Goal: Task Accomplishment & Management: Manage account settings

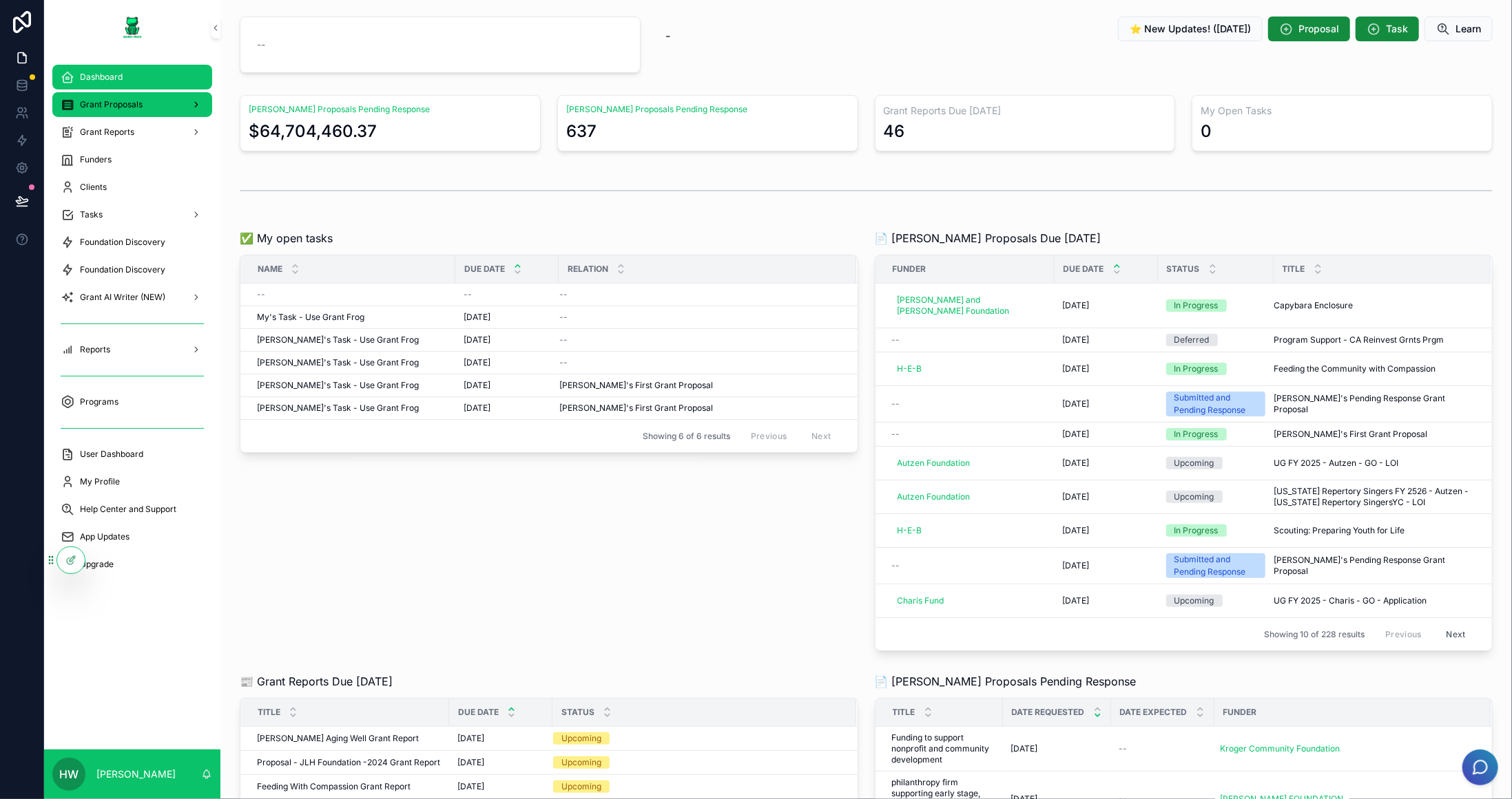
click at [95, 107] on span "Grant Proposals" at bounding box center [111, 105] width 62 height 11
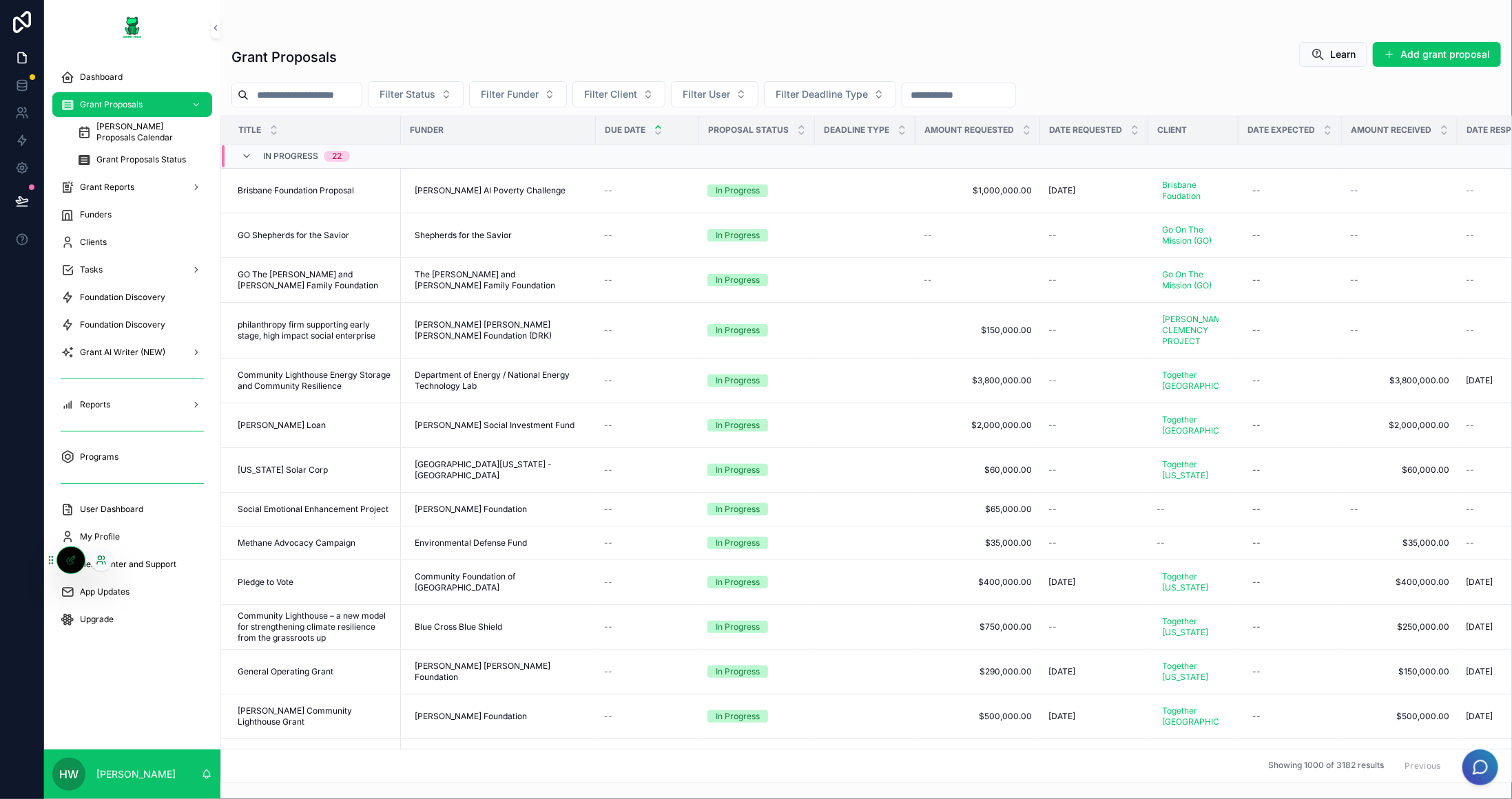
click at [100, 556] on icon at bounding box center [99, 558] width 3 height 3
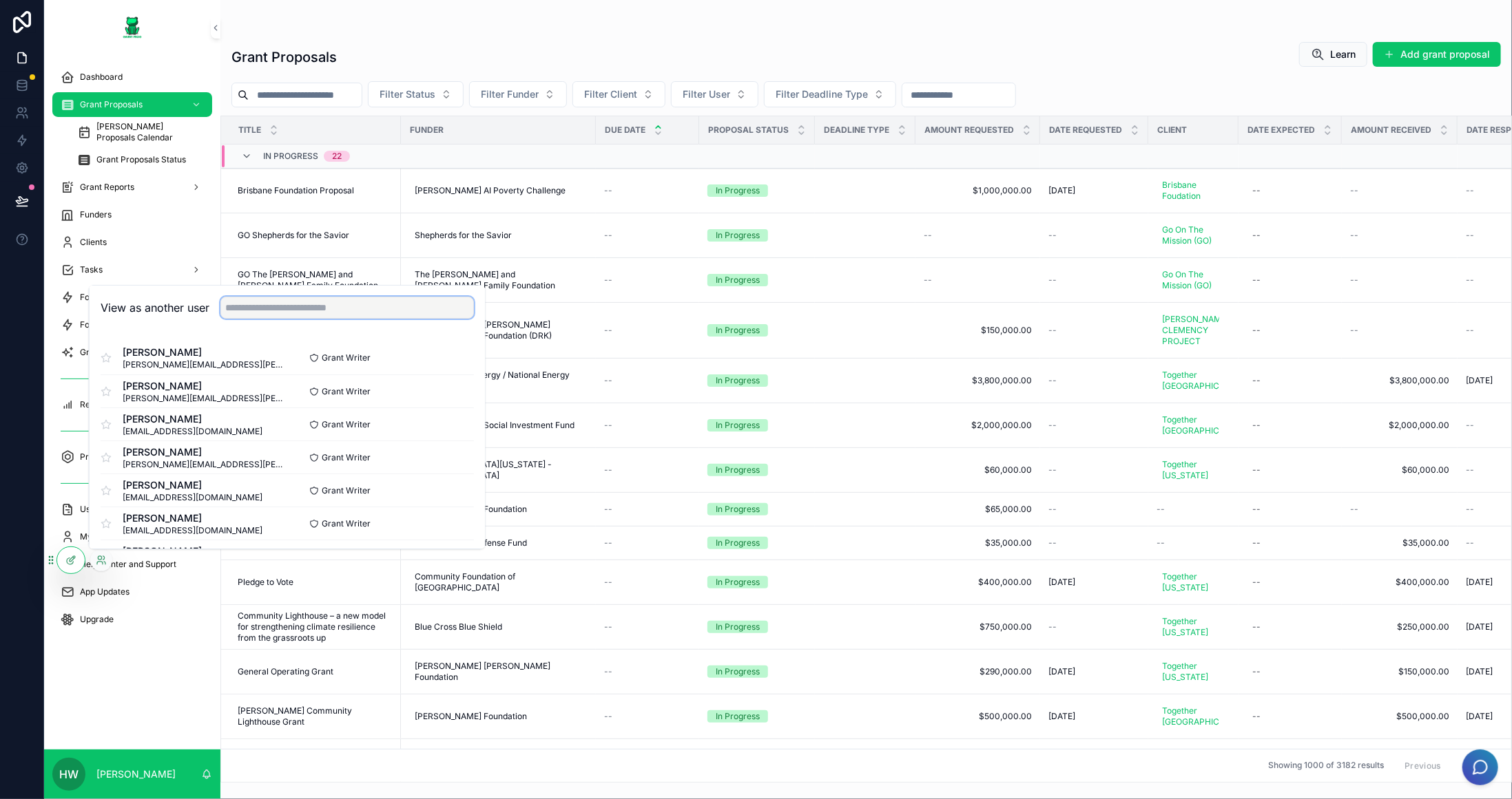
click at [316, 309] on input "text" at bounding box center [347, 308] width 253 height 22
type input "*****"
click at [455, 458] on button "Select" at bounding box center [456, 457] width 36 height 20
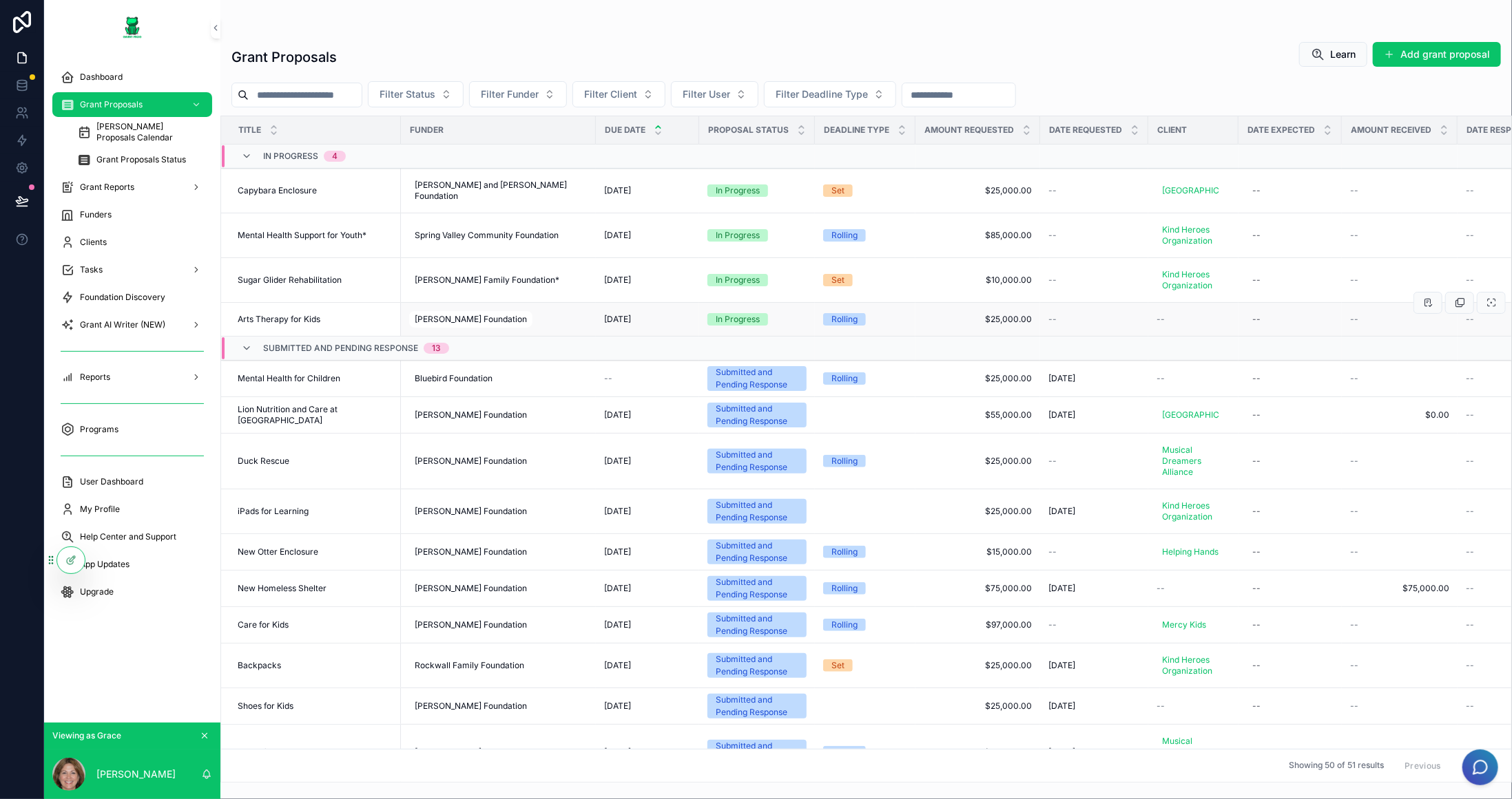
click at [361, 325] on div "Arts Therapy for Kids Arts Therapy for Kids" at bounding box center [314, 320] width 155 height 11
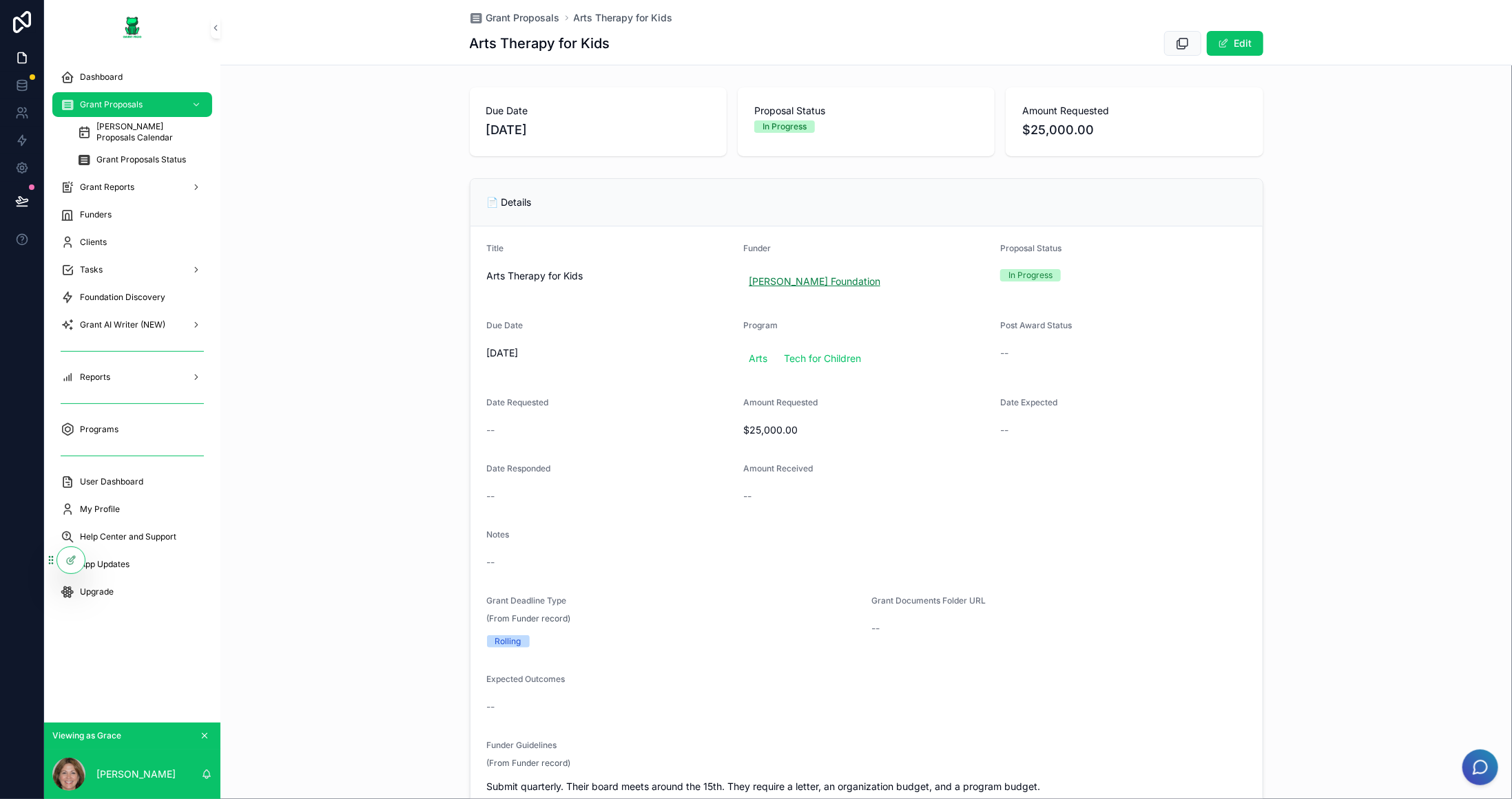
click at [800, 281] on span "[PERSON_NAME] Foundation" at bounding box center [815, 282] width 132 height 14
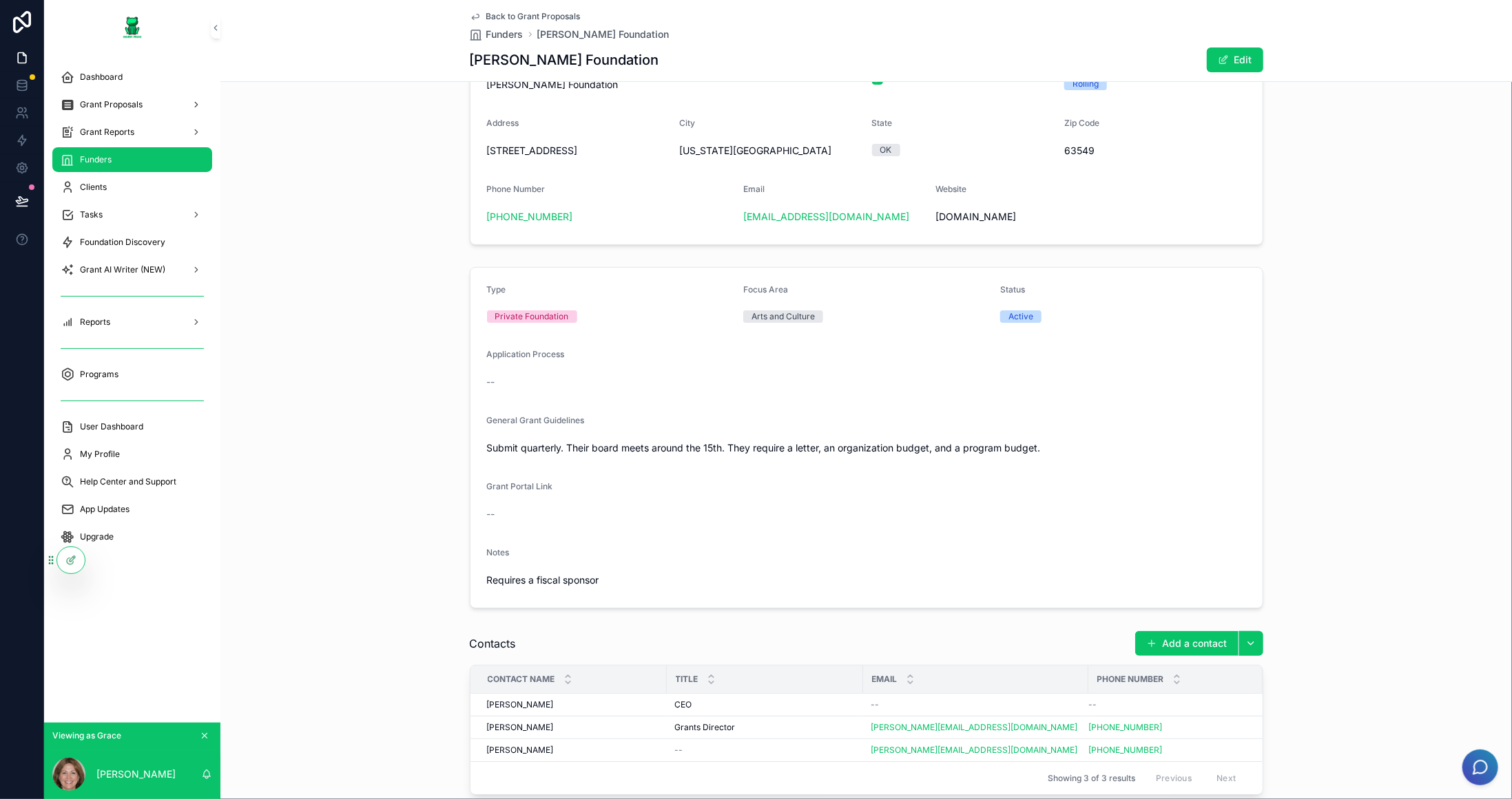
scroll to position [207, 0]
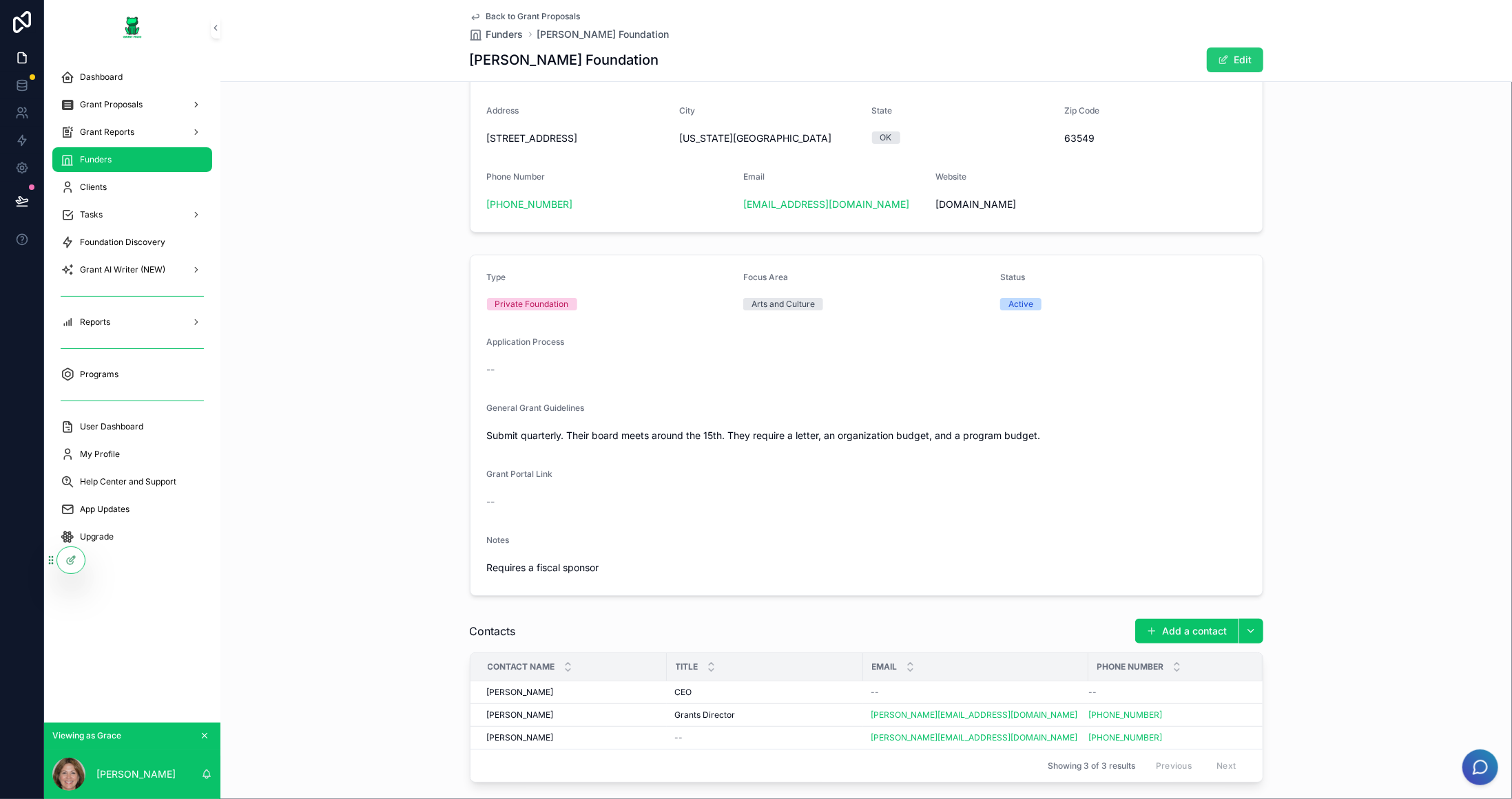
click at [1219, 61] on span "scrollable content" at bounding box center [1223, 60] width 11 height 11
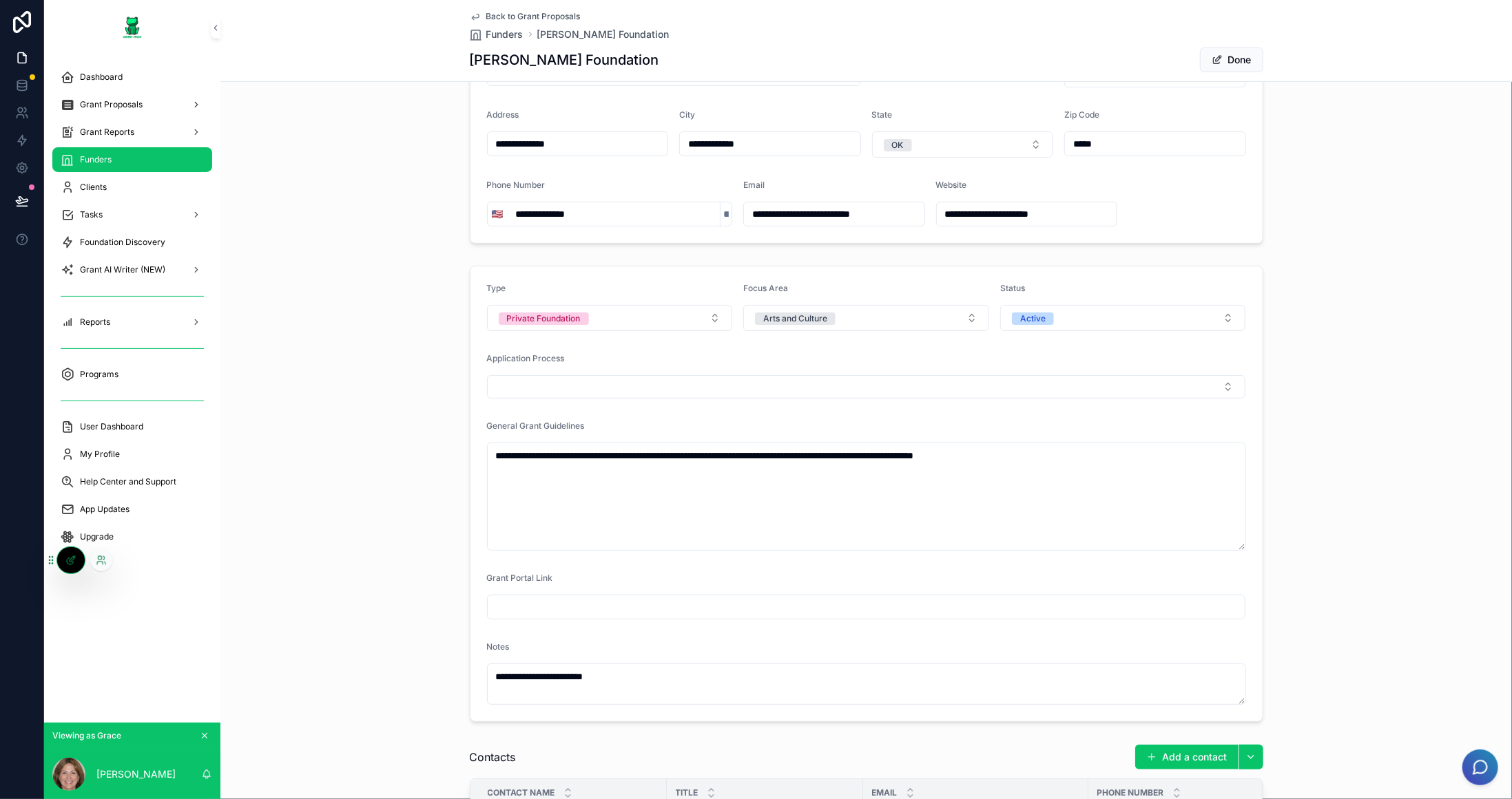
click at [60, 561] on div at bounding box center [71, 560] width 28 height 26
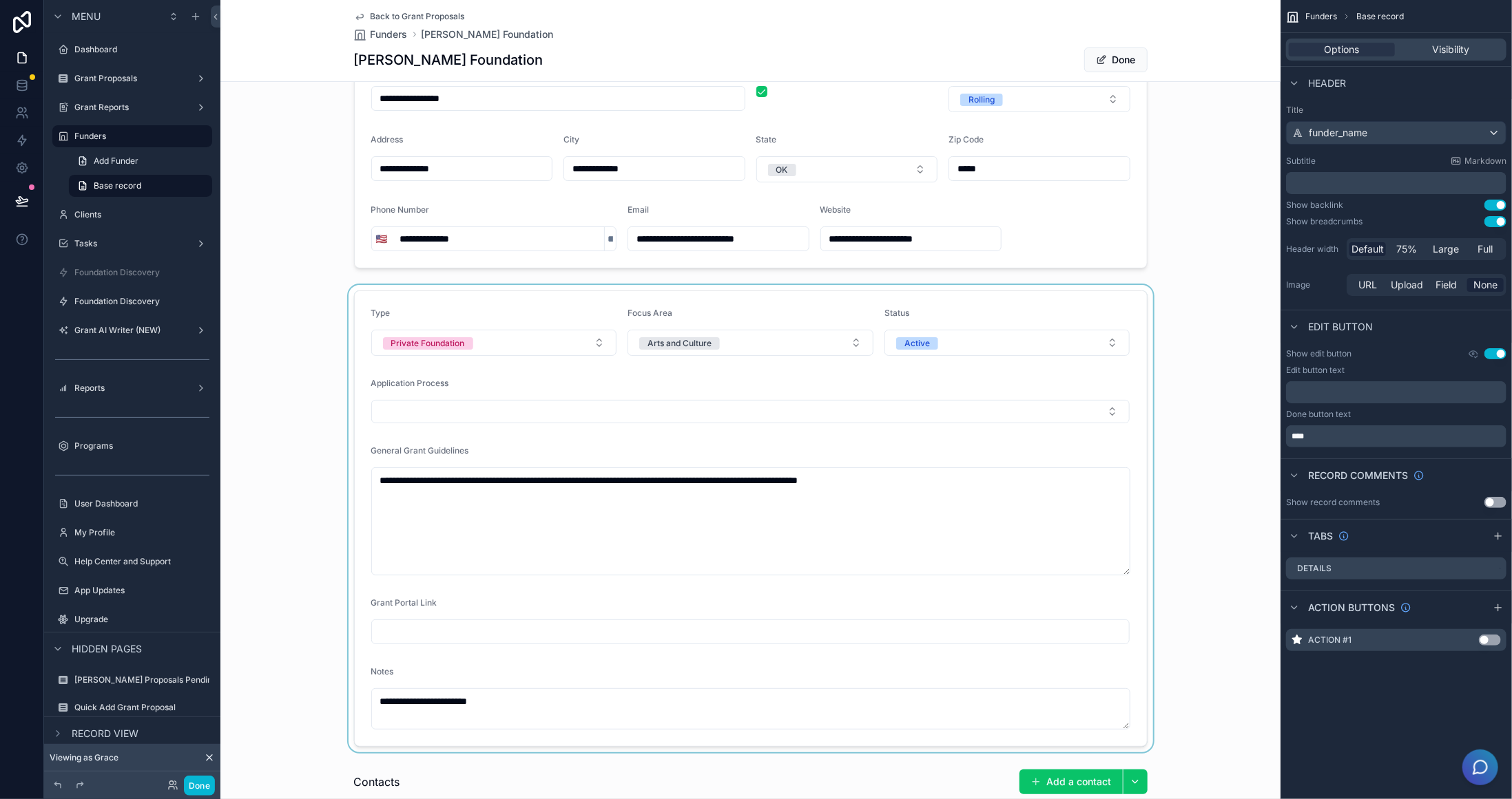
click at [941, 392] on div "scrollable content" at bounding box center [750, 519] width 1060 height 467
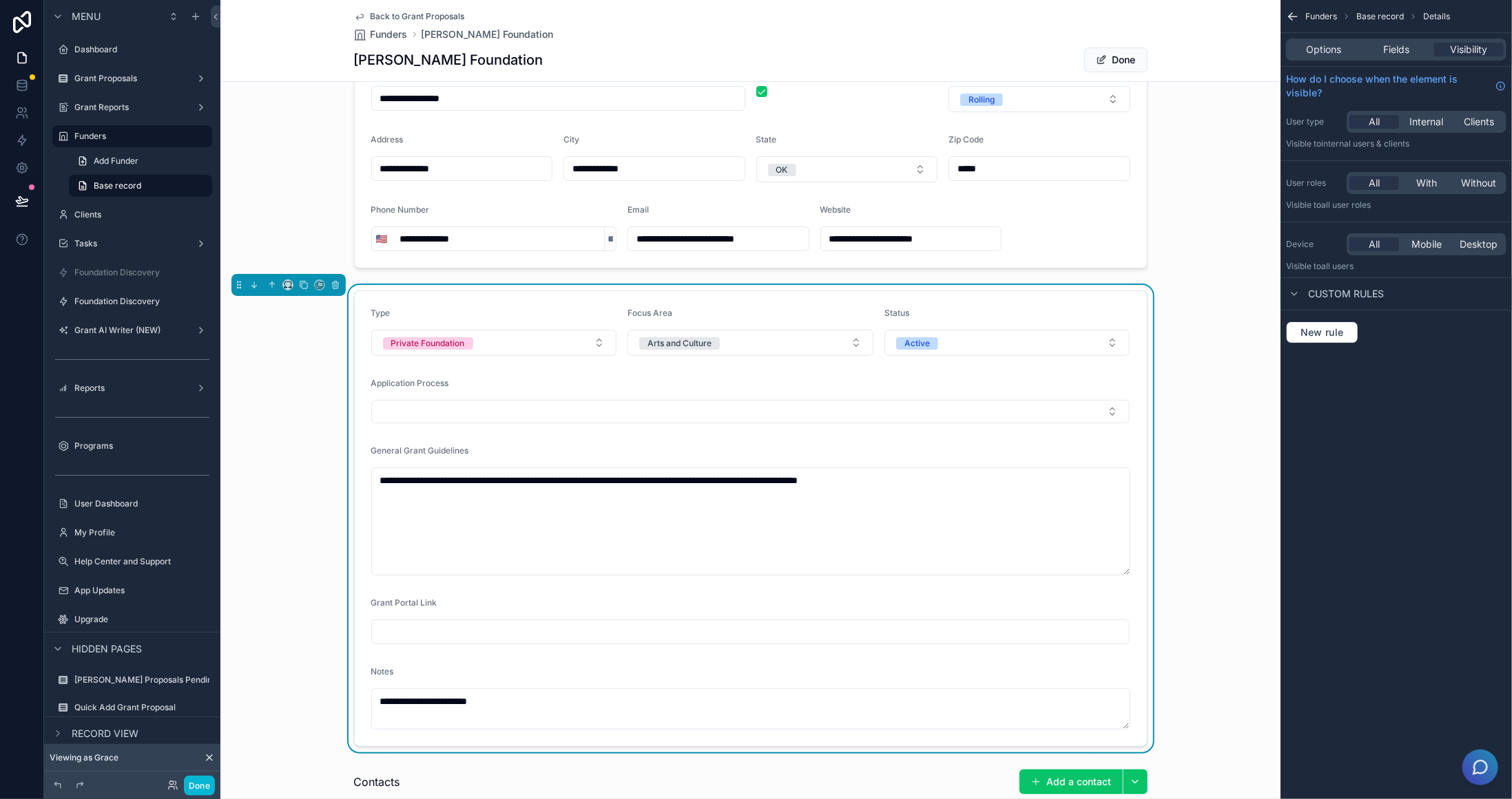
click at [974, 390] on div "Application Process" at bounding box center [751, 386] width 759 height 17
click at [1396, 47] on span "Fields" at bounding box center [1396, 50] width 26 height 14
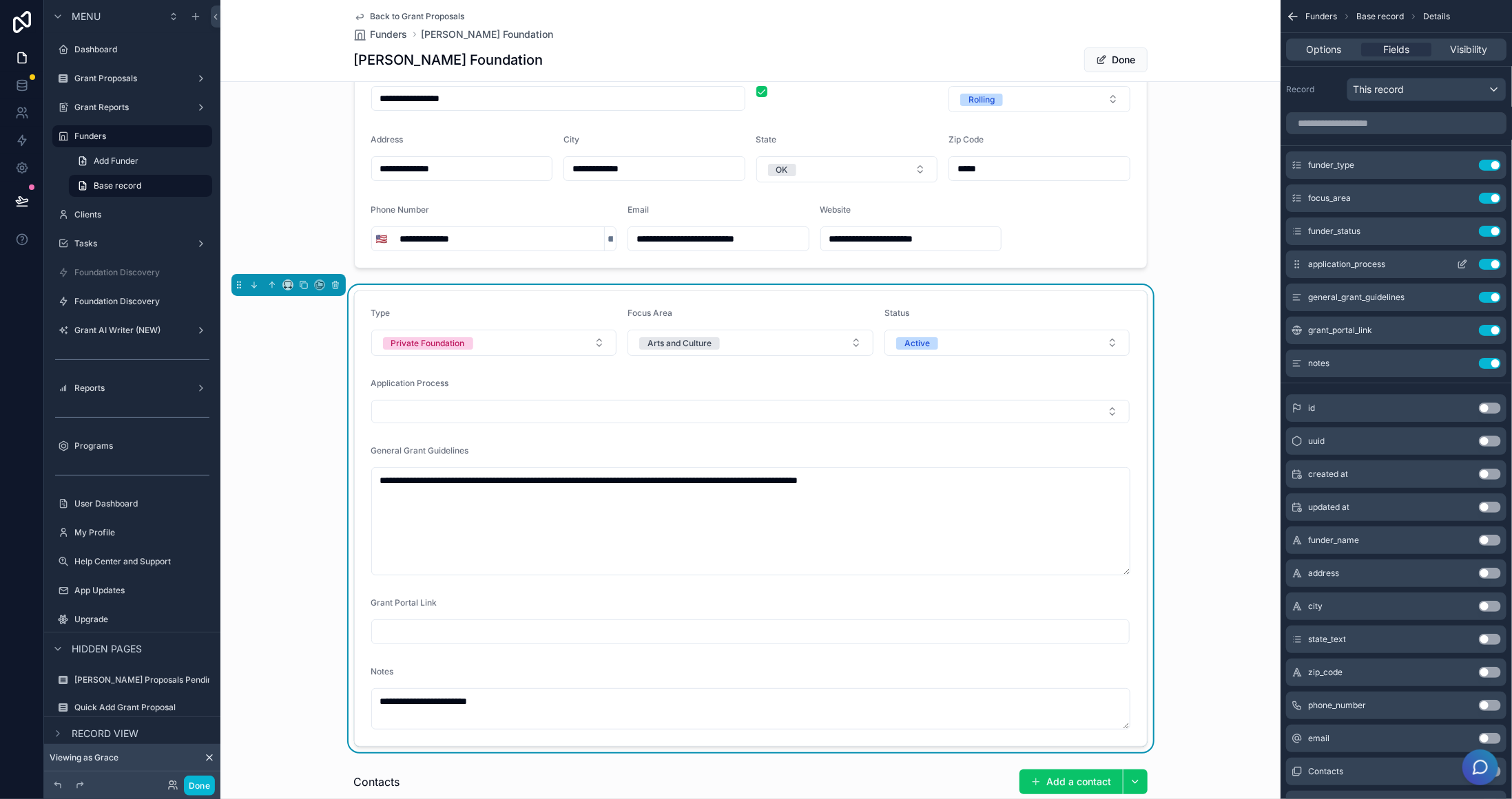
click at [1462, 261] on icon "scrollable content" at bounding box center [1463, 263] width 6 height 6
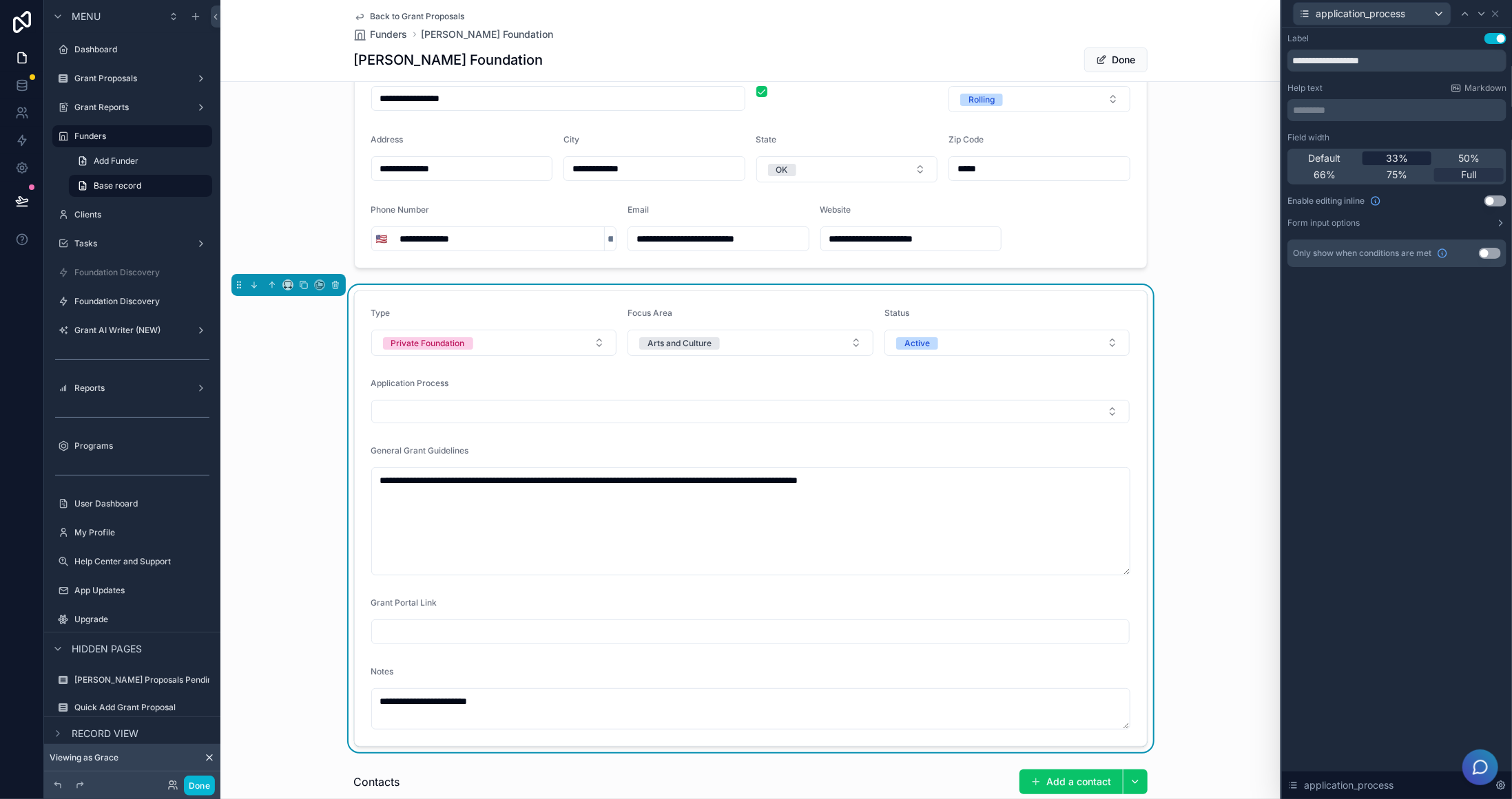
click at [1403, 156] on span "33%" at bounding box center [1397, 158] width 22 height 14
click at [581, 404] on button "Select Button" at bounding box center [494, 412] width 246 height 24
click at [602, 411] on button "Select Button" at bounding box center [494, 412] width 246 height 24
click at [937, 343] on button "Active" at bounding box center [1007, 343] width 246 height 26
click at [206, 778] on button "Done" at bounding box center [199, 786] width 31 height 20
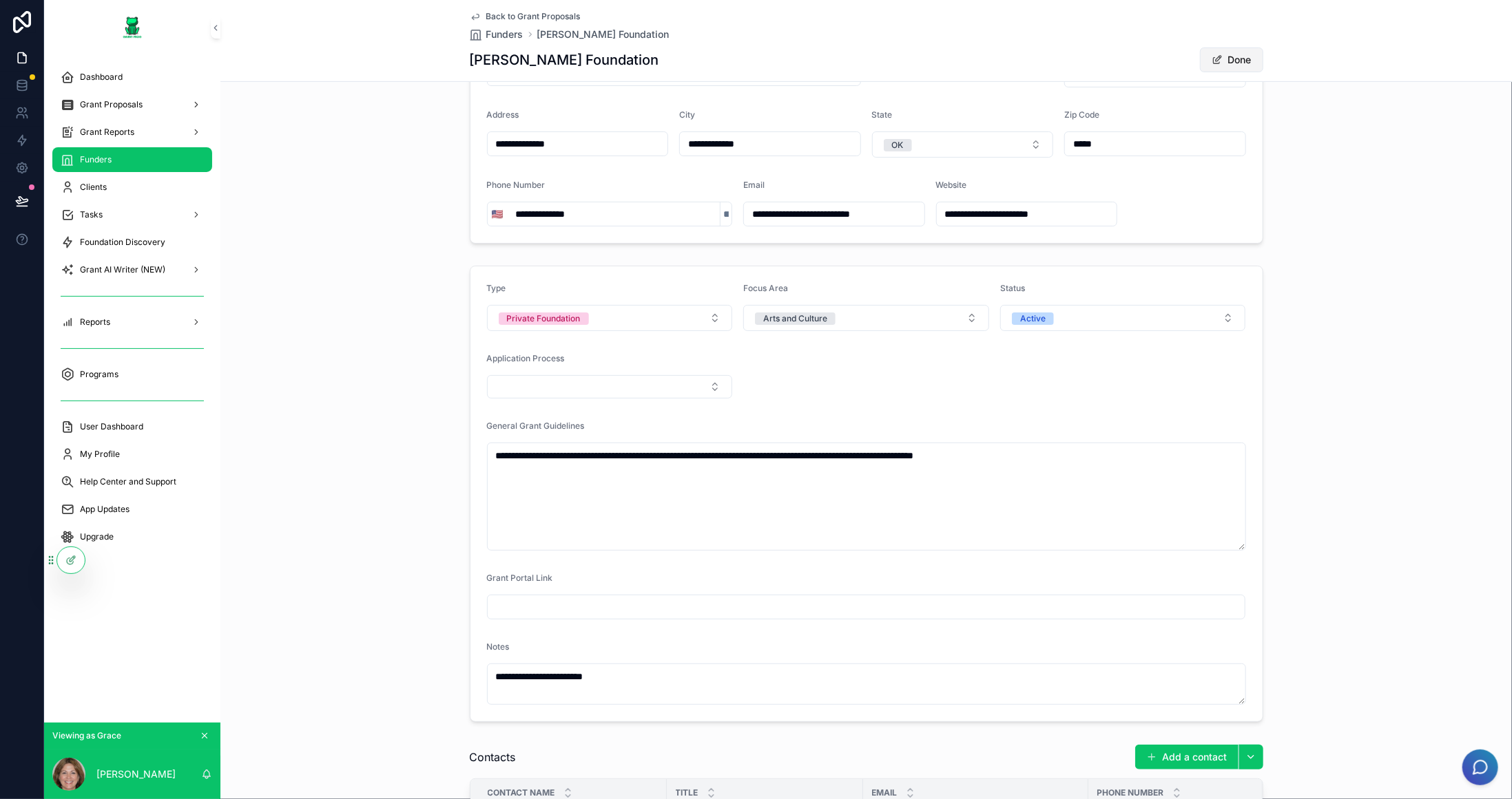
click at [1218, 63] on button "Done" at bounding box center [1231, 60] width 63 height 25
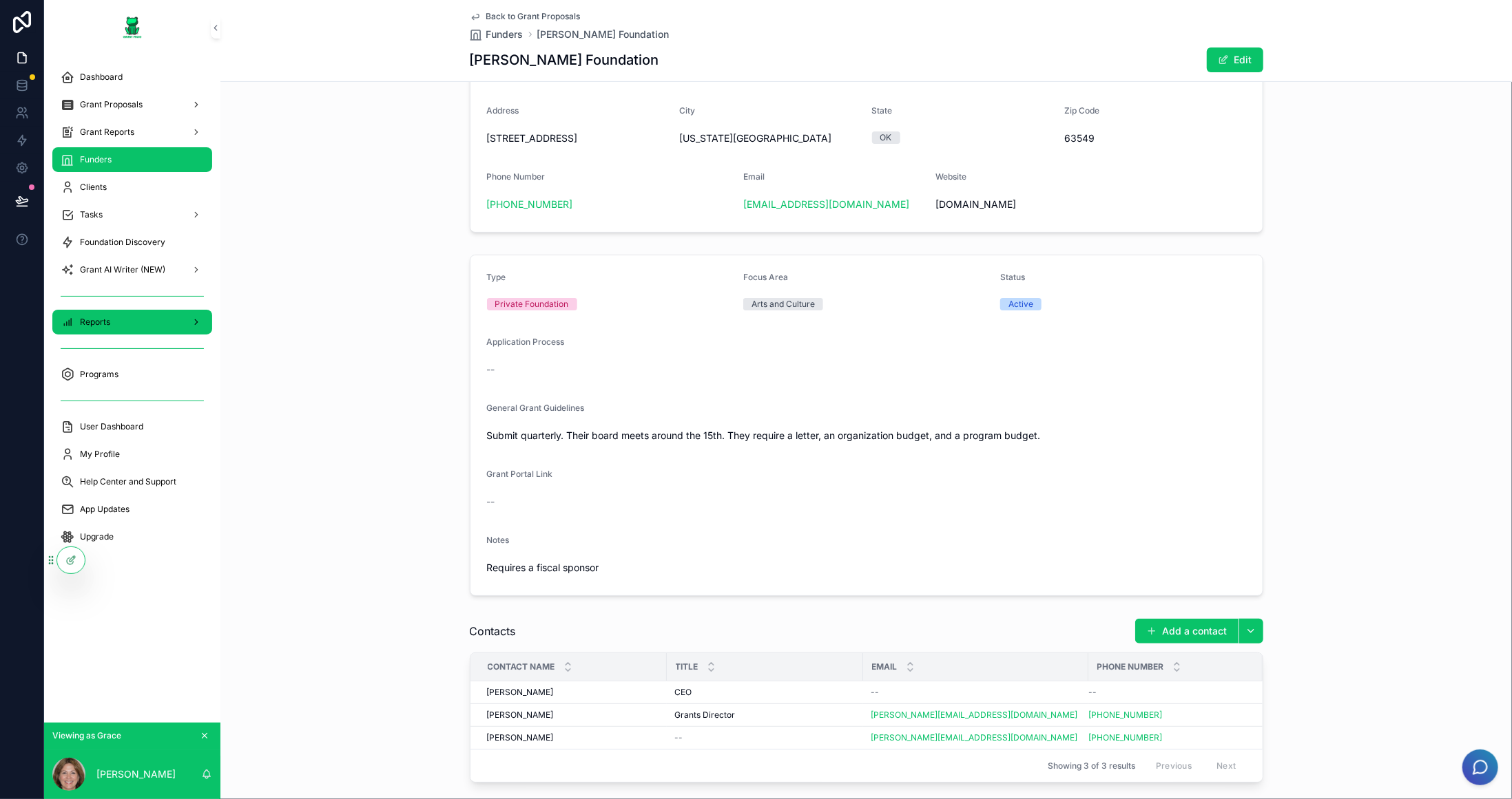
click at [142, 318] on div "Reports" at bounding box center [132, 323] width 143 height 22
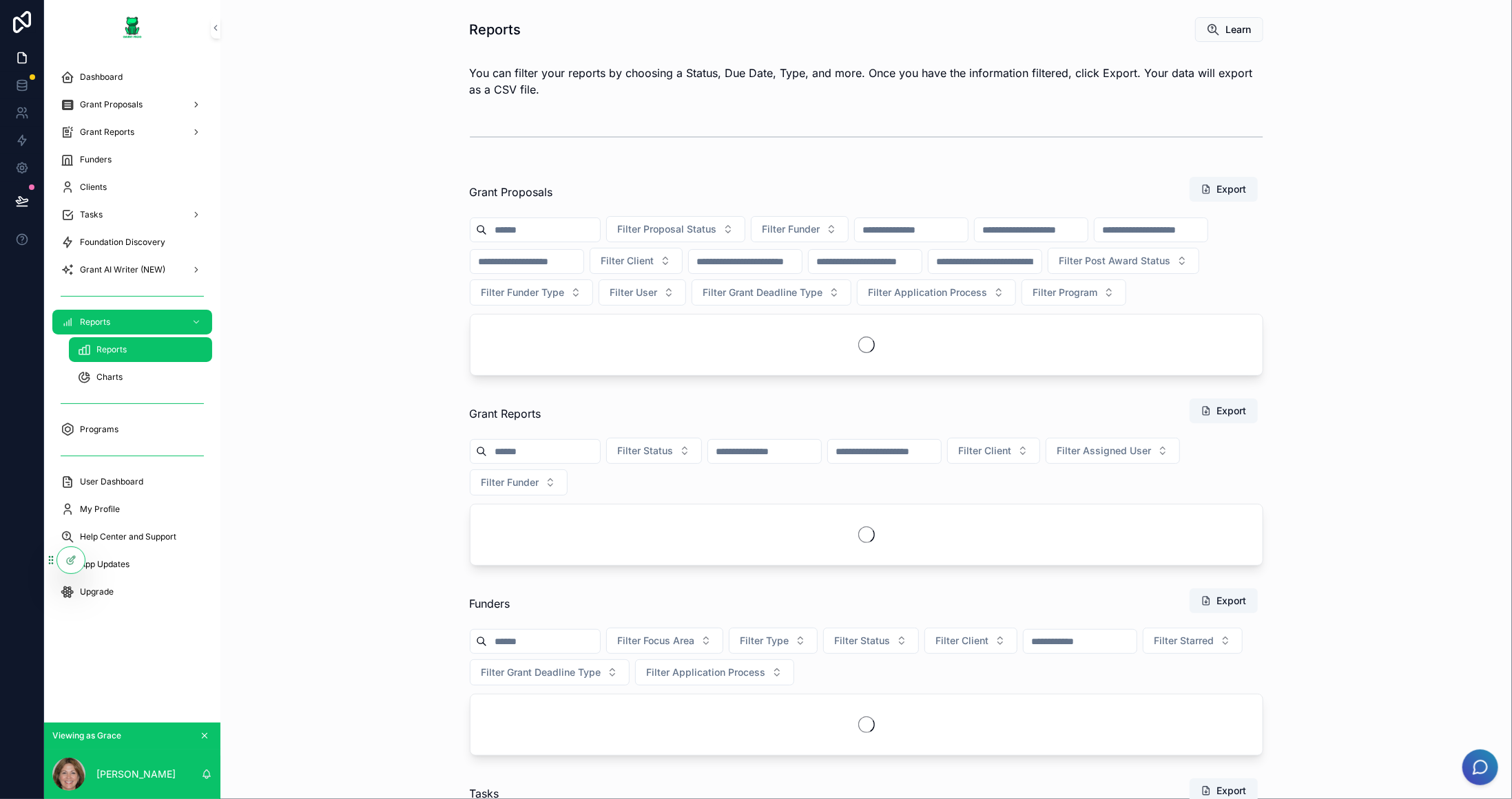
click at [146, 355] on div "Reports" at bounding box center [140, 350] width 127 height 22
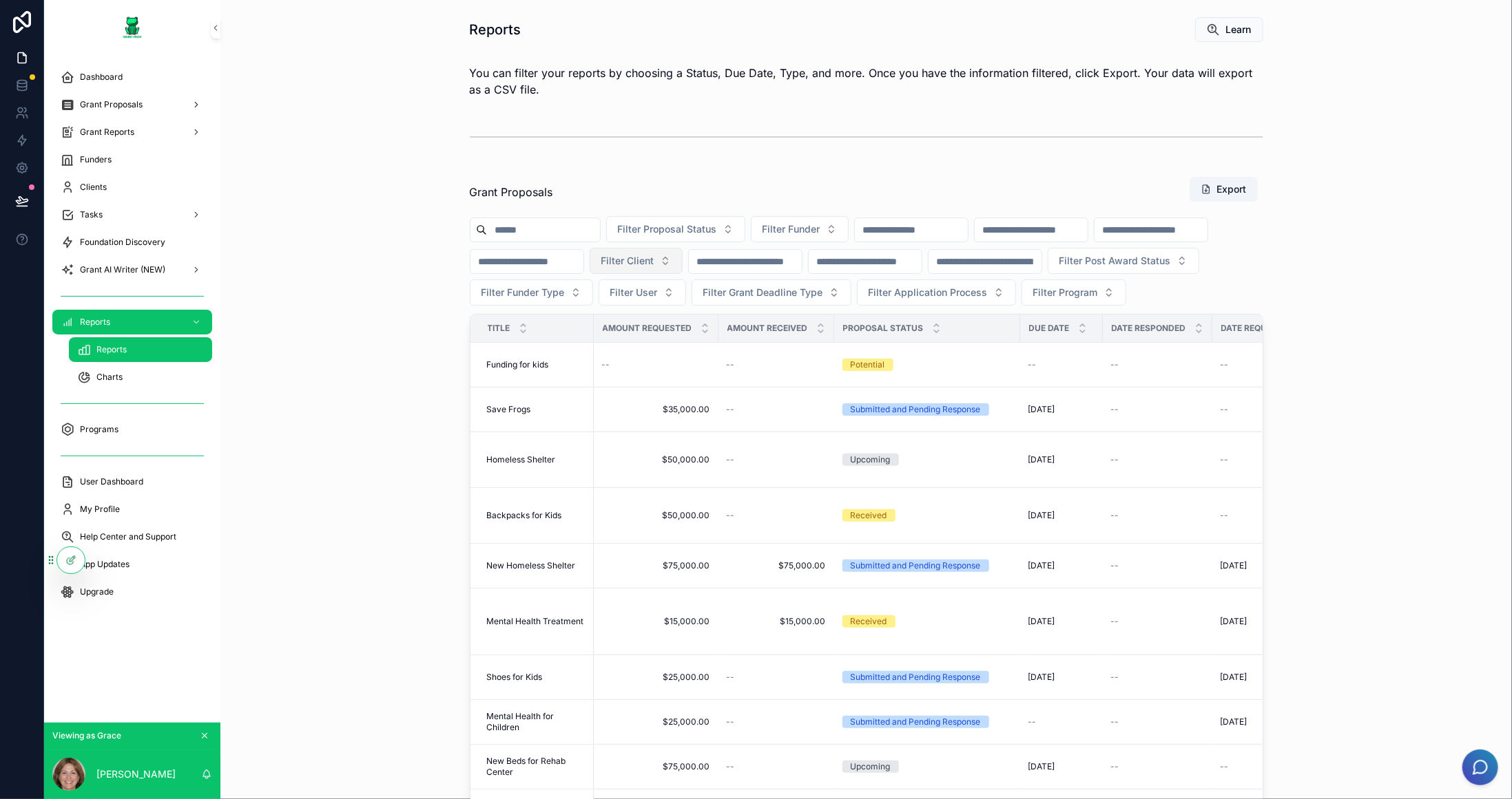
click at [654, 260] on span "Filter Client" at bounding box center [627, 261] width 53 height 14
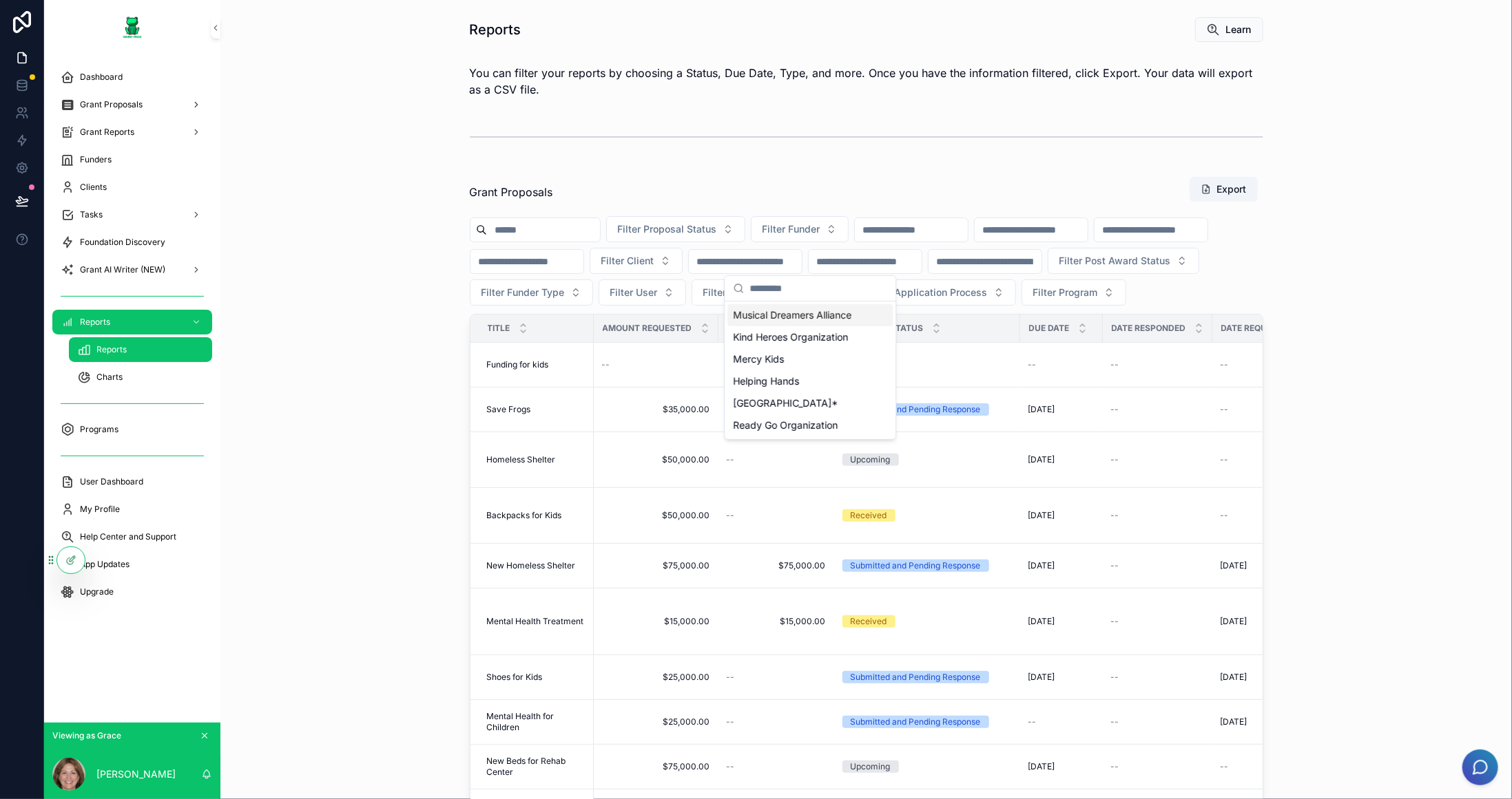
click at [813, 318] on span "Musical Dreamers Alliance" at bounding box center [792, 316] width 119 height 14
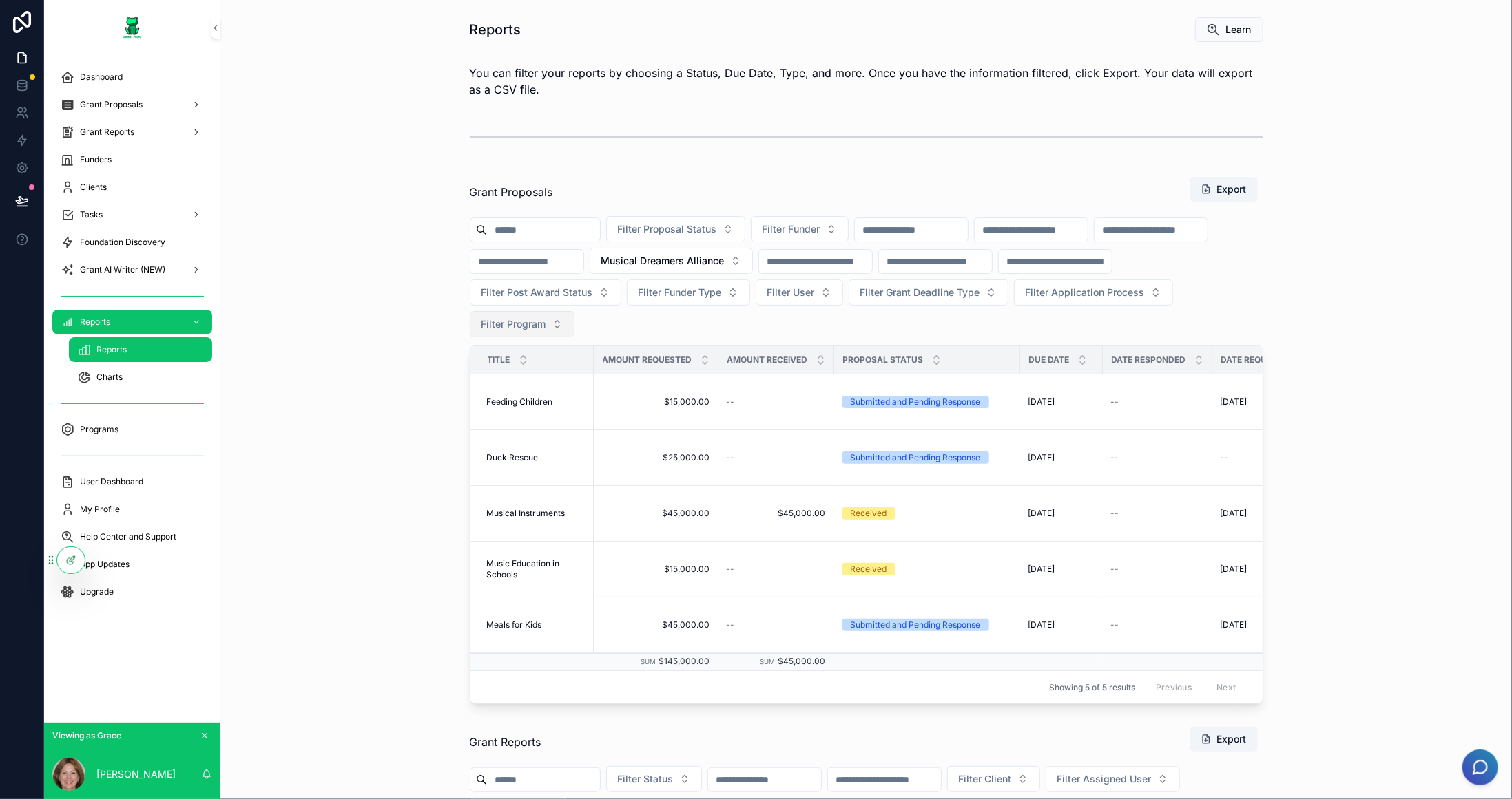
click at [575, 323] on button "Filter Program" at bounding box center [522, 325] width 105 height 26
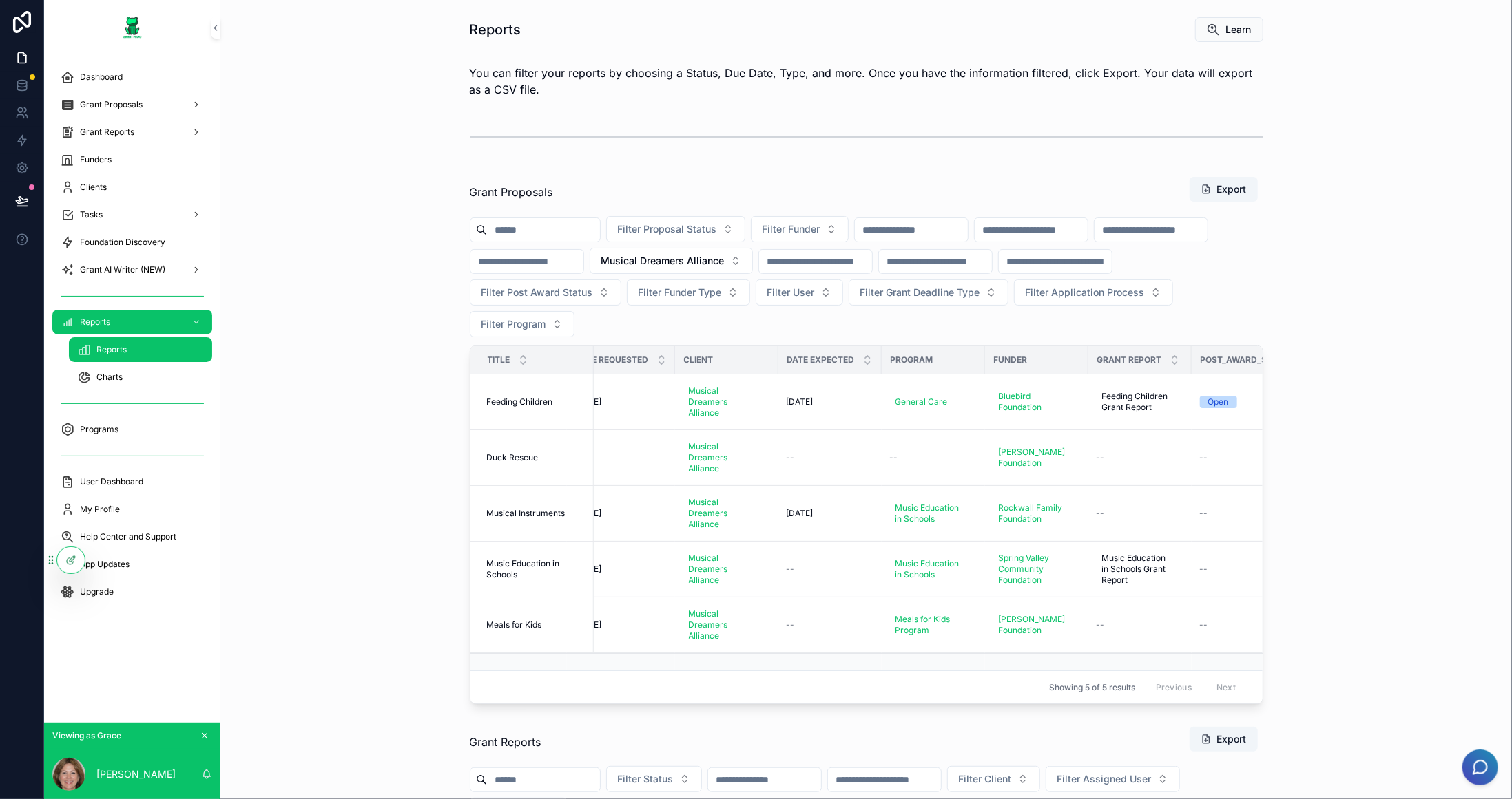
scroll to position [0, 708]
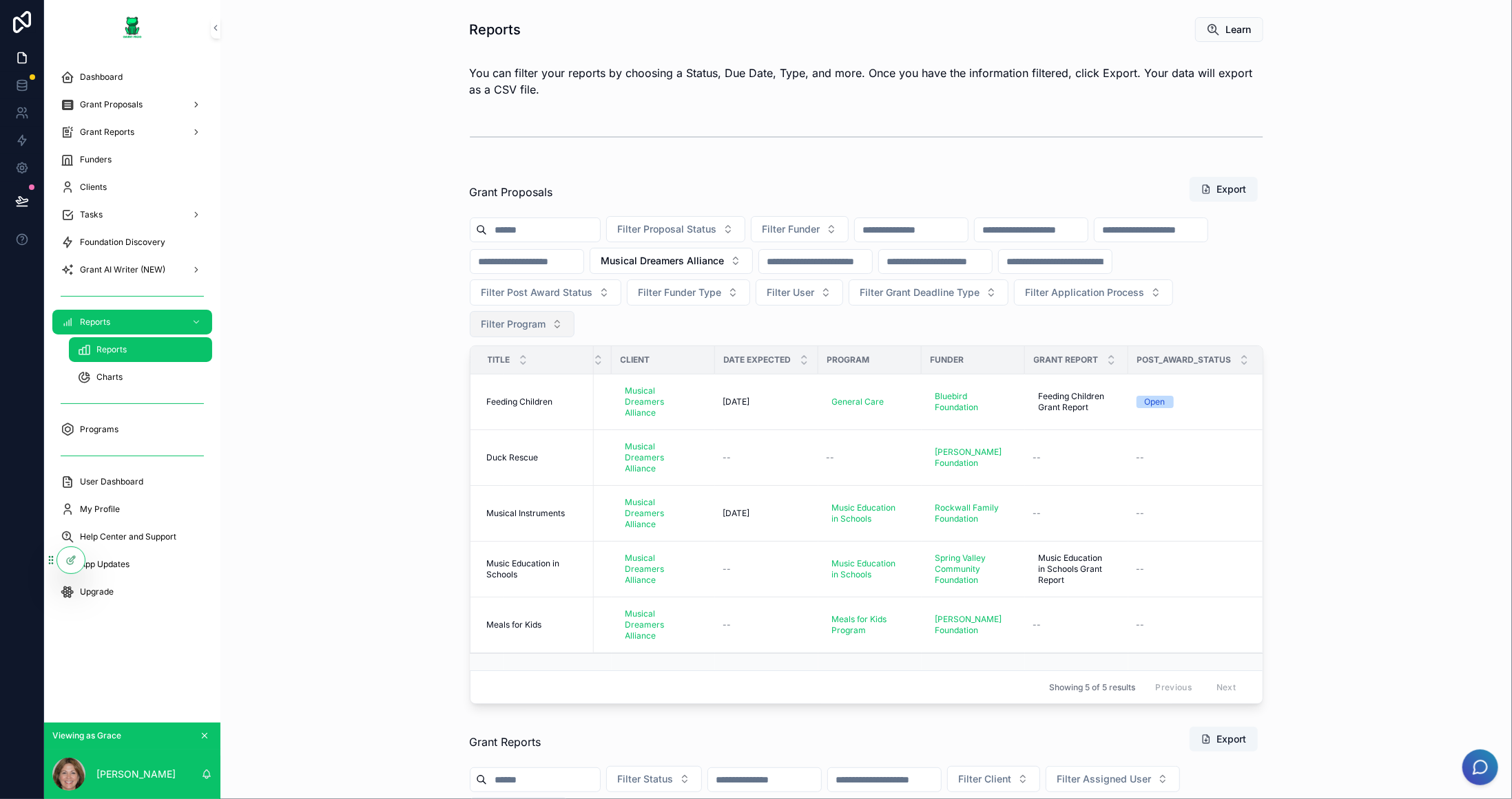
click at [546, 320] on span "Filter Program" at bounding box center [513, 325] width 65 height 14
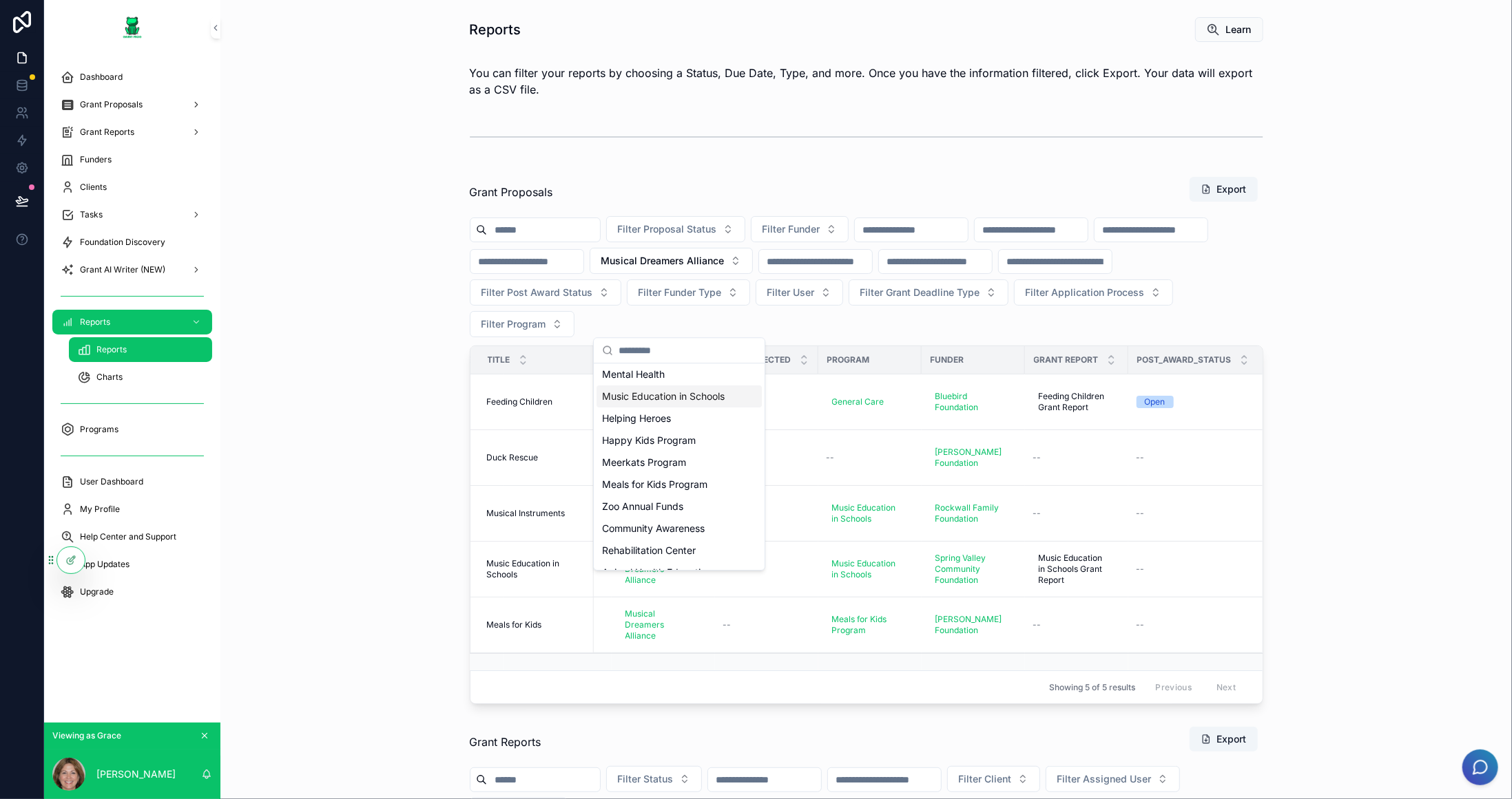
scroll to position [196, 0]
click at [645, 559] on span "General Care" at bounding box center [631, 556] width 58 height 14
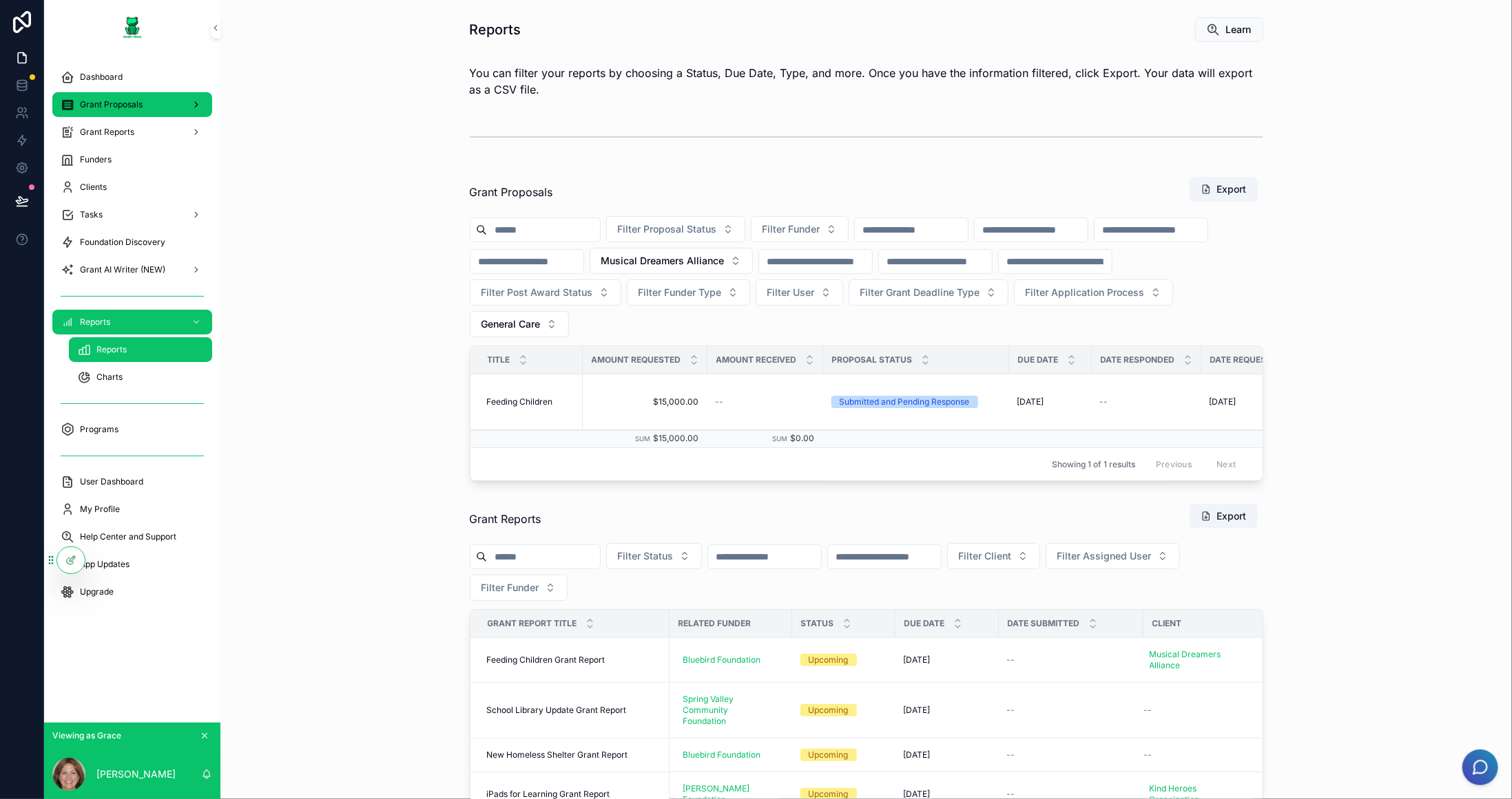
click at [121, 106] on span "Grant Proposals" at bounding box center [111, 105] width 62 height 11
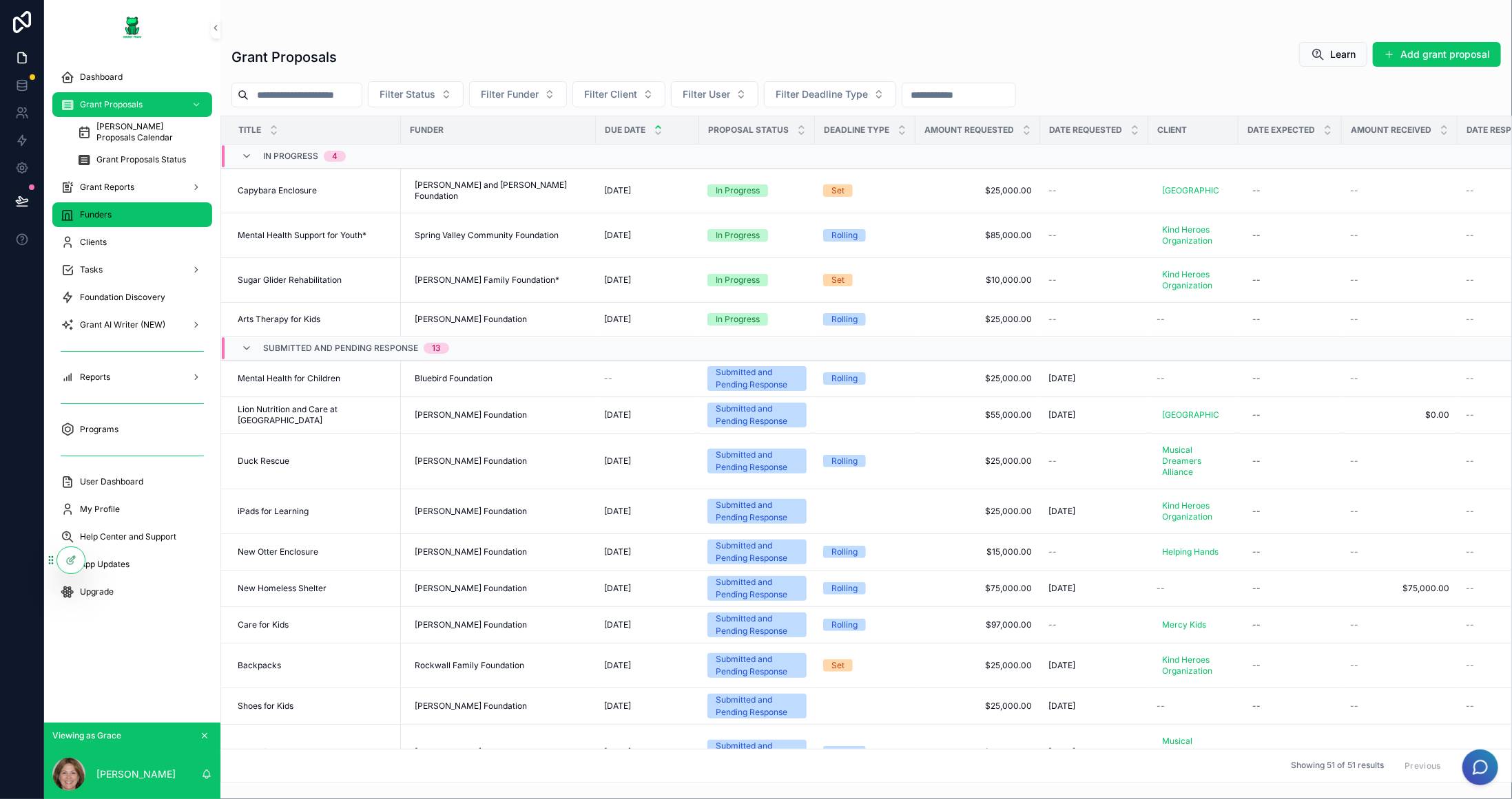
click at [120, 219] on div "Funders" at bounding box center [132, 215] width 143 height 22
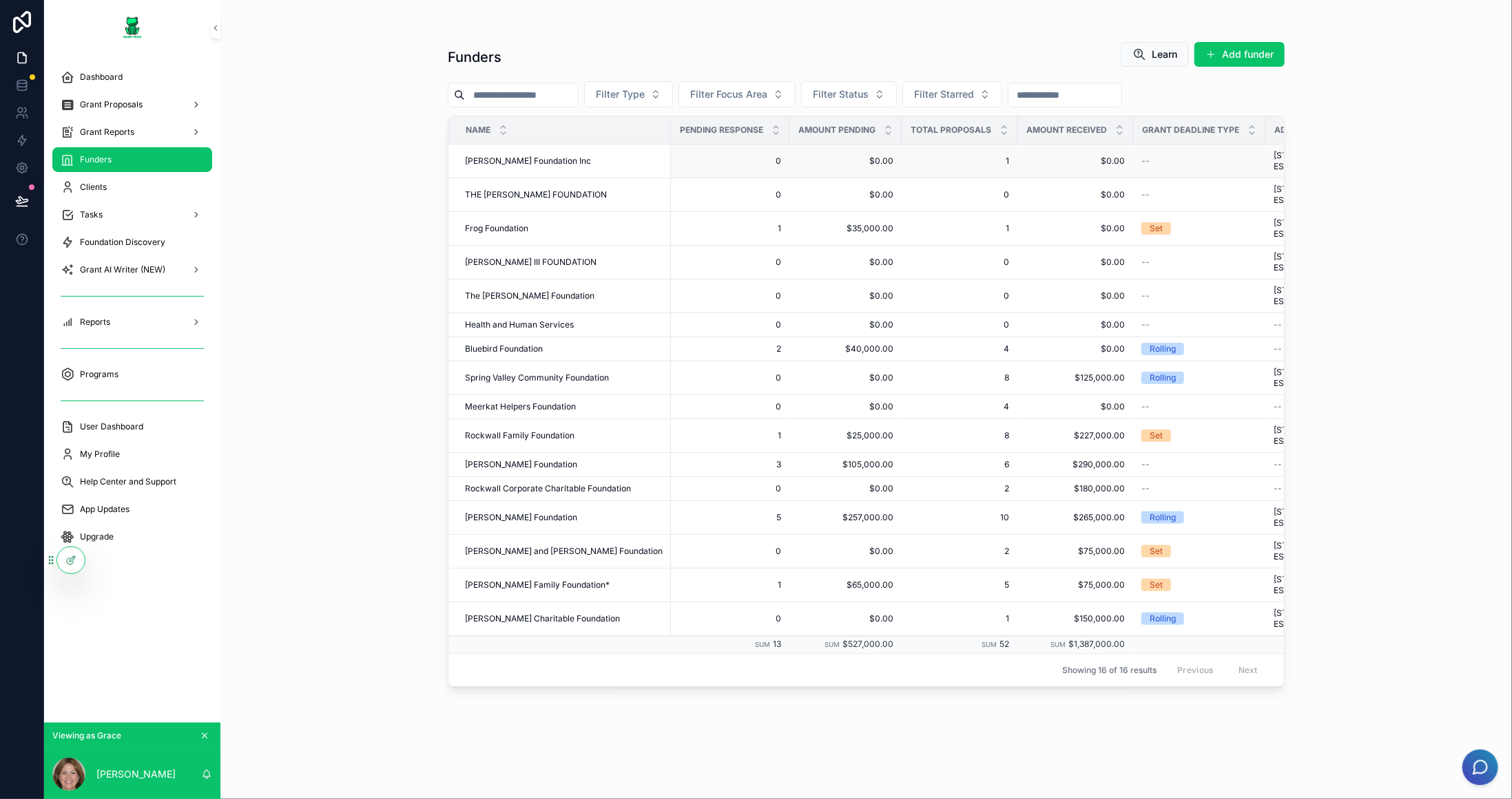
click at [568, 156] on div "Meadows Foundation Inc Meadows Foundation Inc" at bounding box center [563, 161] width 198 height 11
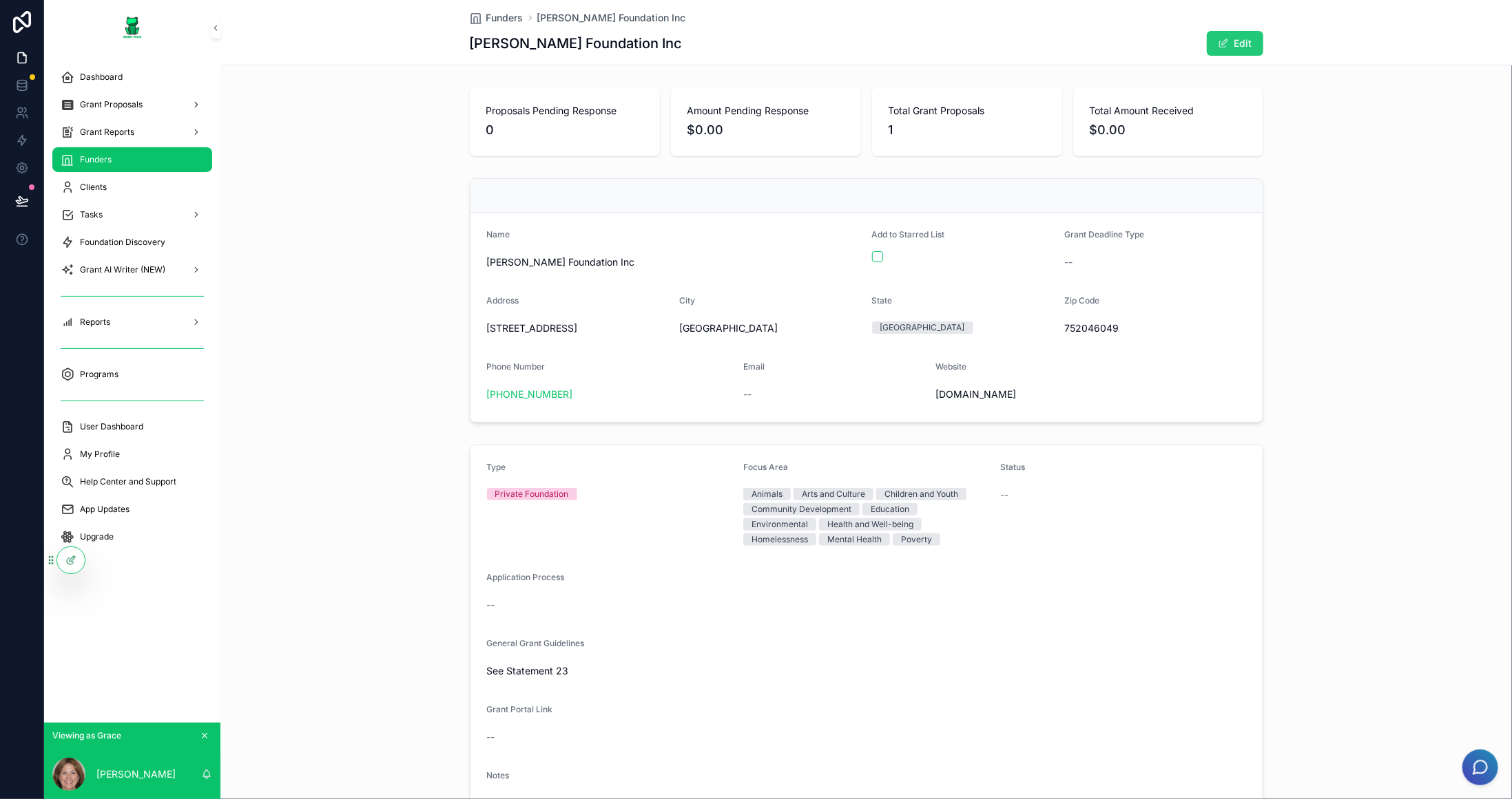
click at [1221, 31] on button "Edit" at bounding box center [1234, 44] width 56 height 25
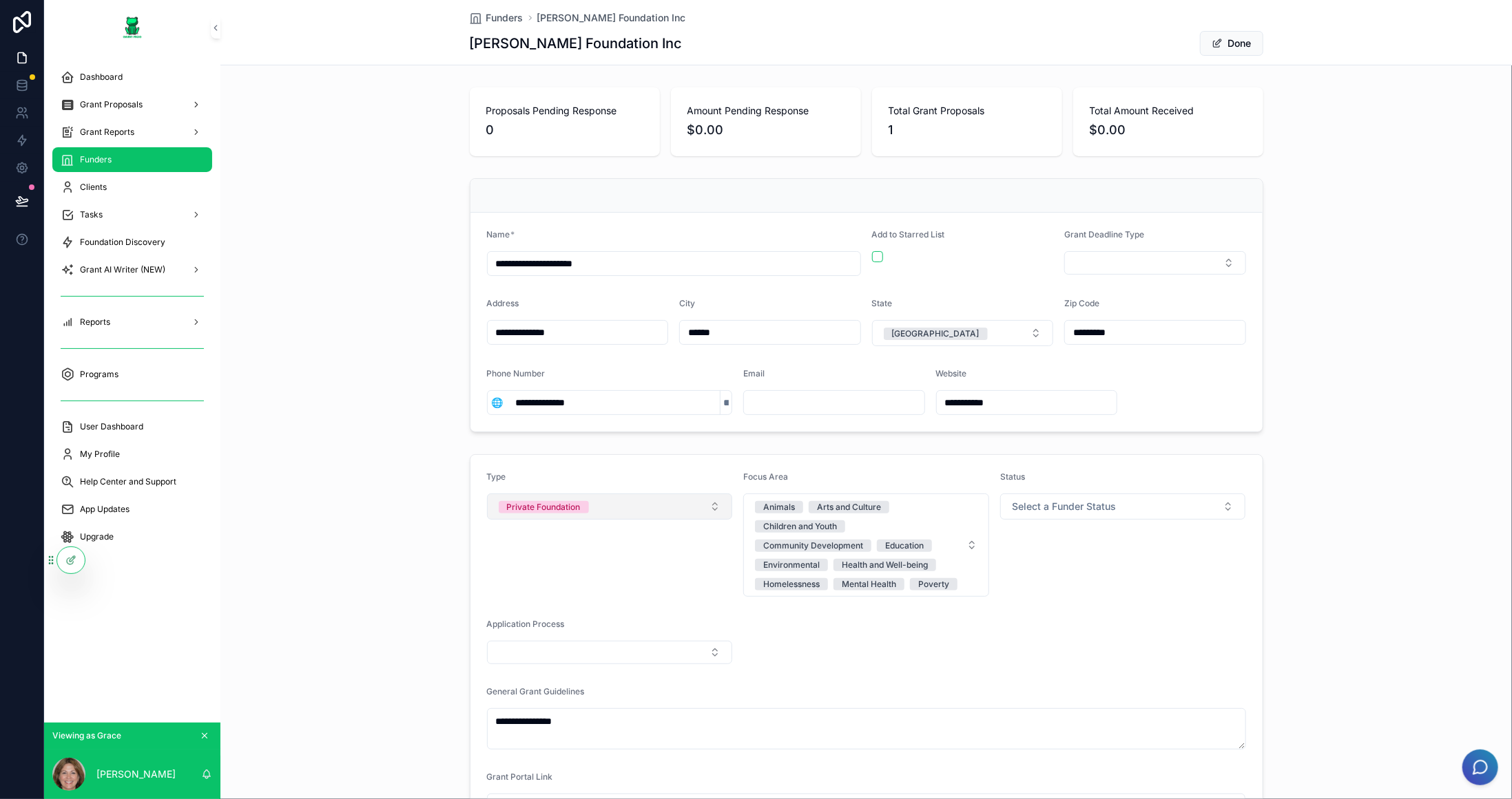
click at [689, 506] on button "Private Foundation" at bounding box center [610, 507] width 246 height 26
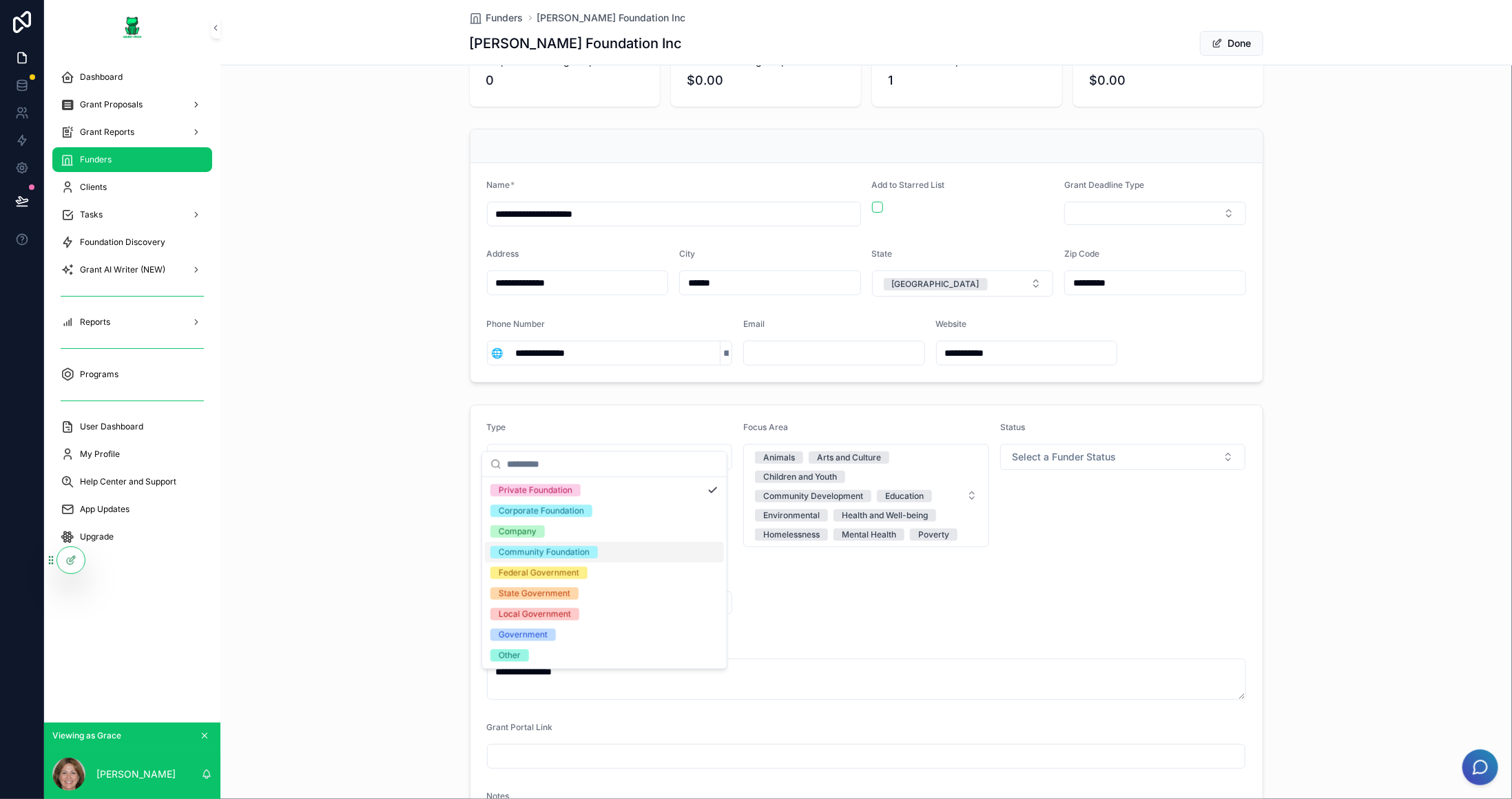
scroll to position [69, 0]
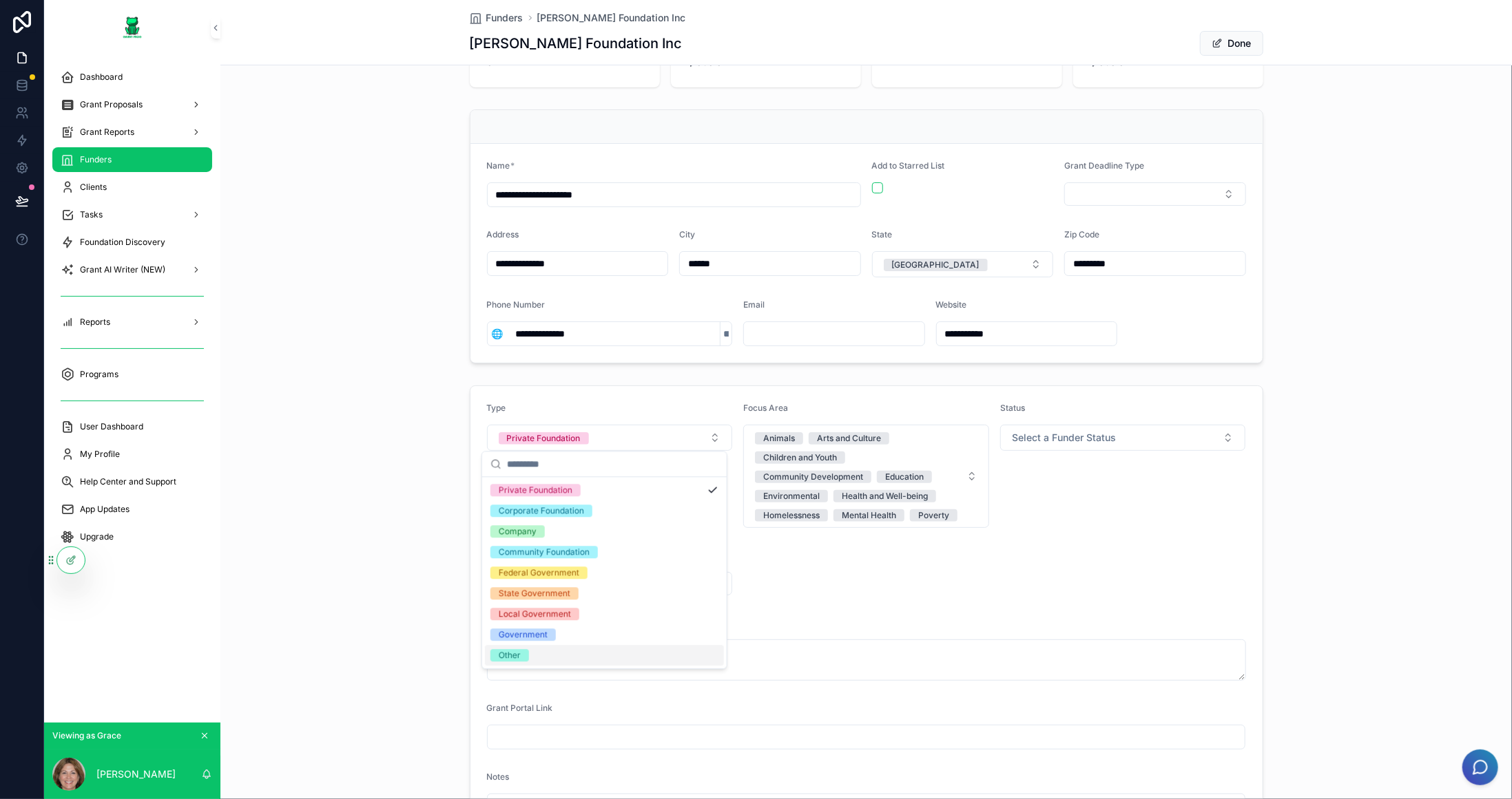
click at [1096, 509] on div "Status Select a Funder Status" at bounding box center [1123, 465] width 246 height 126
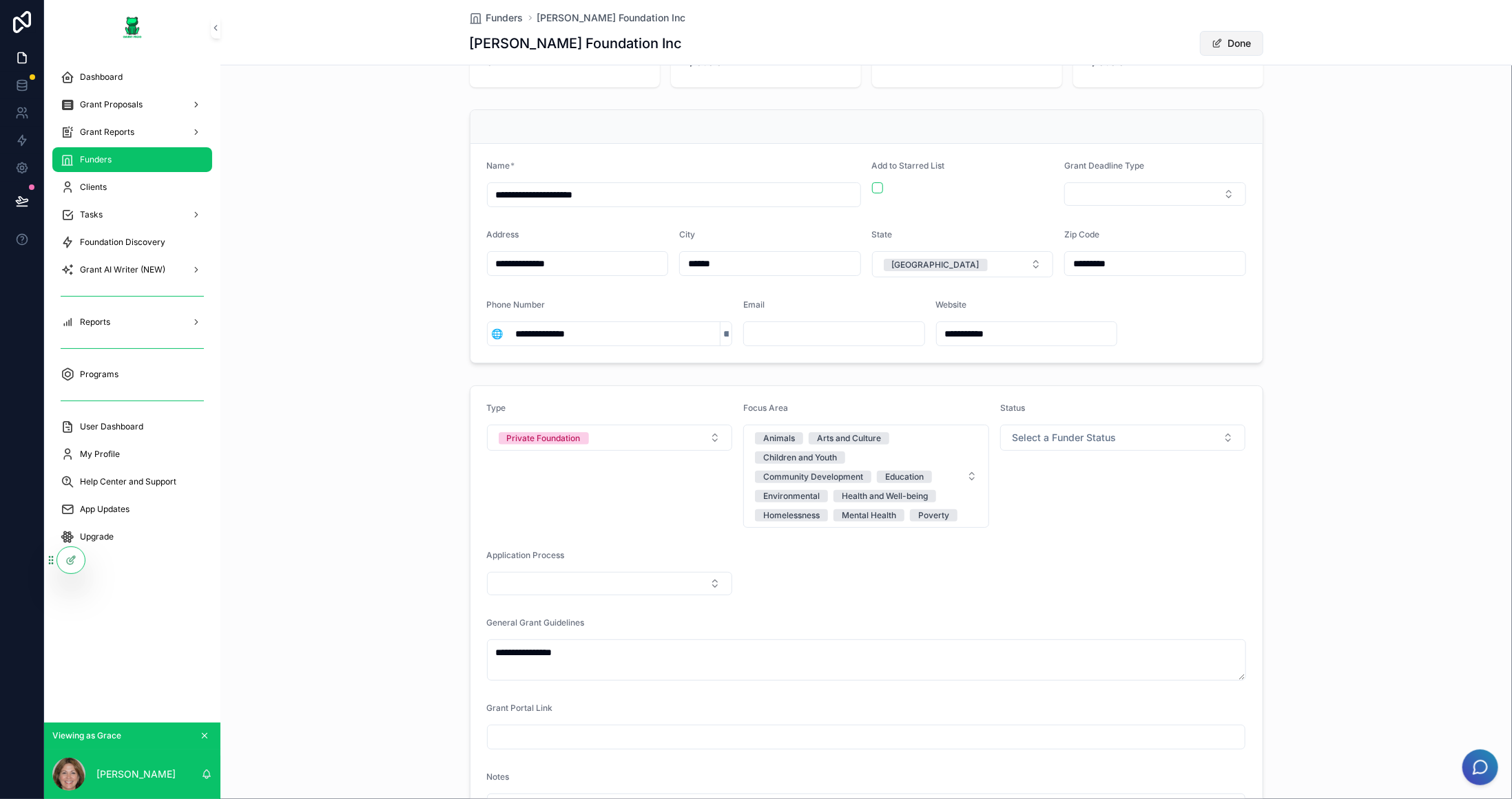
click at [1228, 40] on button "Done" at bounding box center [1231, 44] width 63 height 25
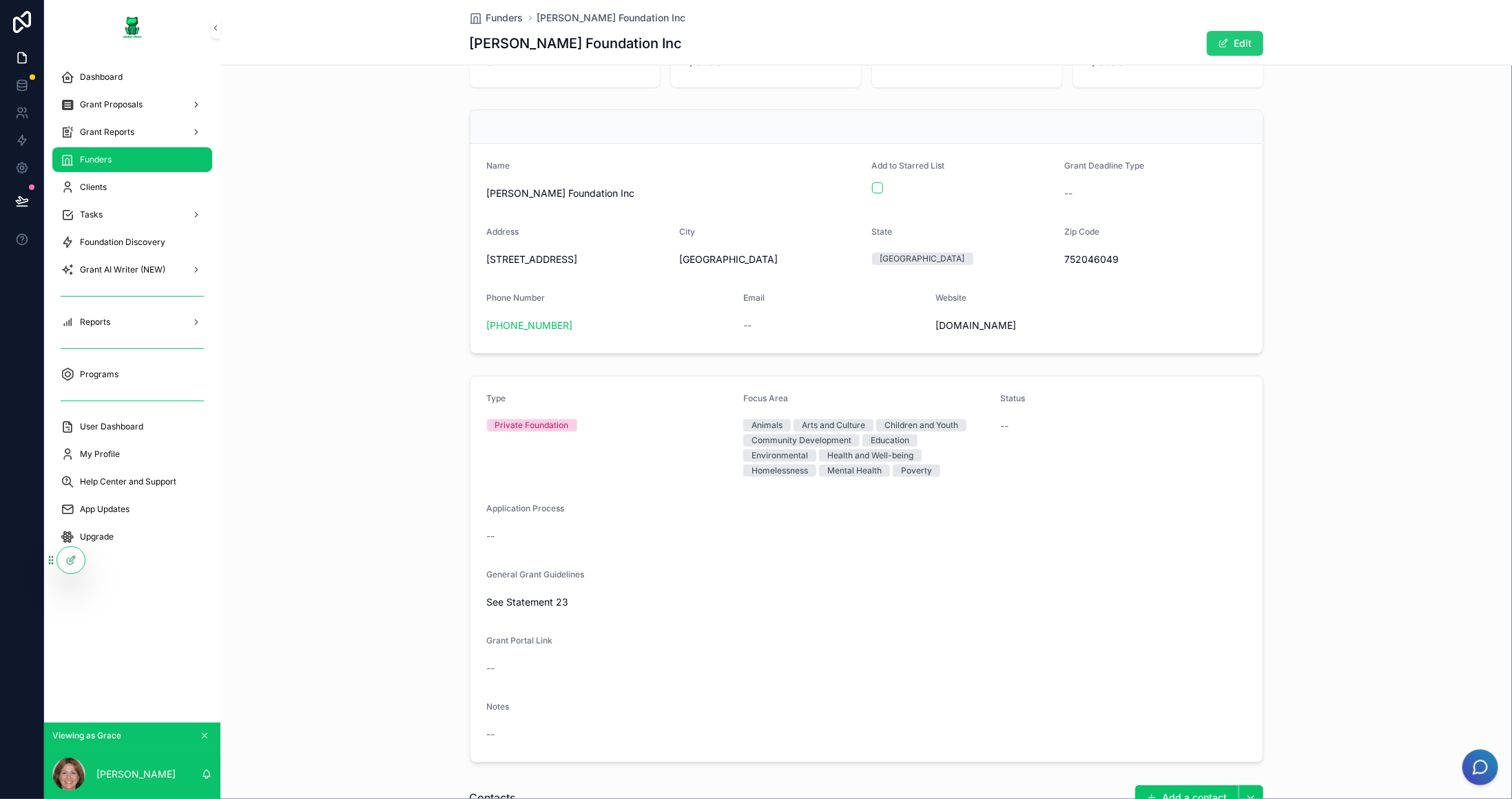
click at [1220, 46] on span "scrollable content" at bounding box center [1223, 44] width 11 height 11
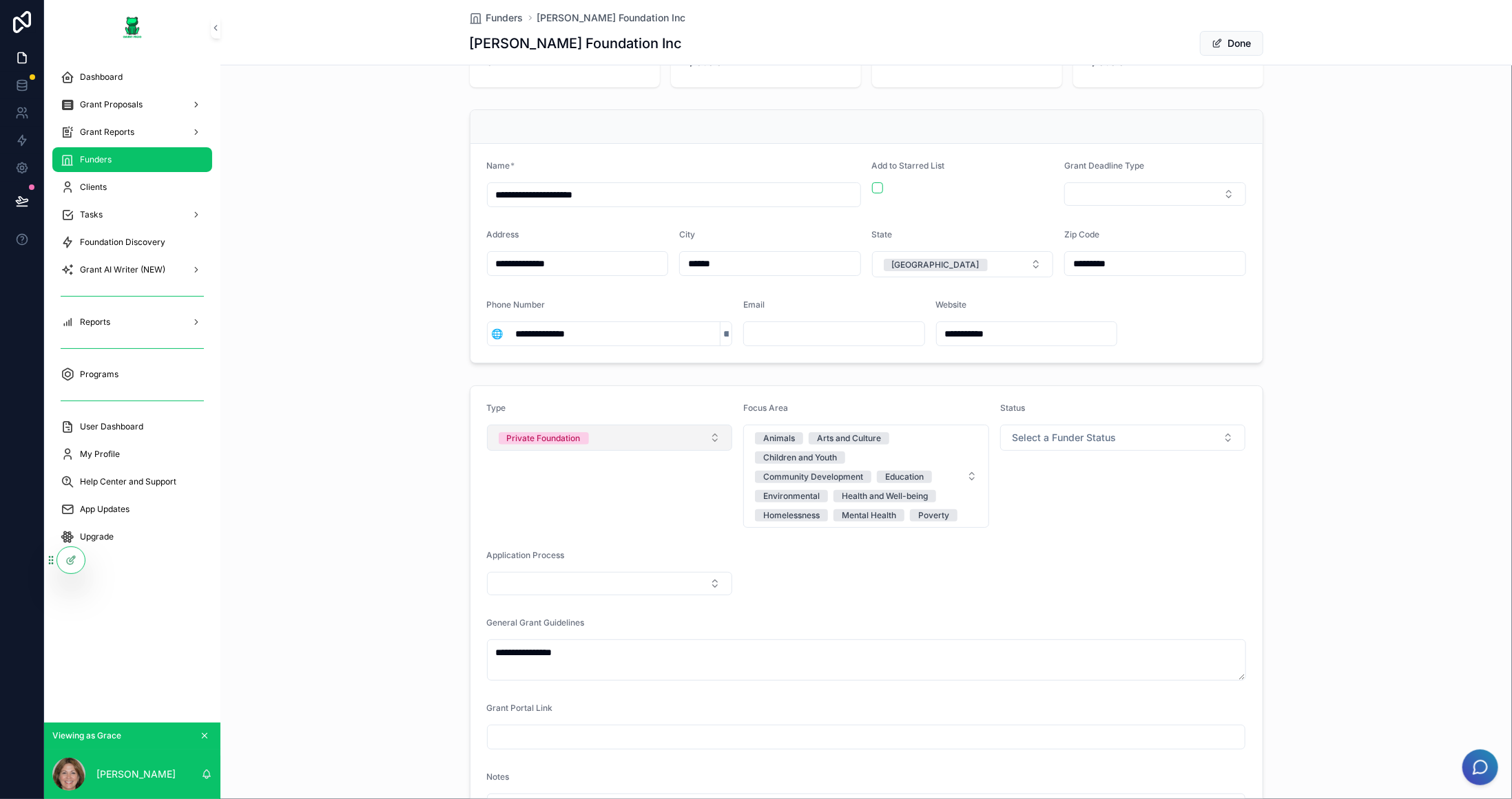
click at [663, 437] on button "Private Foundation" at bounding box center [610, 438] width 246 height 26
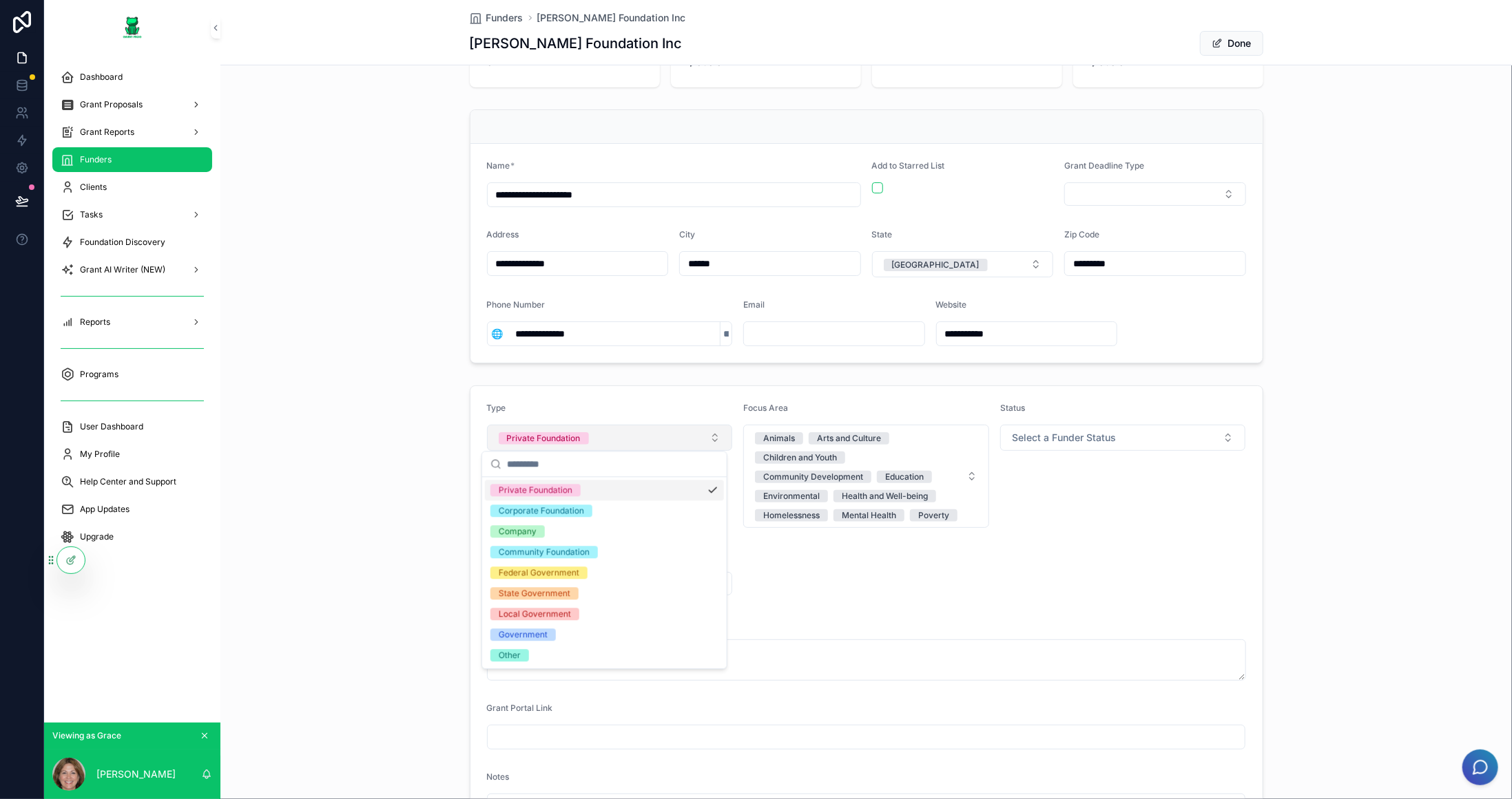
click at [663, 437] on button "Private Foundation" at bounding box center [610, 438] width 246 height 26
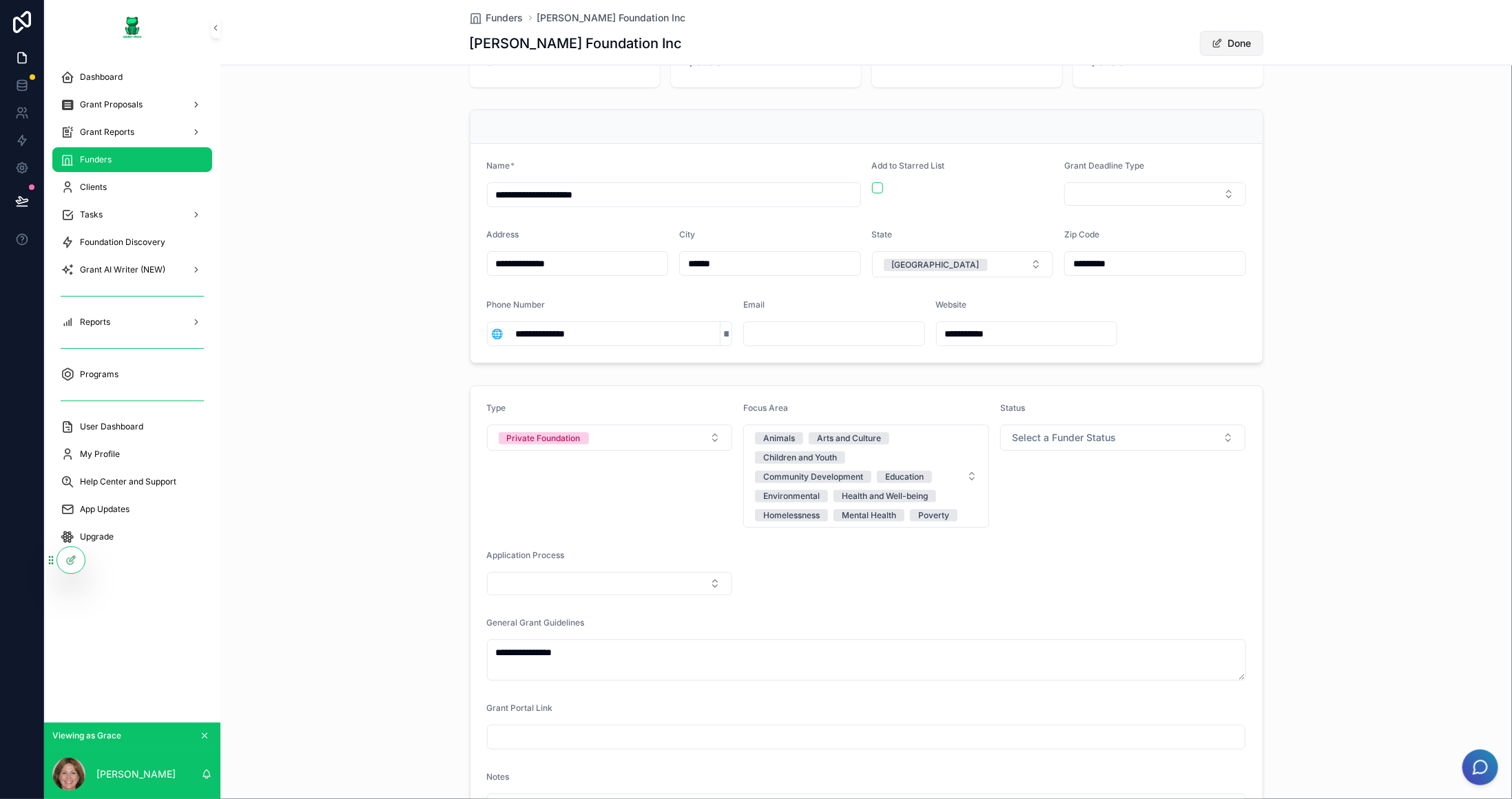
click at [1227, 37] on button "Done" at bounding box center [1231, 44] width 63 height 25
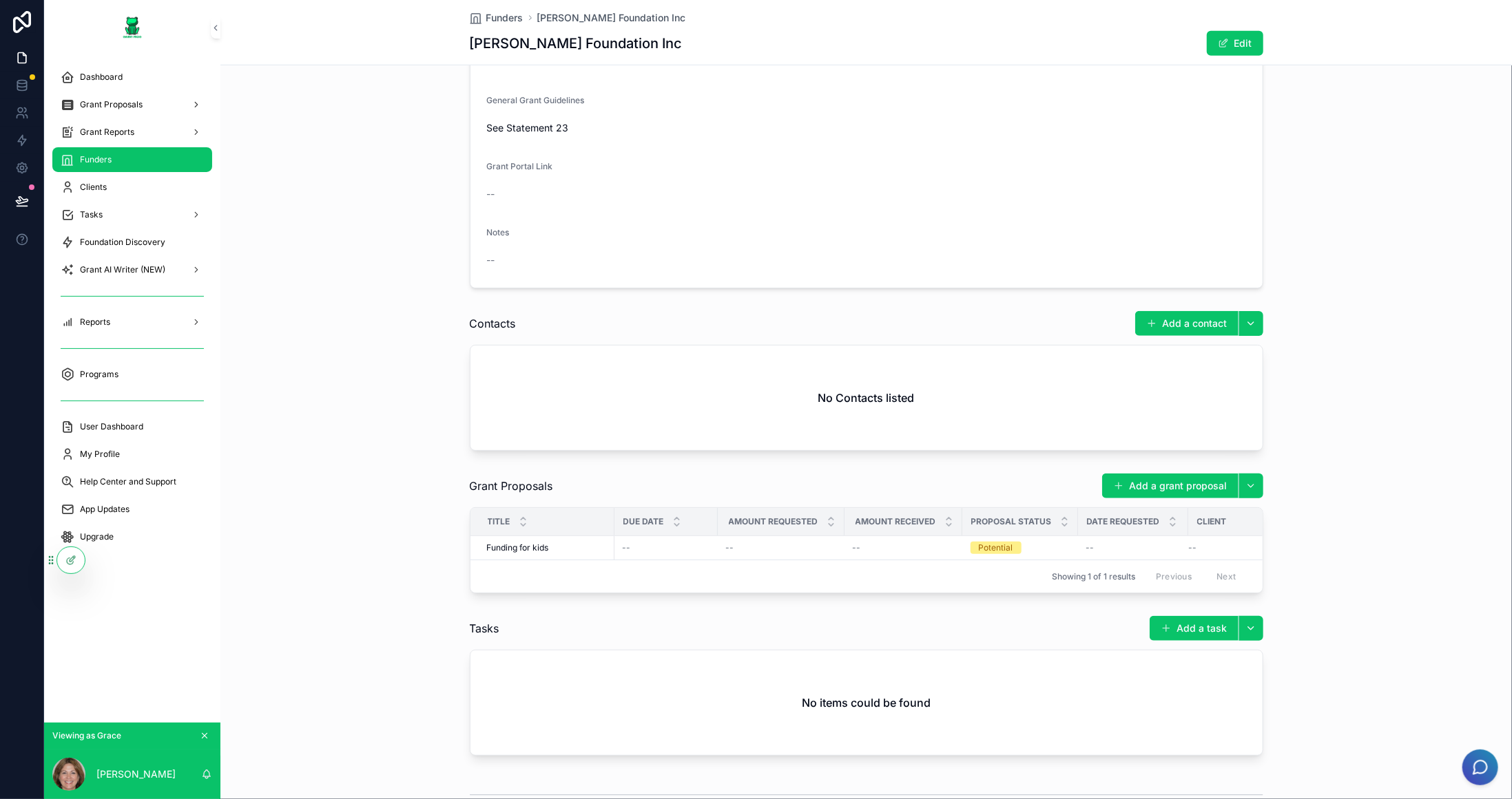
scroll to position [551, 0]
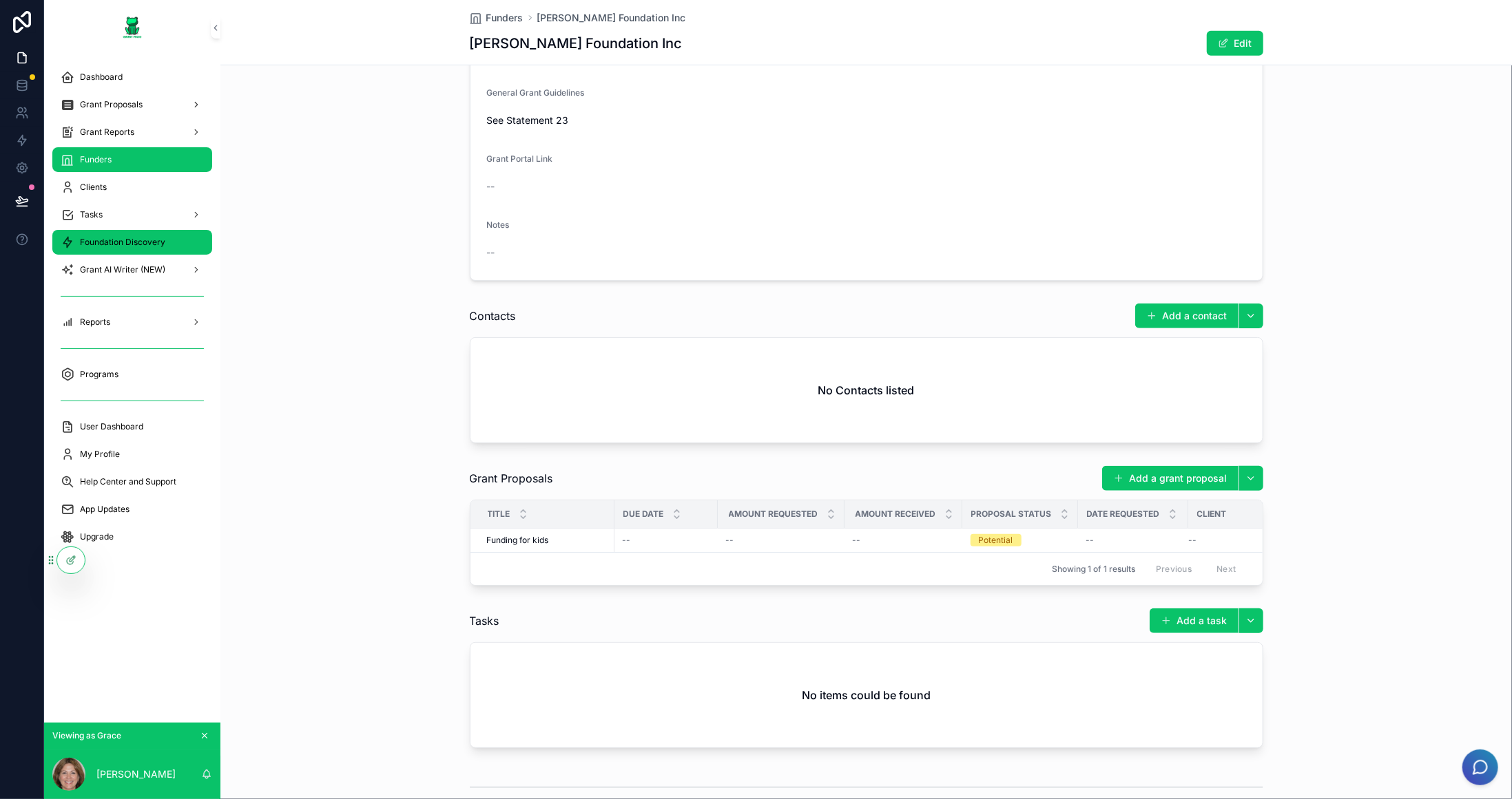
click at [118, 235] on div "Foundation Discovery" at bounding box center [132, 242] width 143 height 22
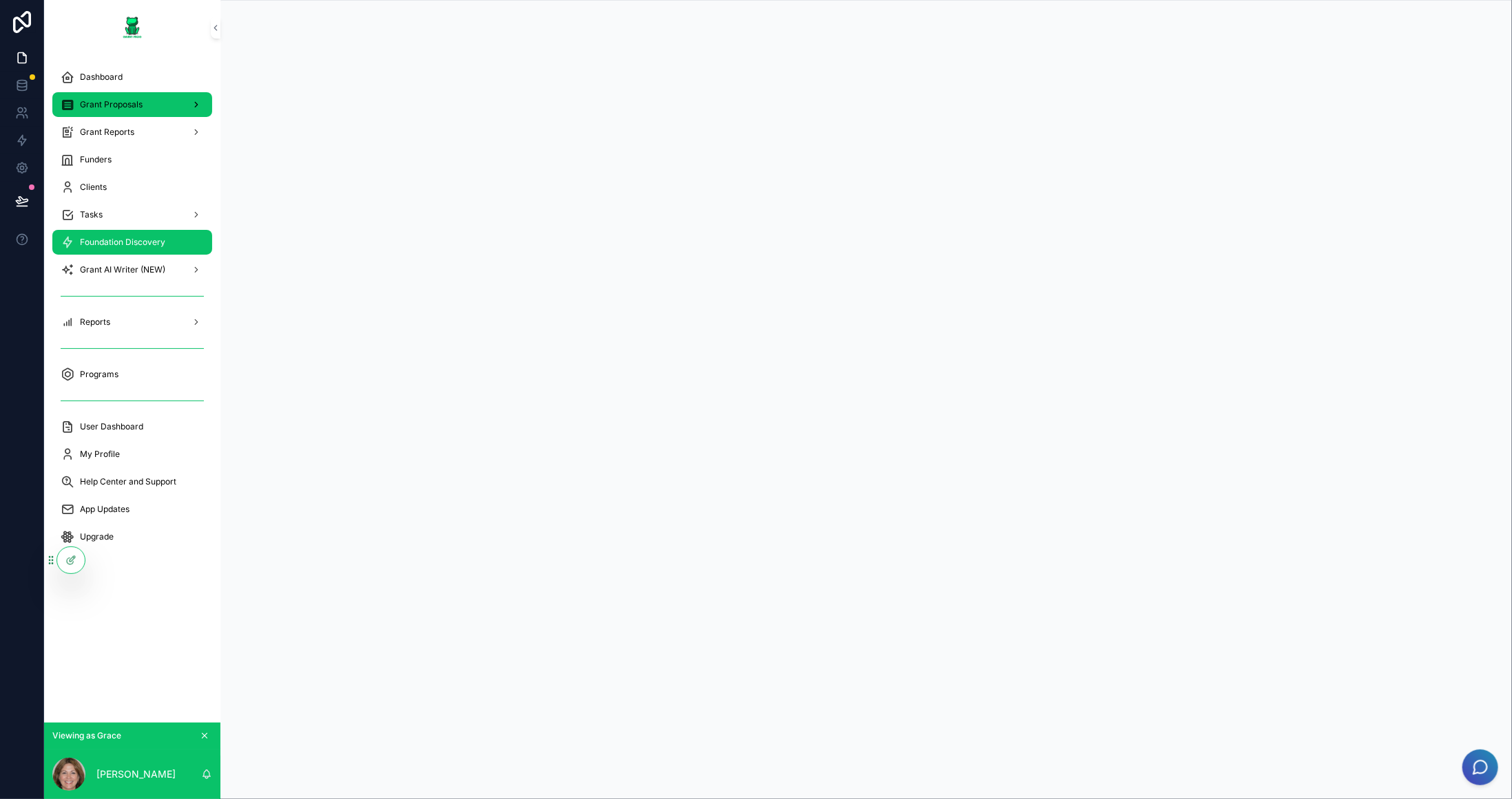
click at [147, 106] on div "Grant Proposals" at bounding box center [132, 105] width 143 height 22
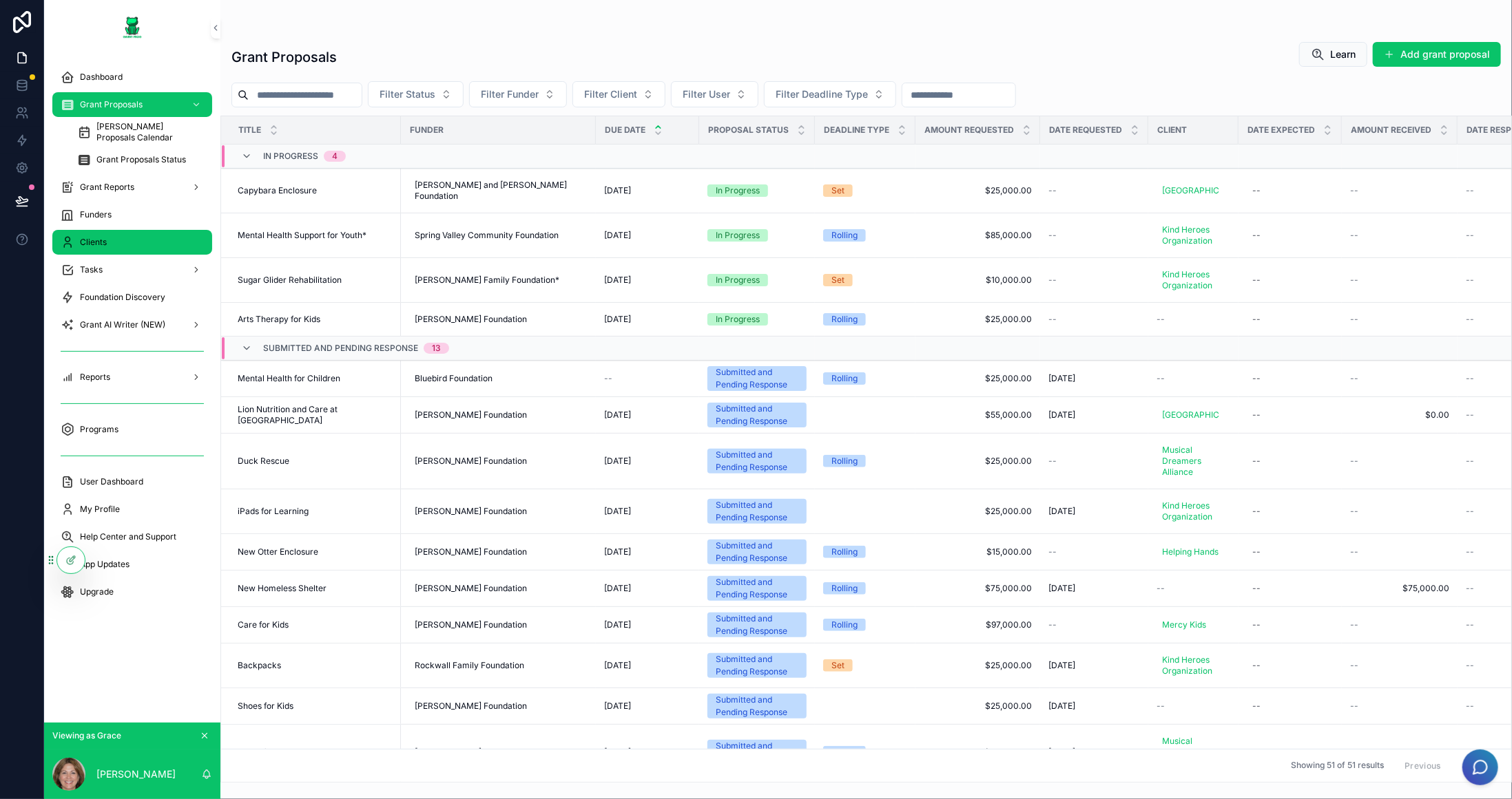
click at [119, 244] on div "Clients" at bounding box center [132, 242] width 143 height 22
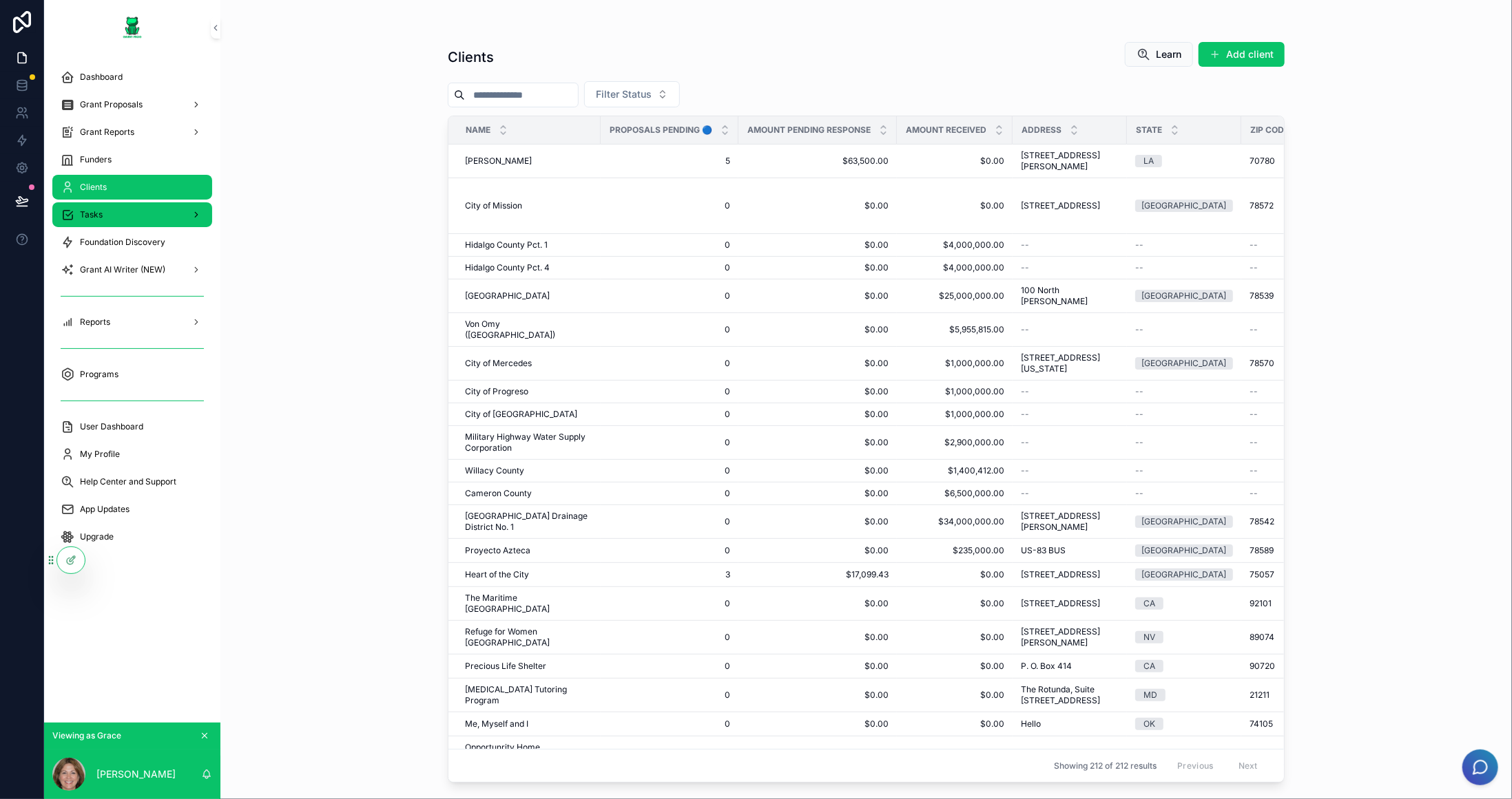
click at [99, 209] on span "Tasks" at bounding box center [91, 215] width 23 height 11
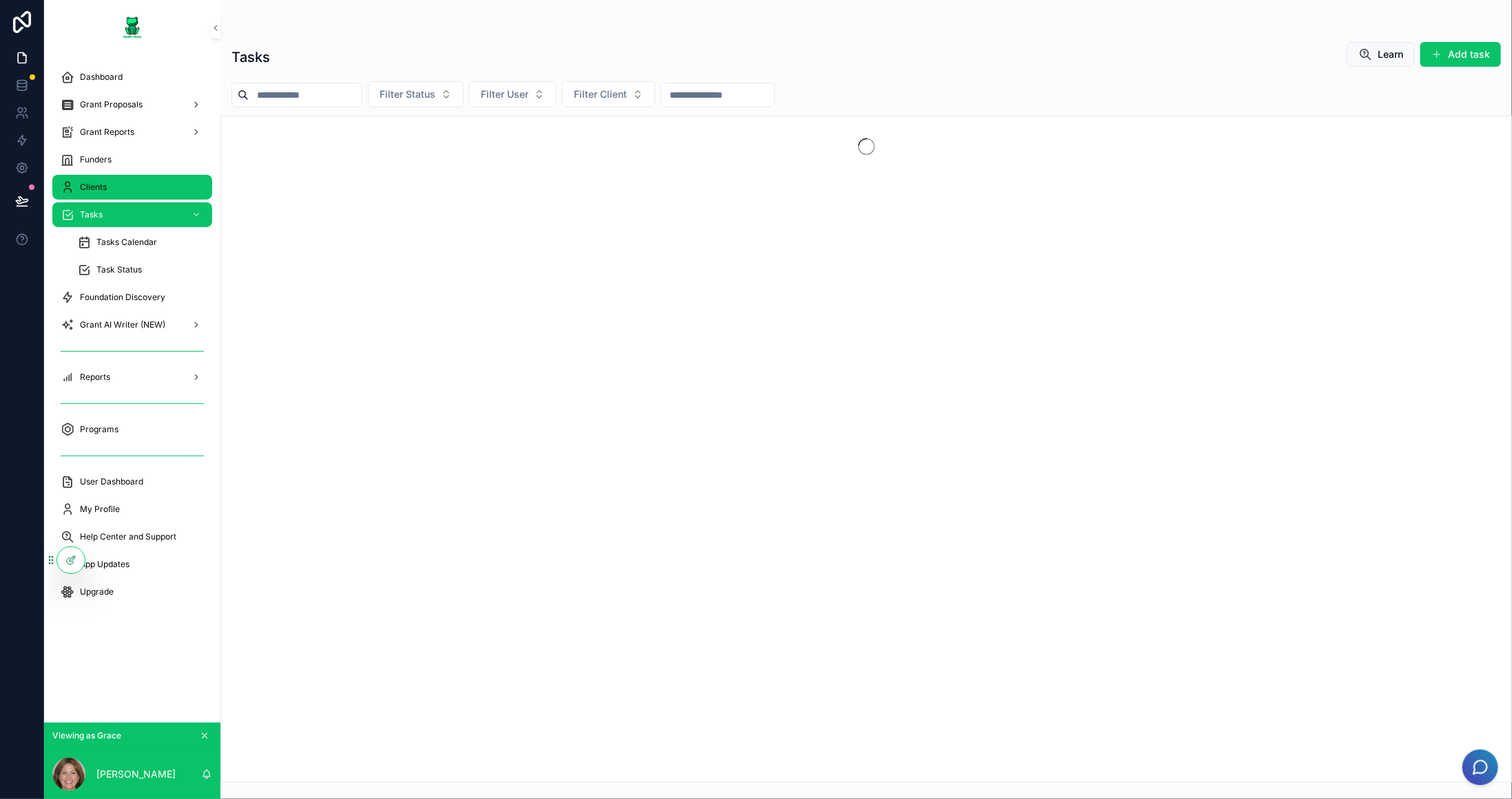
click at [103, 184] on span "Clients" at bounding box center [93, 187] width 27 height 11
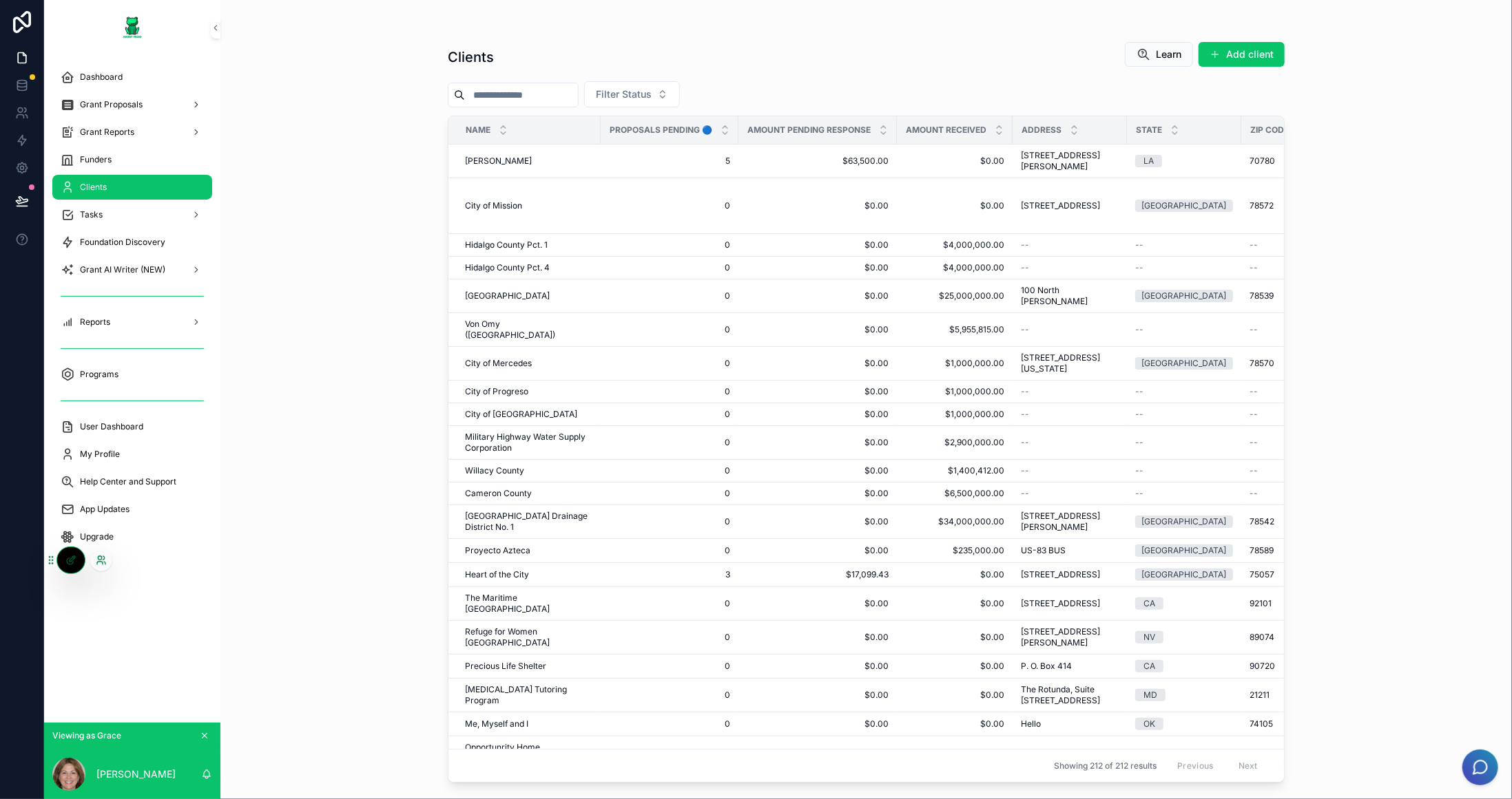
click at [101, 565] on icon at bounding box center [101, 560] width 11 height 11
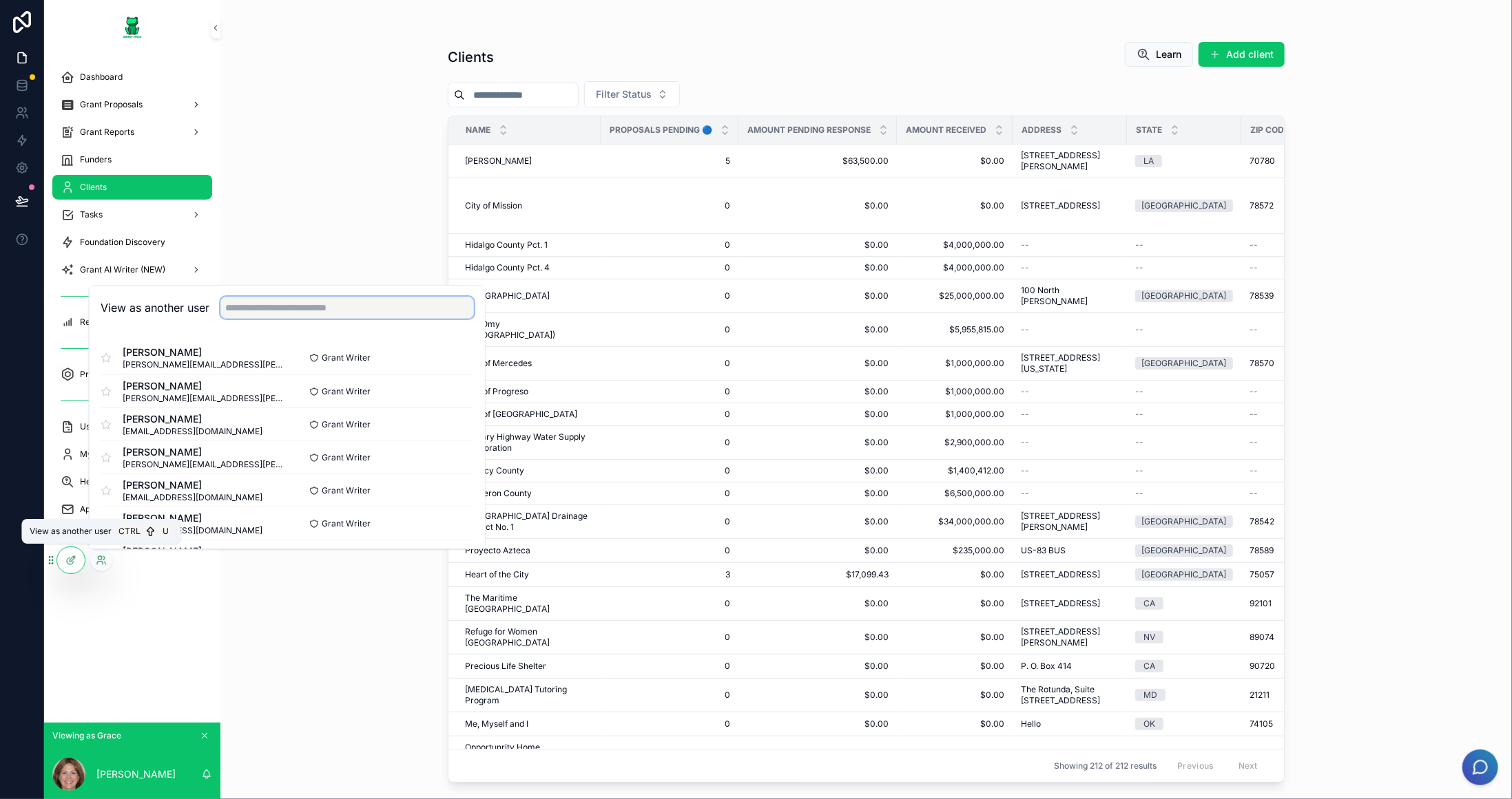
click at [334, 309] on input "text" at bounding box center [347, 308] width 253 height 22
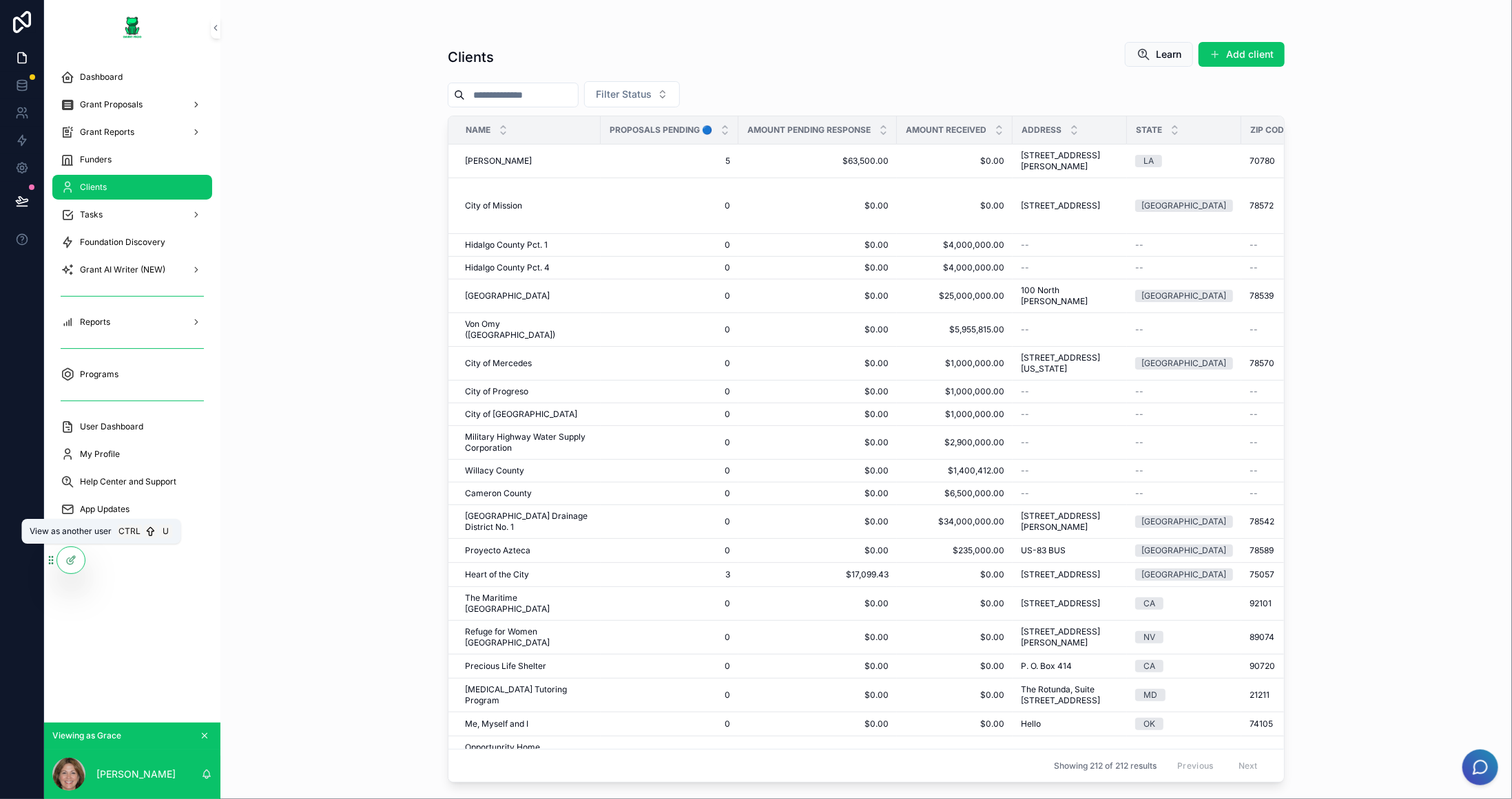
click at [1375, 259] on div "Clients Learn Add client Filter Status Name Proposals Pending 🔵 Amount Pending …" at bounding box center [866, 400] width 1291 height 799
click at [532, 533] on span "Hidalgo County Drainage District No. 1" at bounding box center [529, 522] width 128 height 22
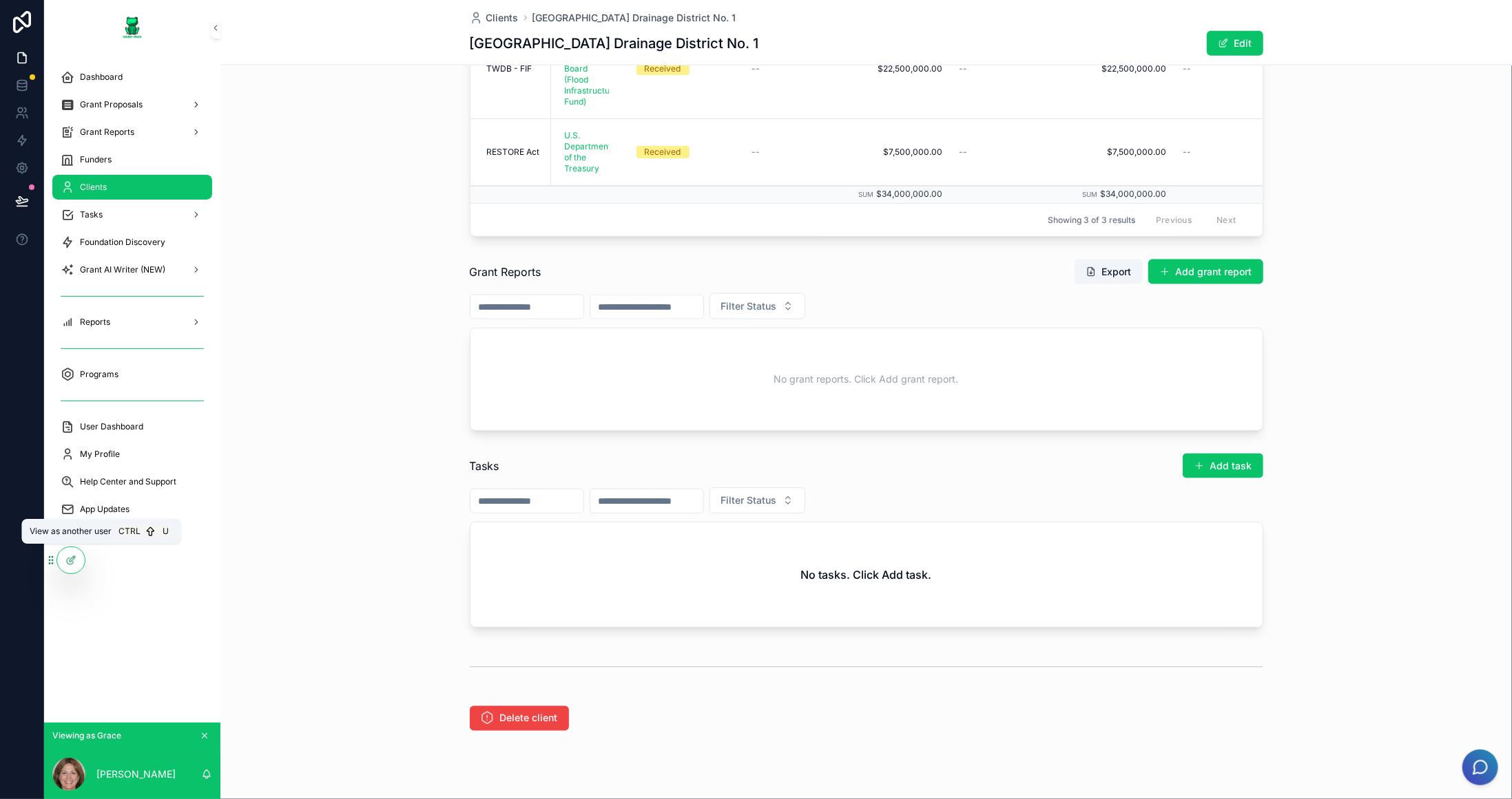
scroll to position [1102, 0]
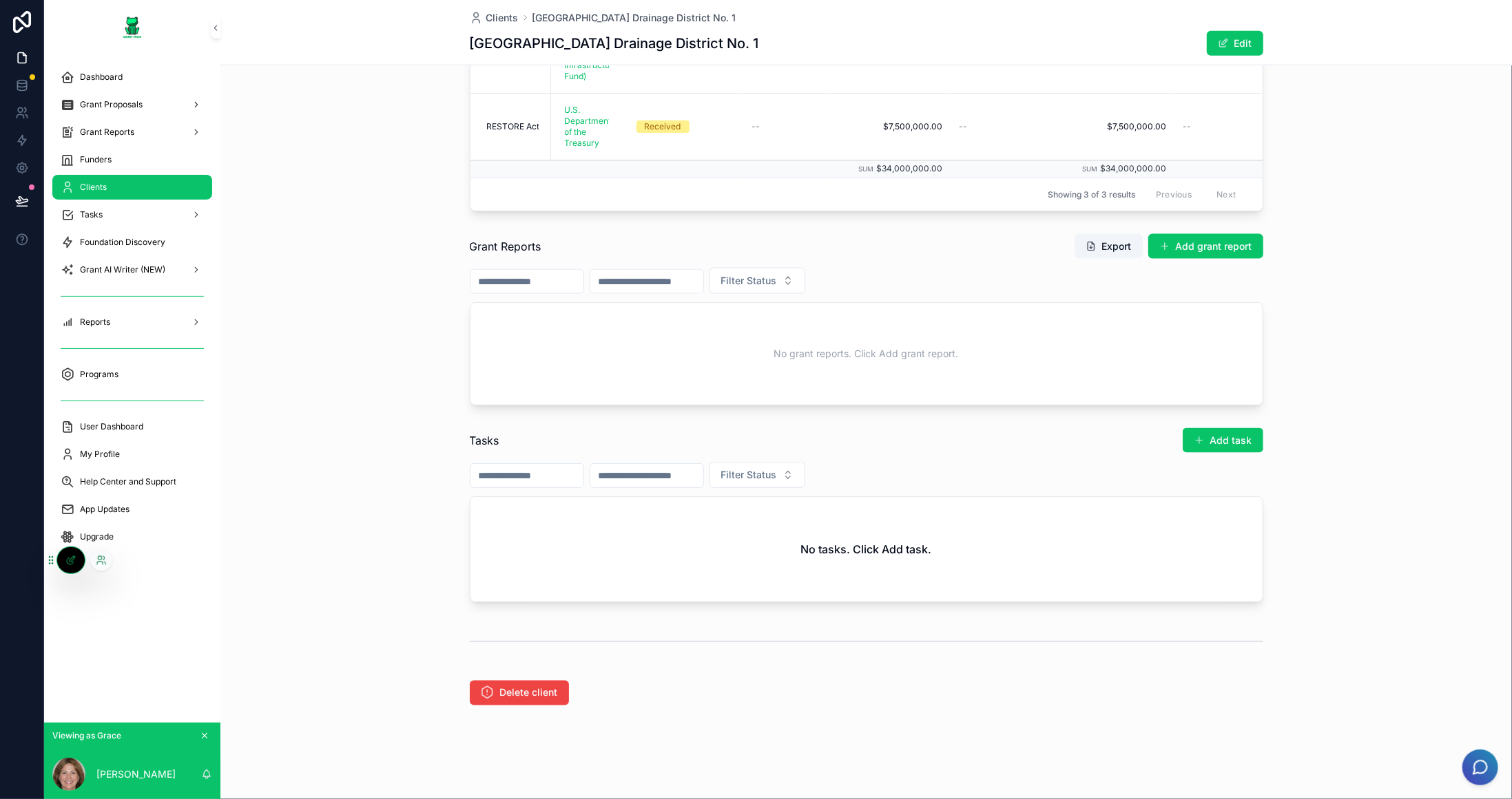
click at [70, 561] on icon at bounding box center [71, 560] width 11 height 11
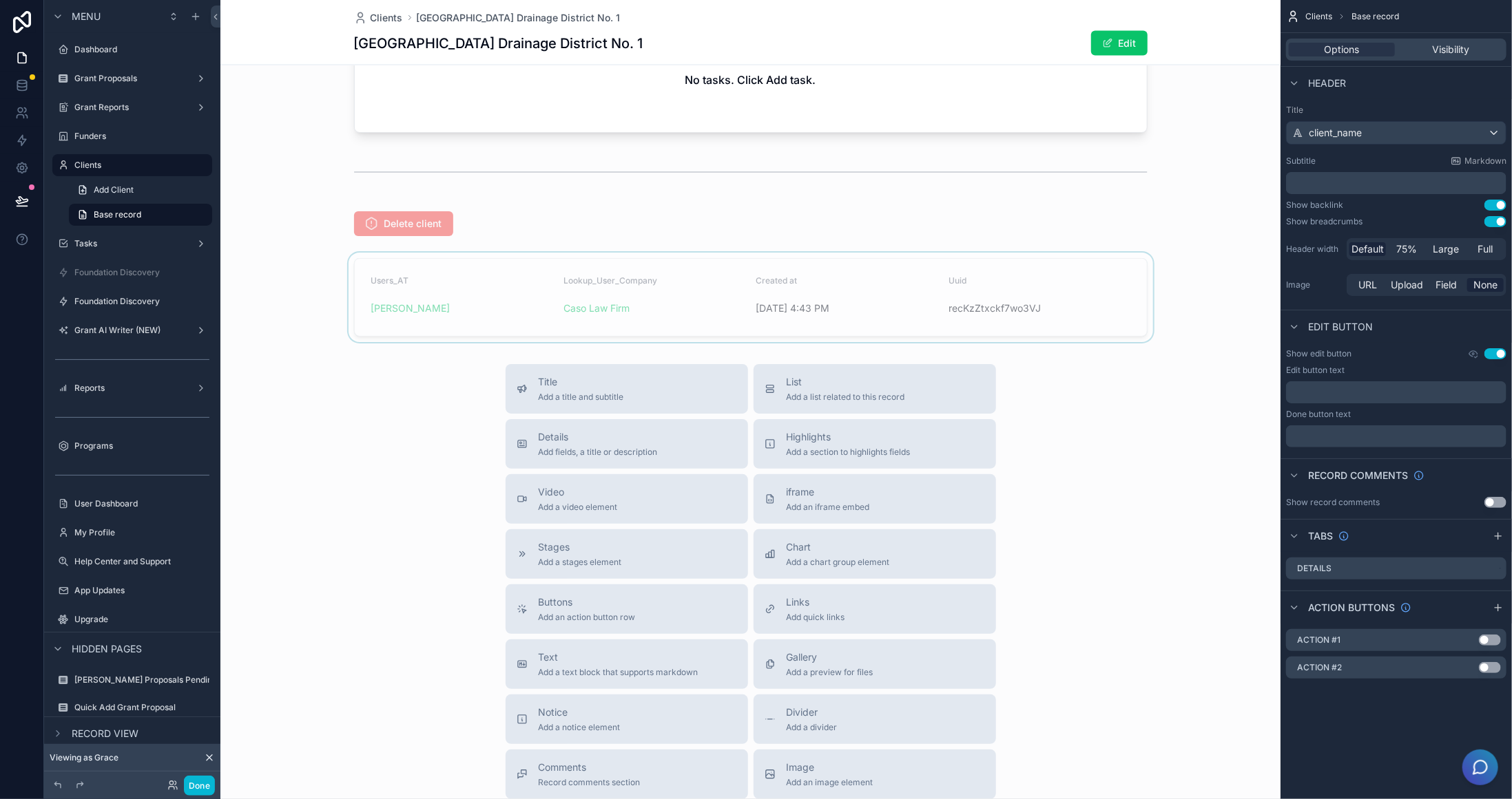
scroll to position [1653, 0]
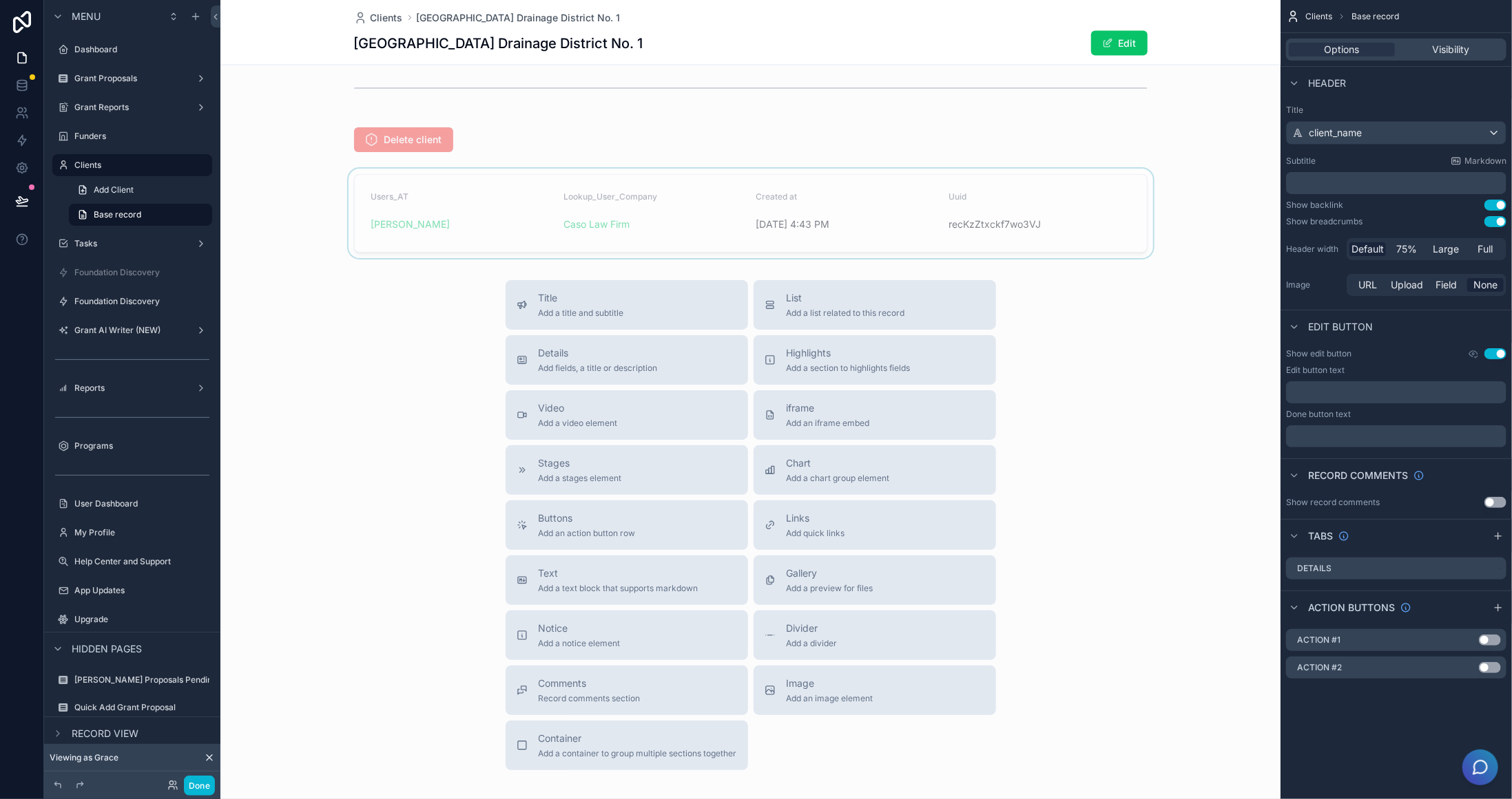
click at [423, 241] on div "scrollable content" at bounding box center [750, 213] width 1060 height 89
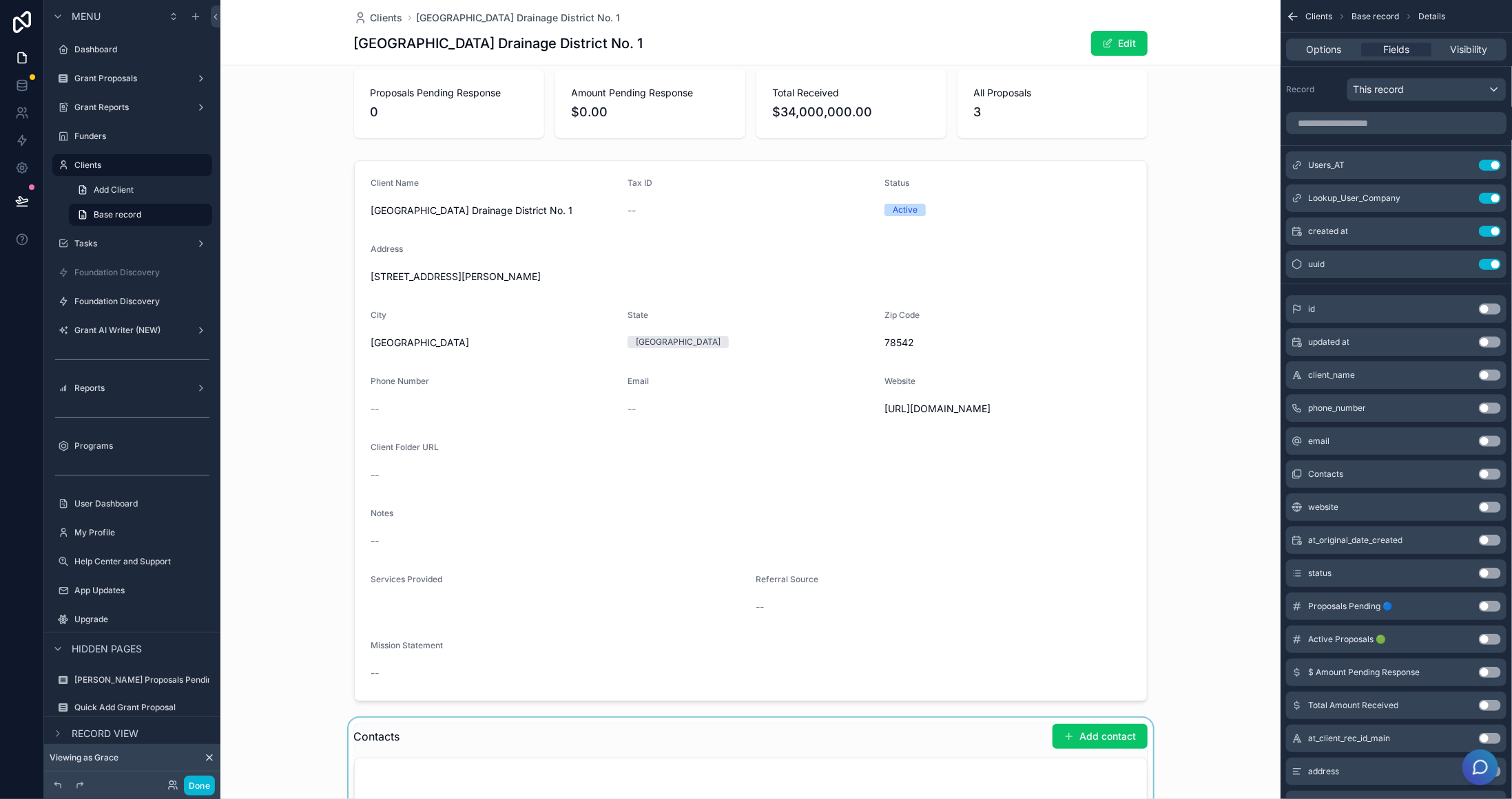
scroll to position [0, 0]
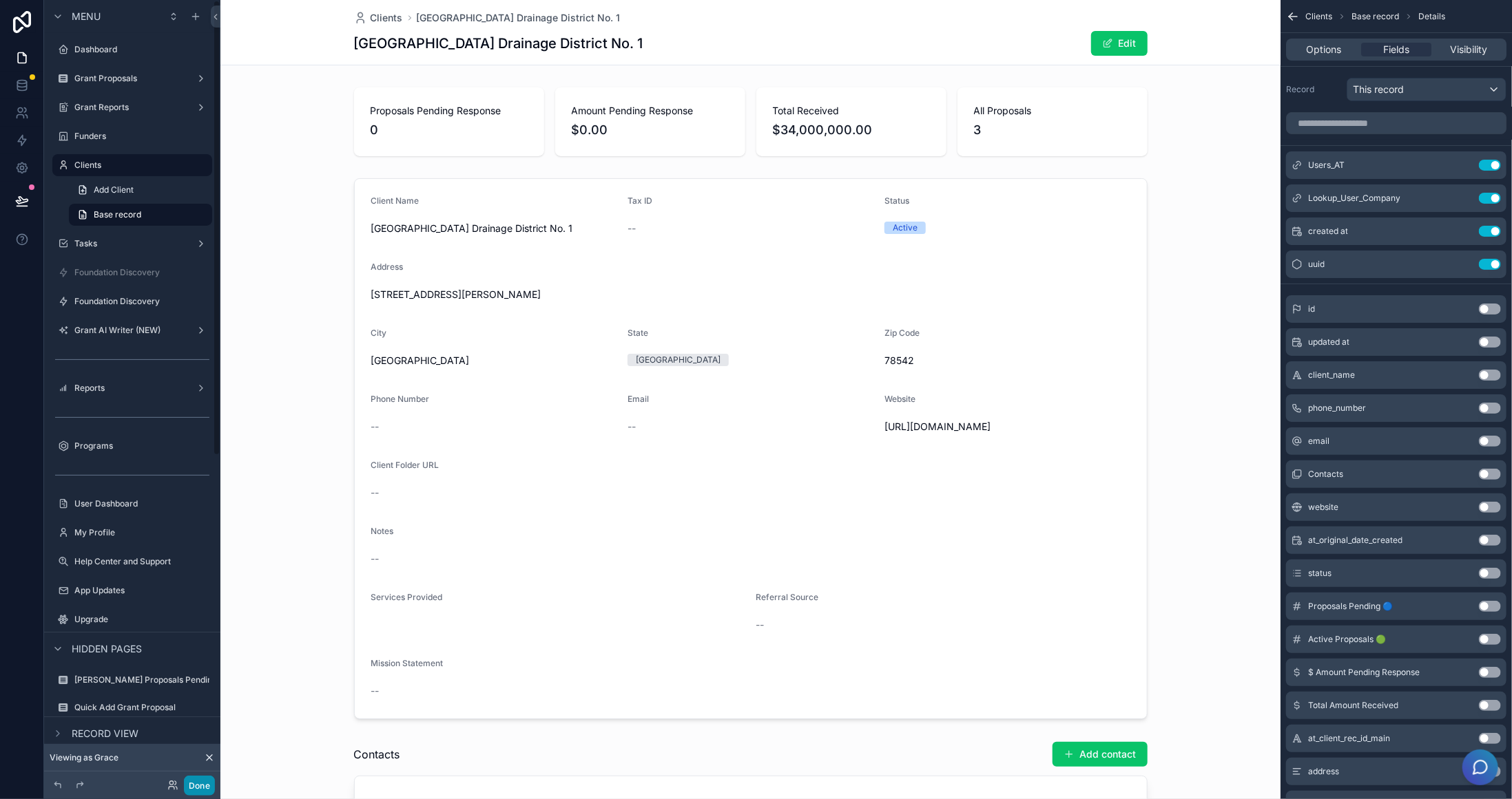
click at [188, 783] on button "Done" at bounding box center [199, 786] width 31 height 20
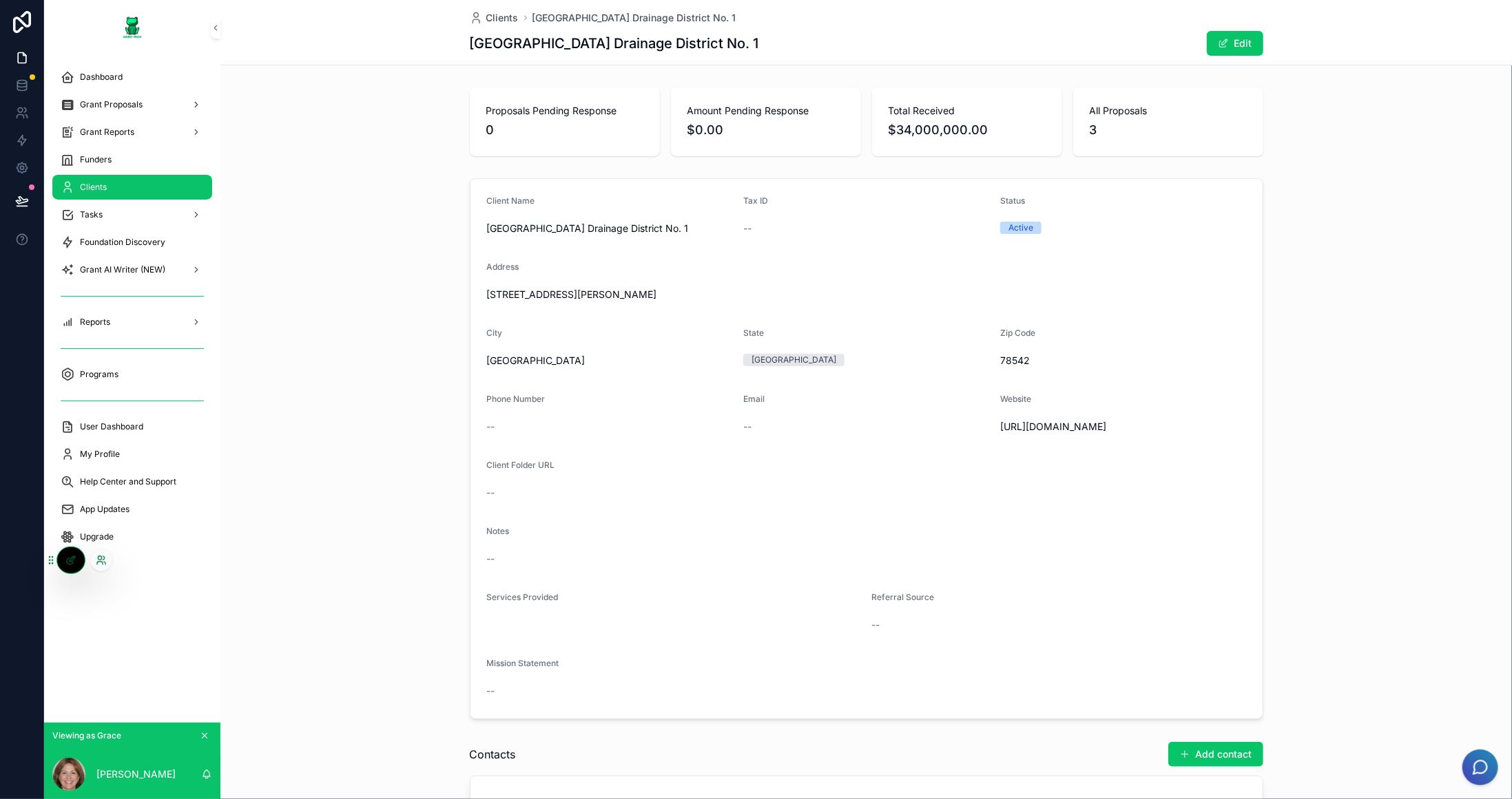
click at [101, 558] on icon at bounding box center [99, 558] width 3 height 3
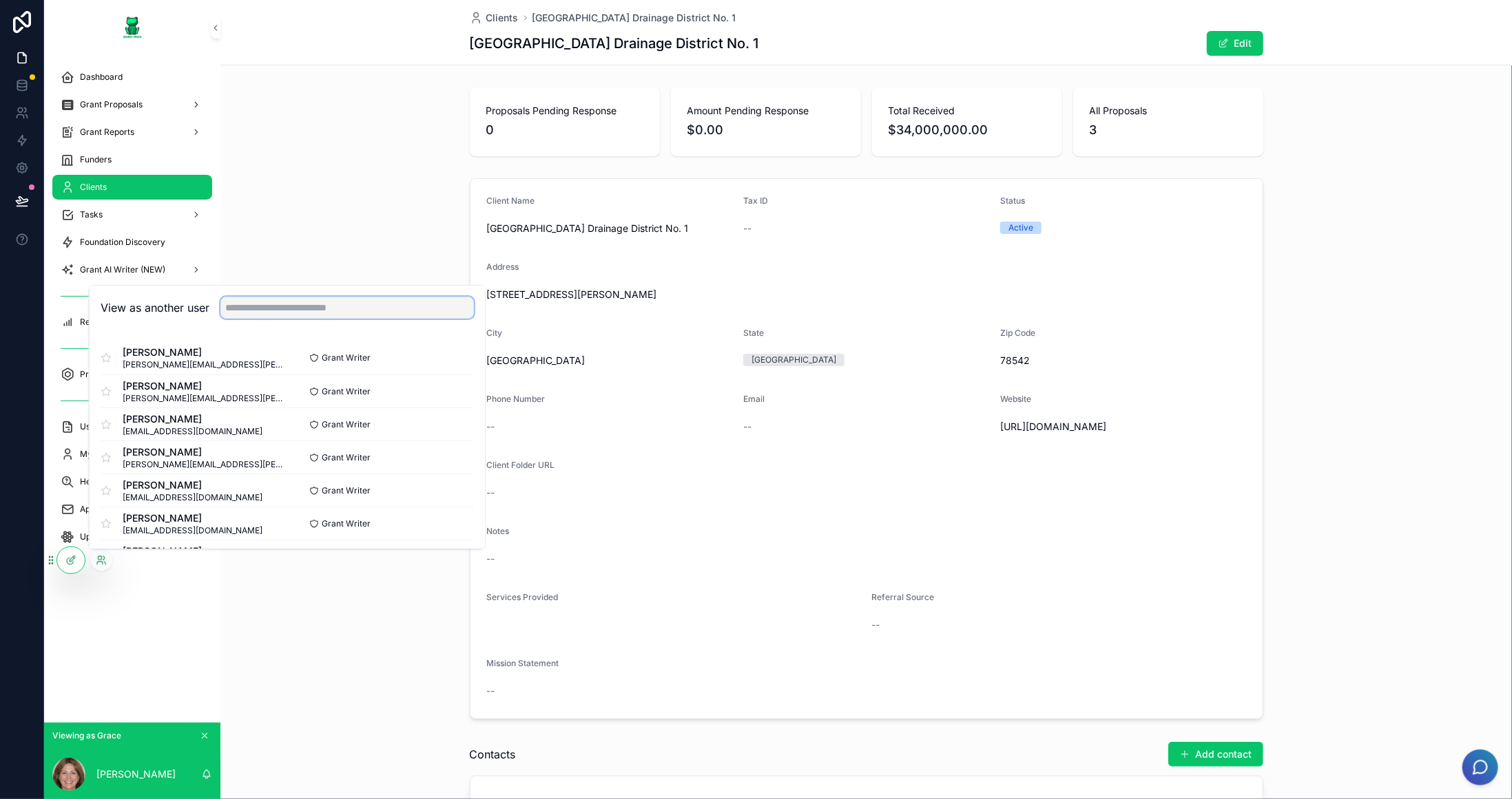
click at [364, 303] on input "text" at bounding box center [347, 308] width 253 height 22
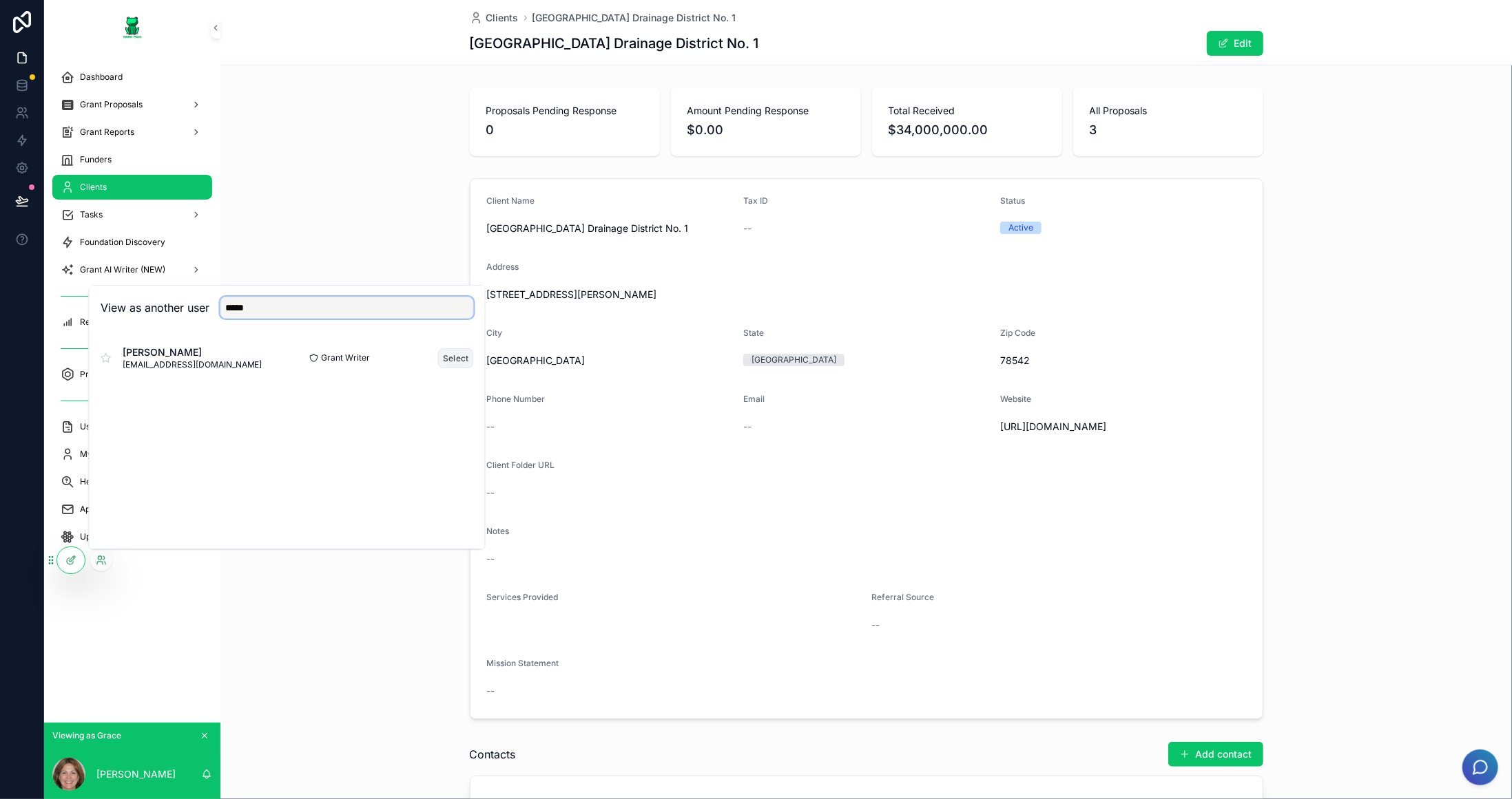
type input "*****"
click at [453, 358] on button "Select" at bounding box center [456, 358] width 36 height 20
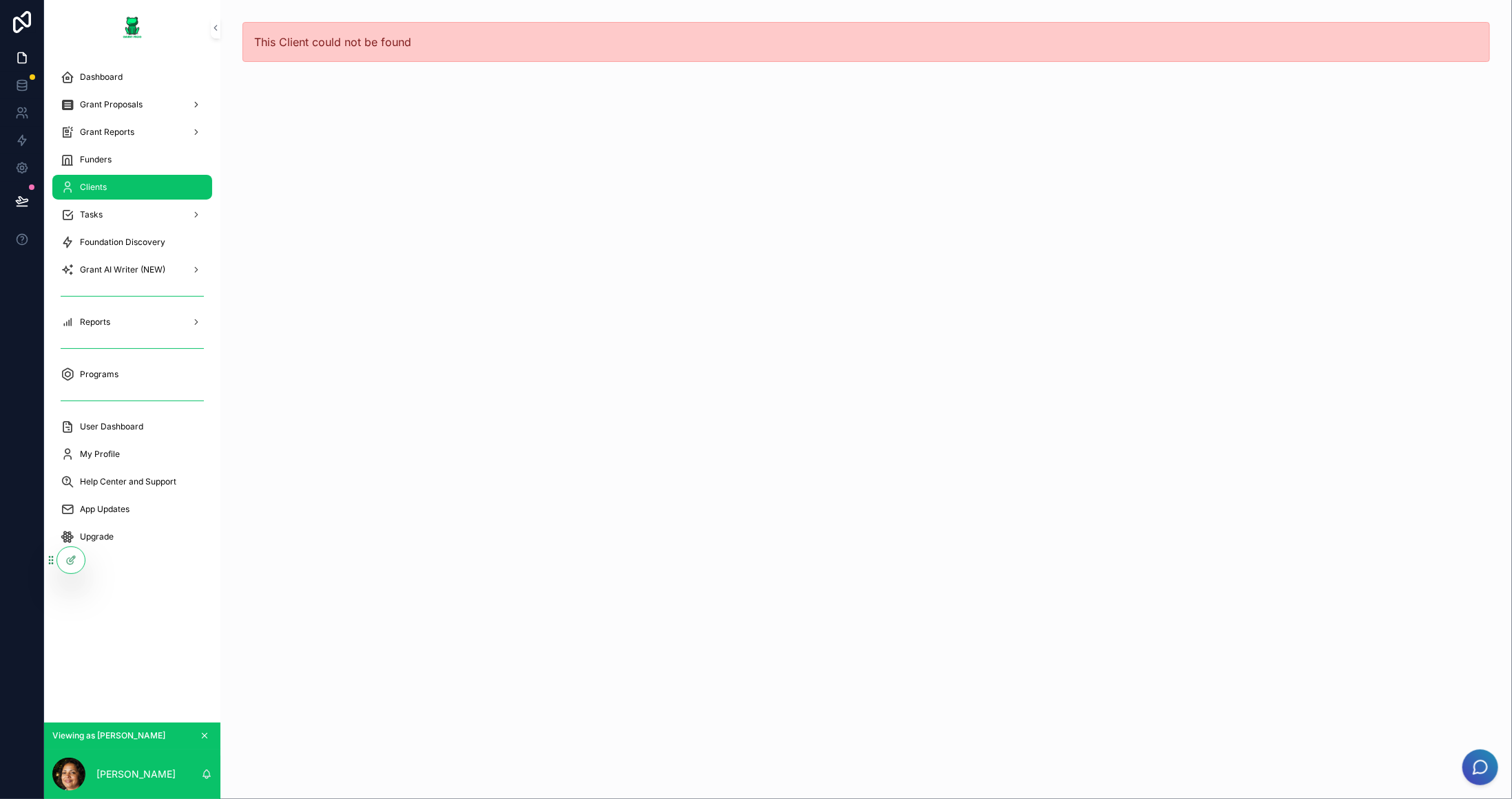
click at [115, 187] on div "Clients" at bounding box center [132, 187] width 143 height 22
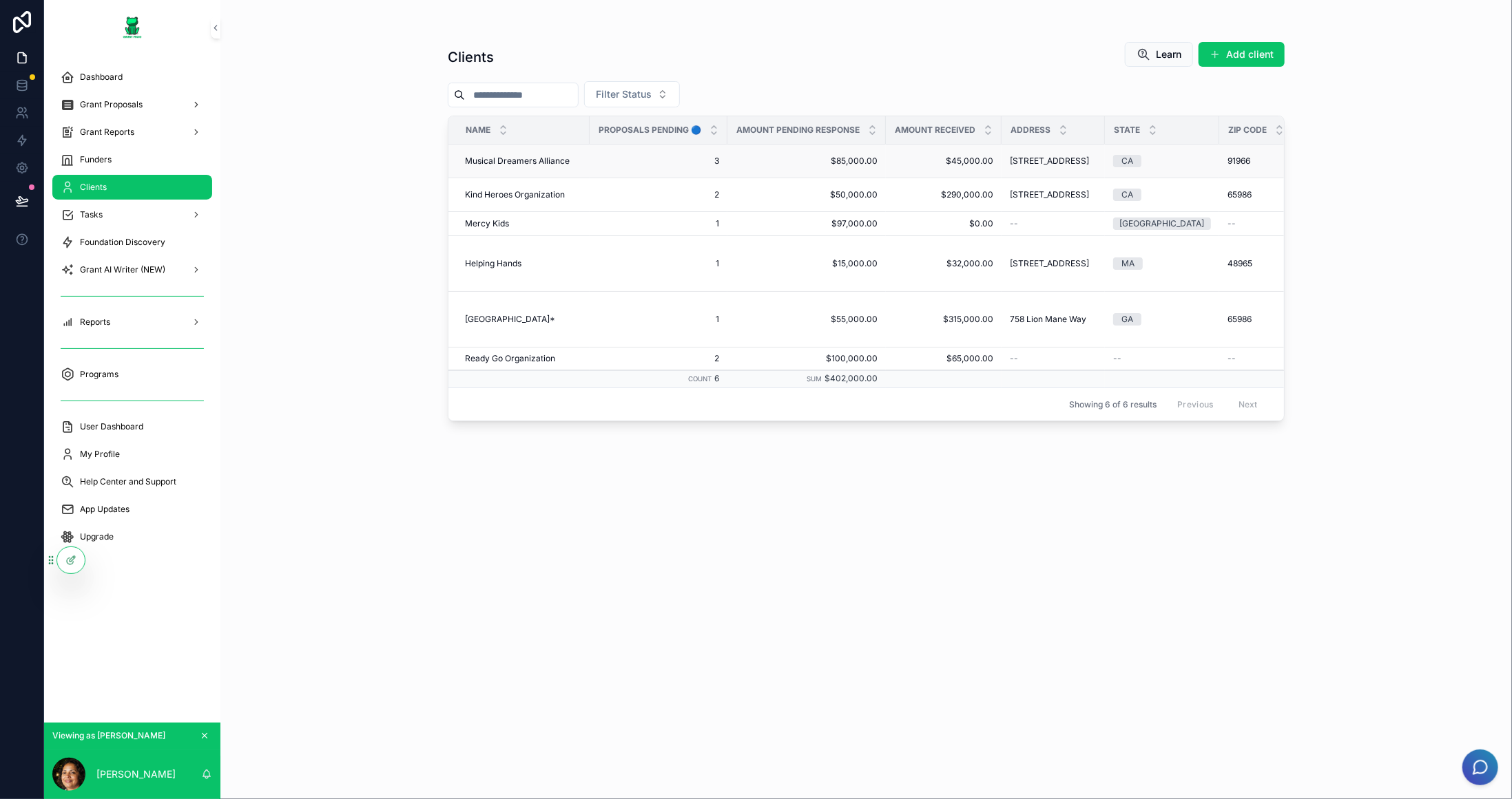
click at [530, 166] on span "Musical Dreamers Alliance" at bounding box center [517, 161] width 105 height 11
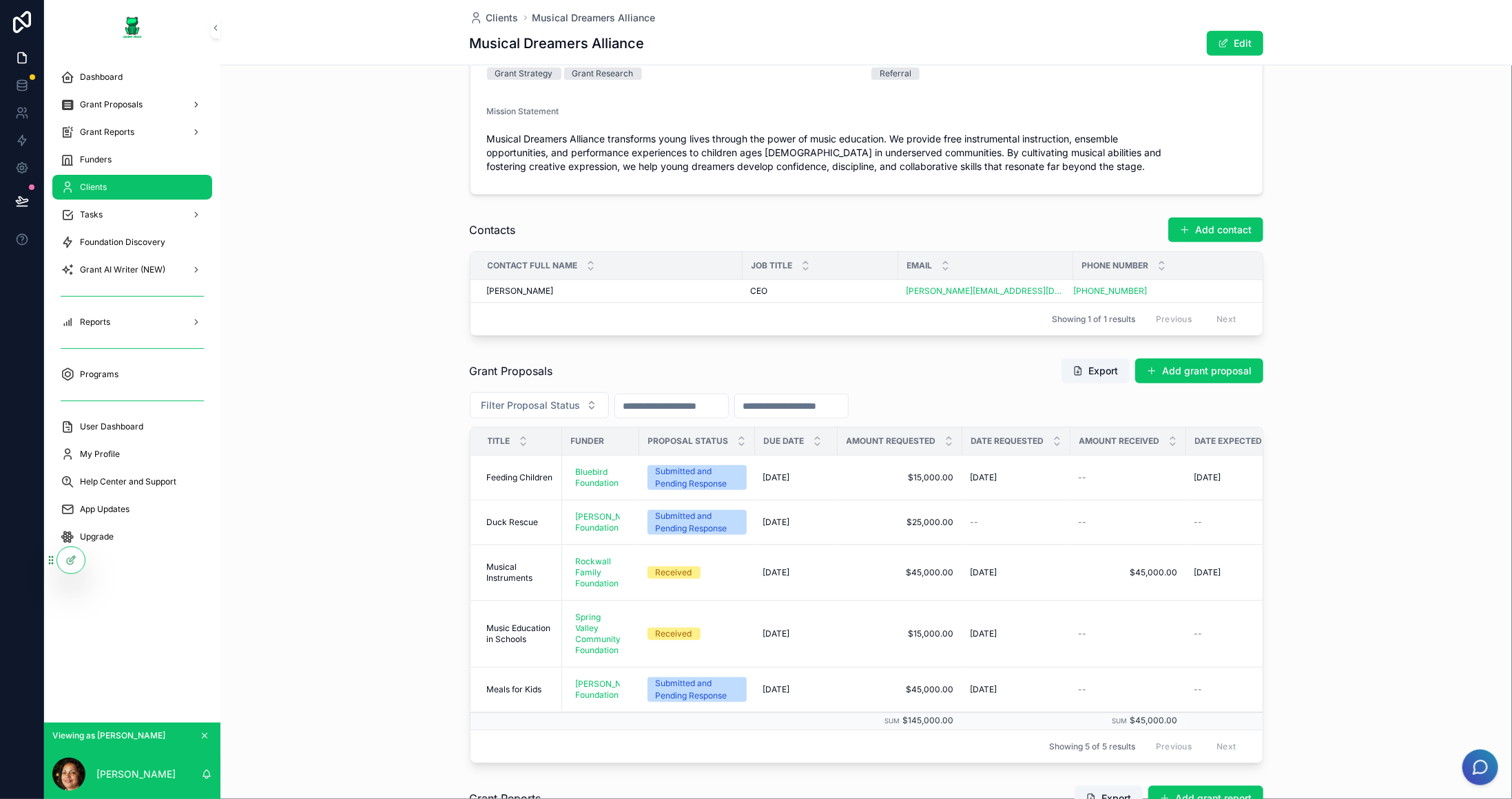
scroll to position [688, 0]
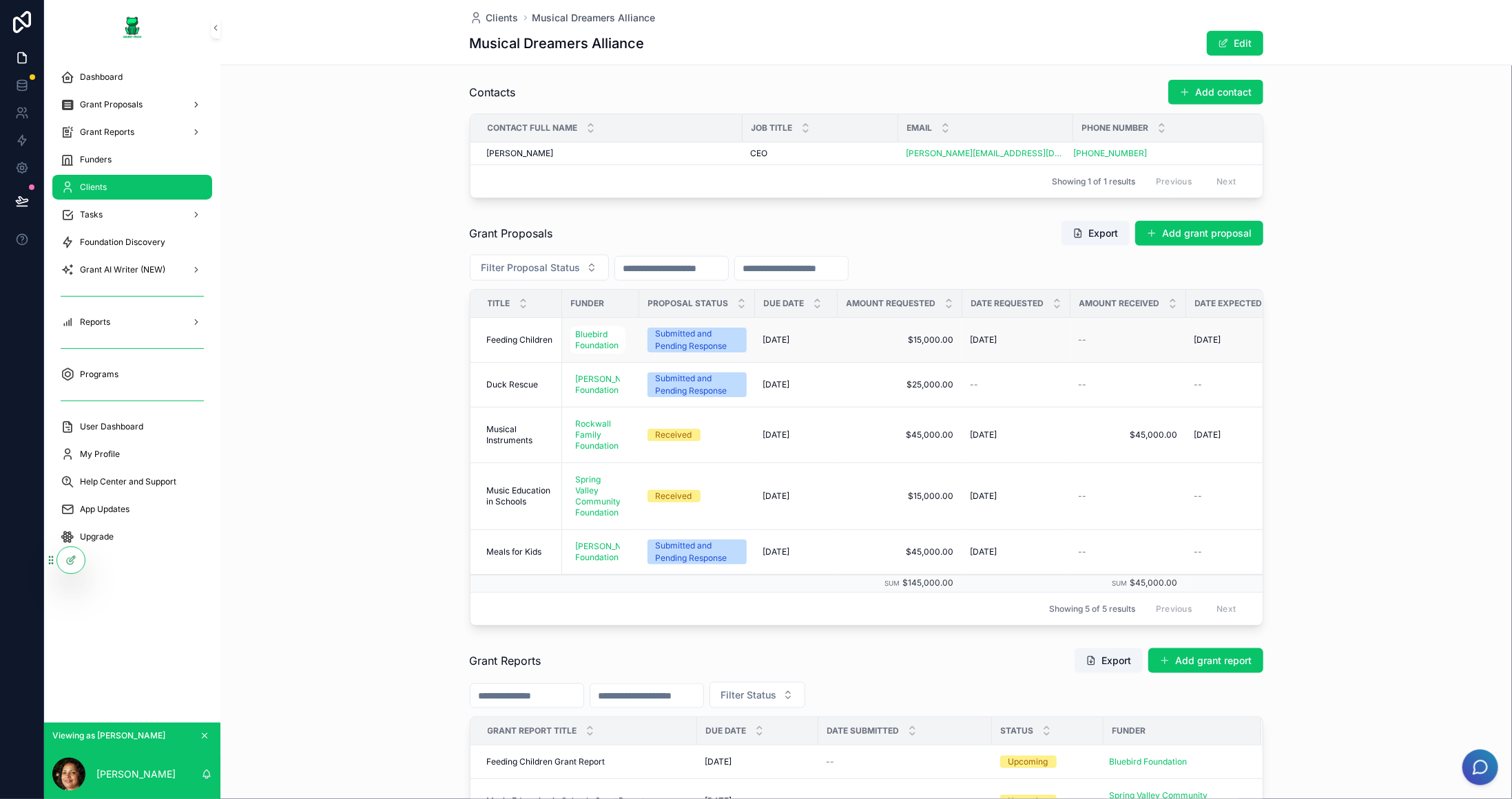
click at [529, 339] on span "Feeding Children" at bounding box center [520, 340] width 66 height 11
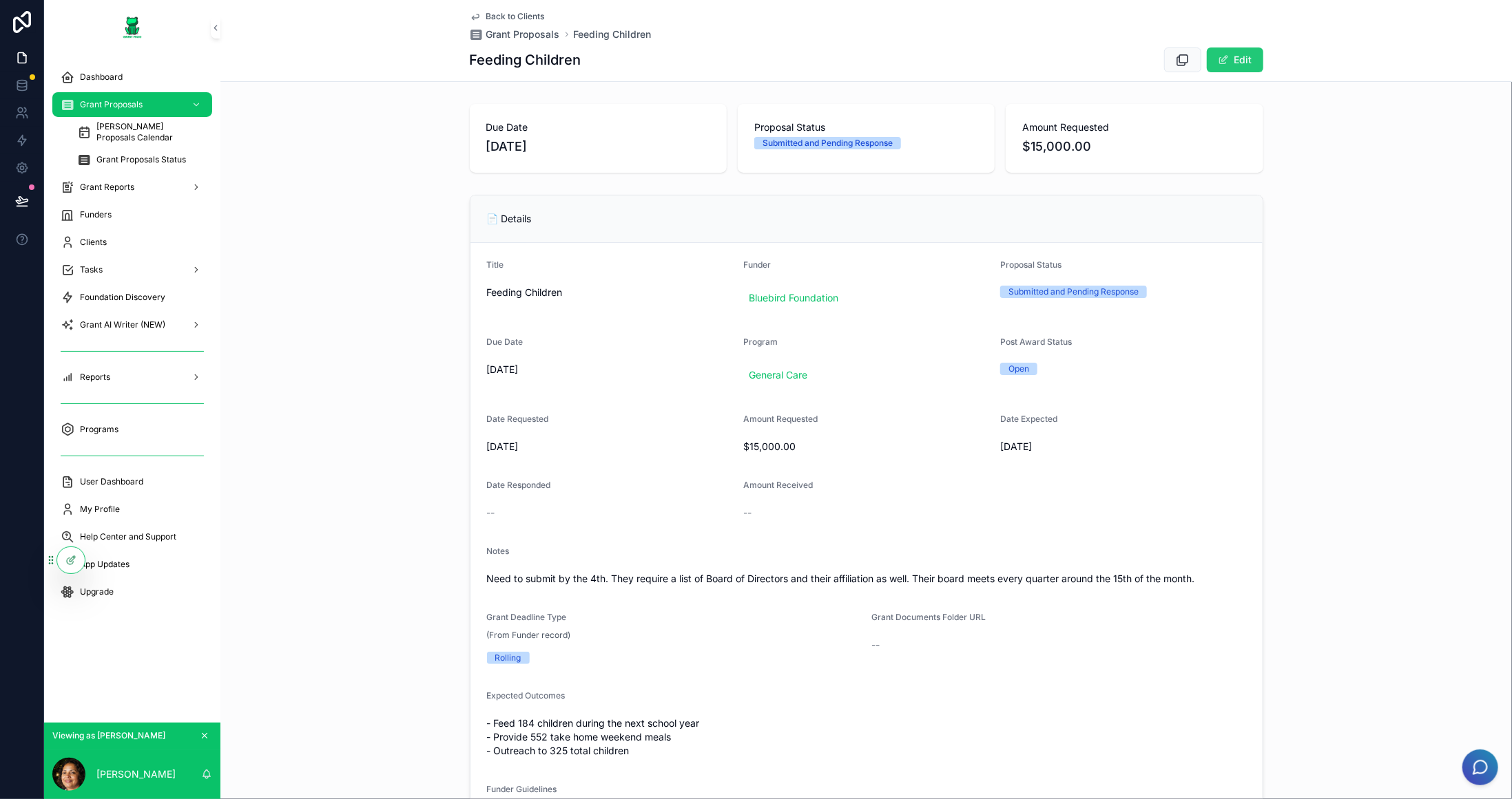
click at [1237, 62] on button "Edit" at bounding box center [1234, 60] width 56 height 25
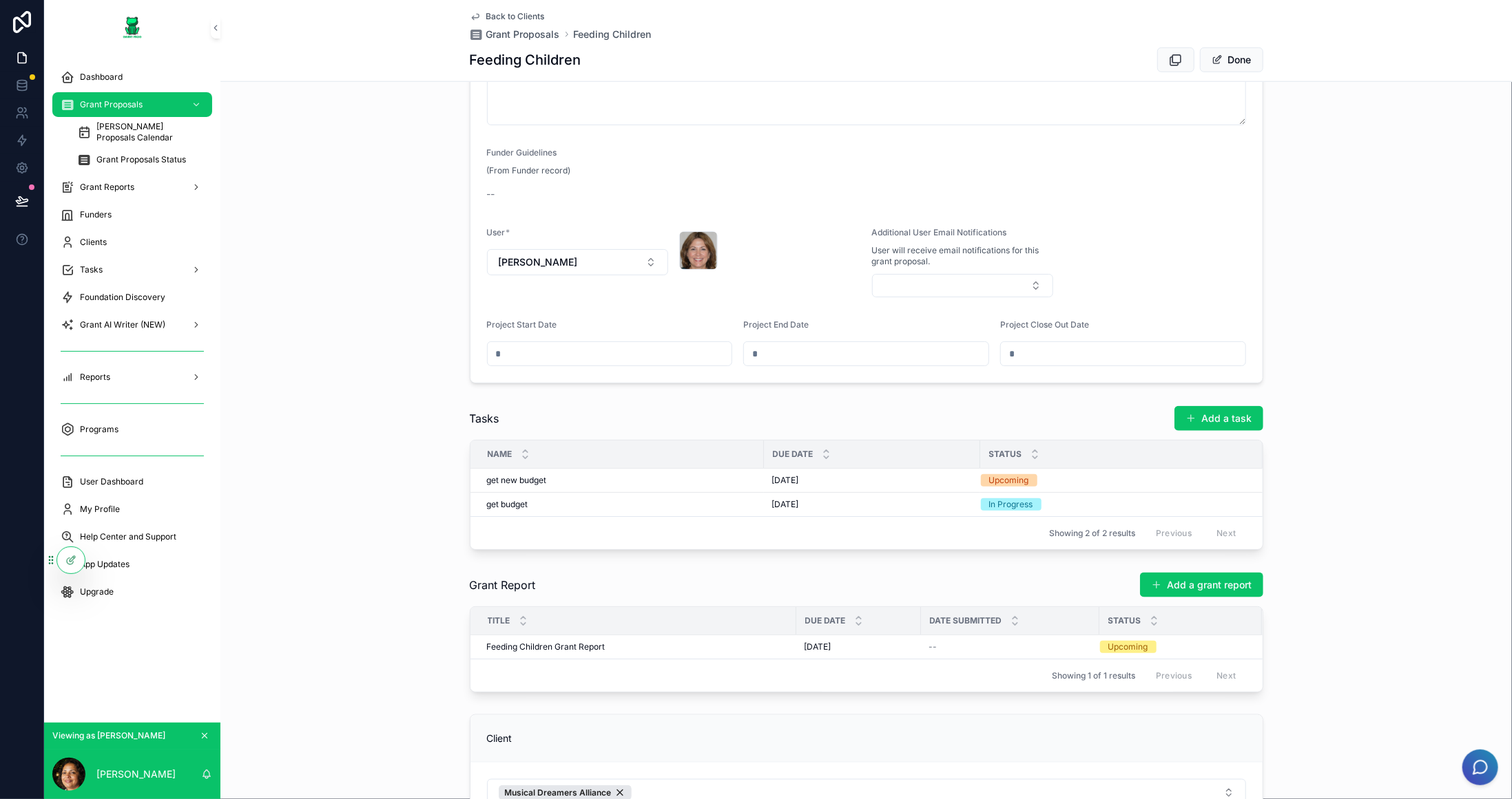
scroll to position [1026, 0]
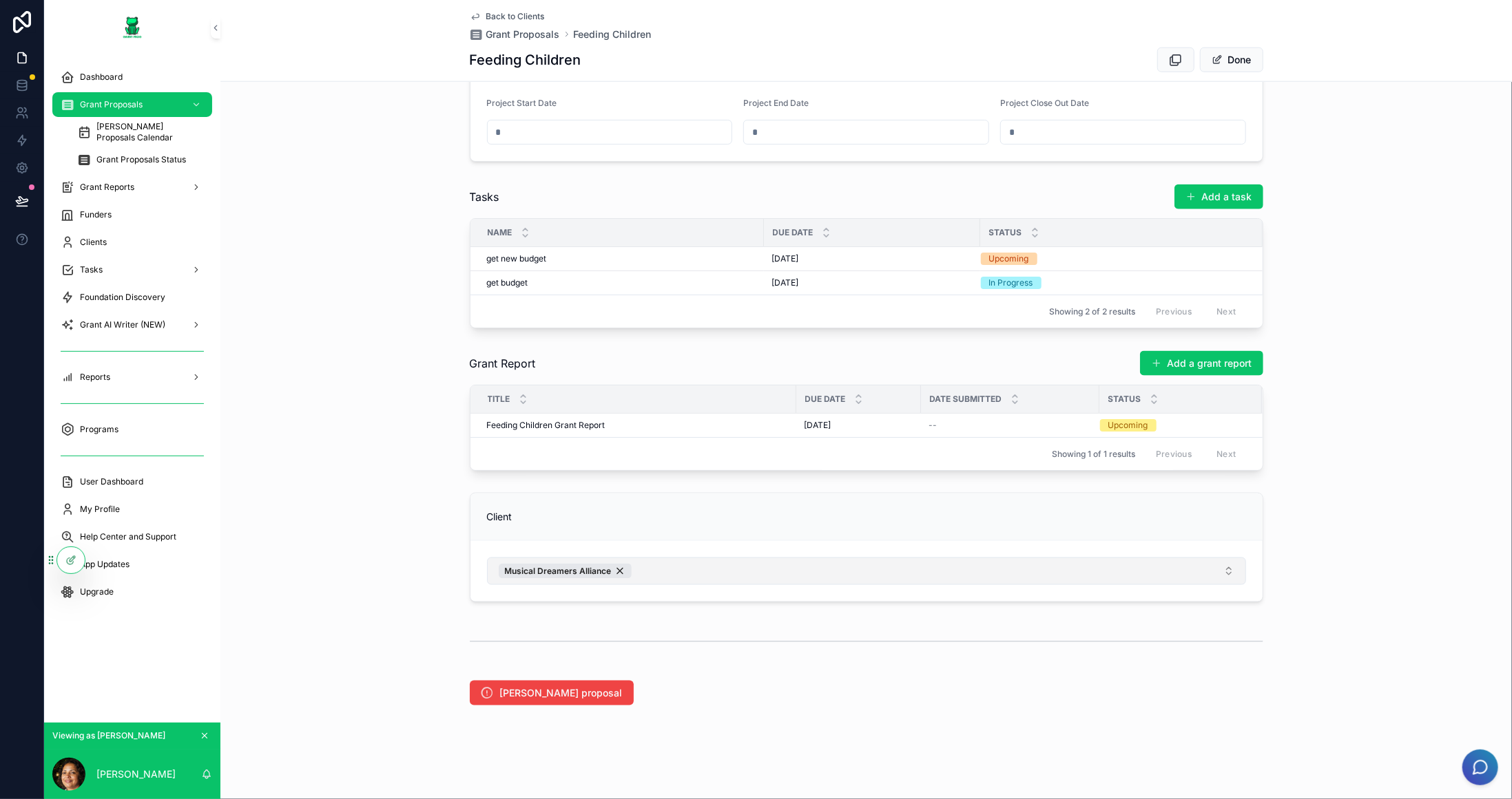
click at [1072, 567] on button "Musical Dreamers Alliance" at bounding box center [867, 572] width 759 height 28
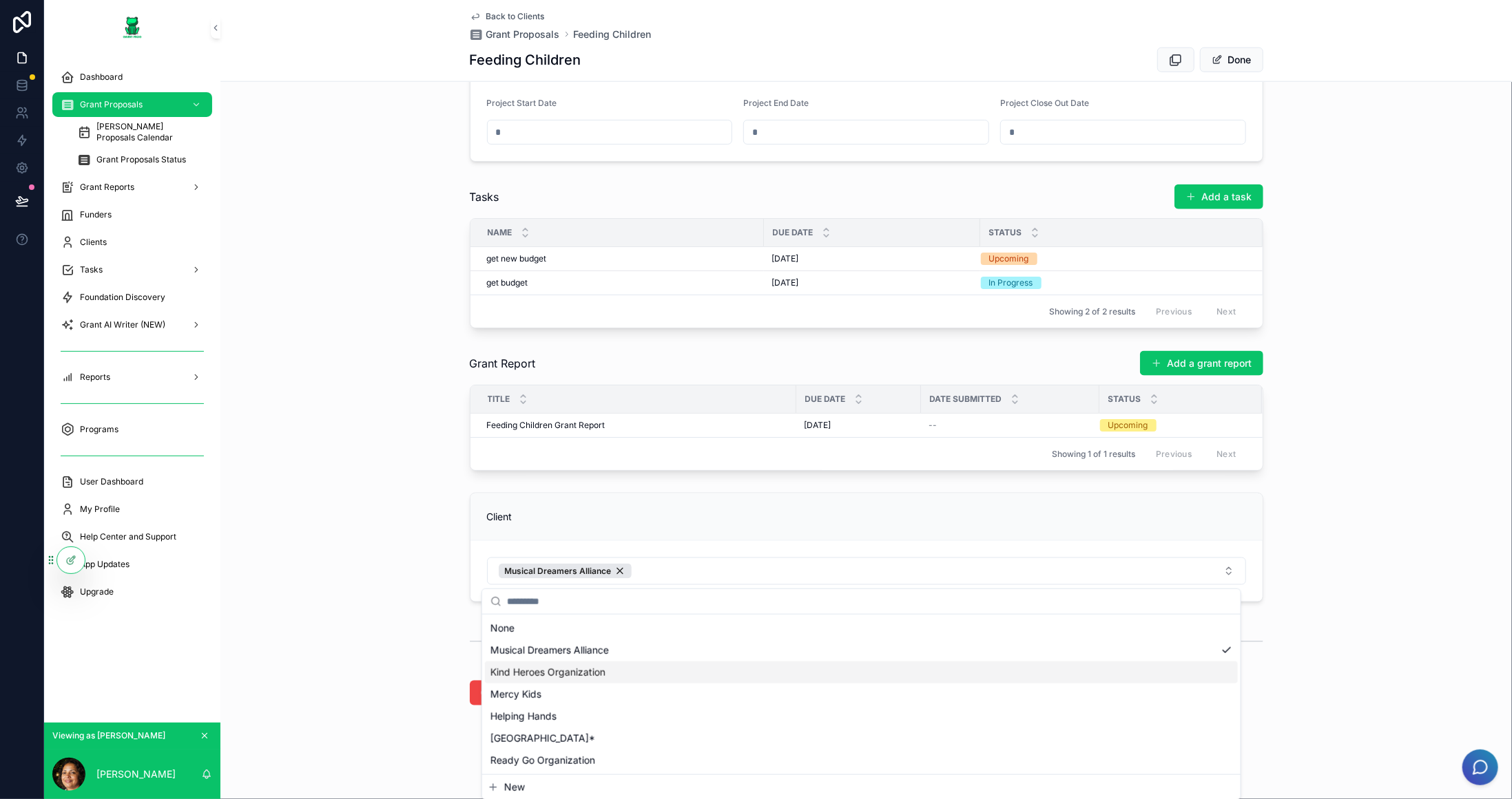
click at [547, 679] on div "Kind Heroes Organization" at bounding box center [861, 673] width 753 height 22
click at [414, 492] on div "Client Musical Dreamers Alliance Kind Heroes Organization" at bounding box center [866, 548] width 1291 height 121
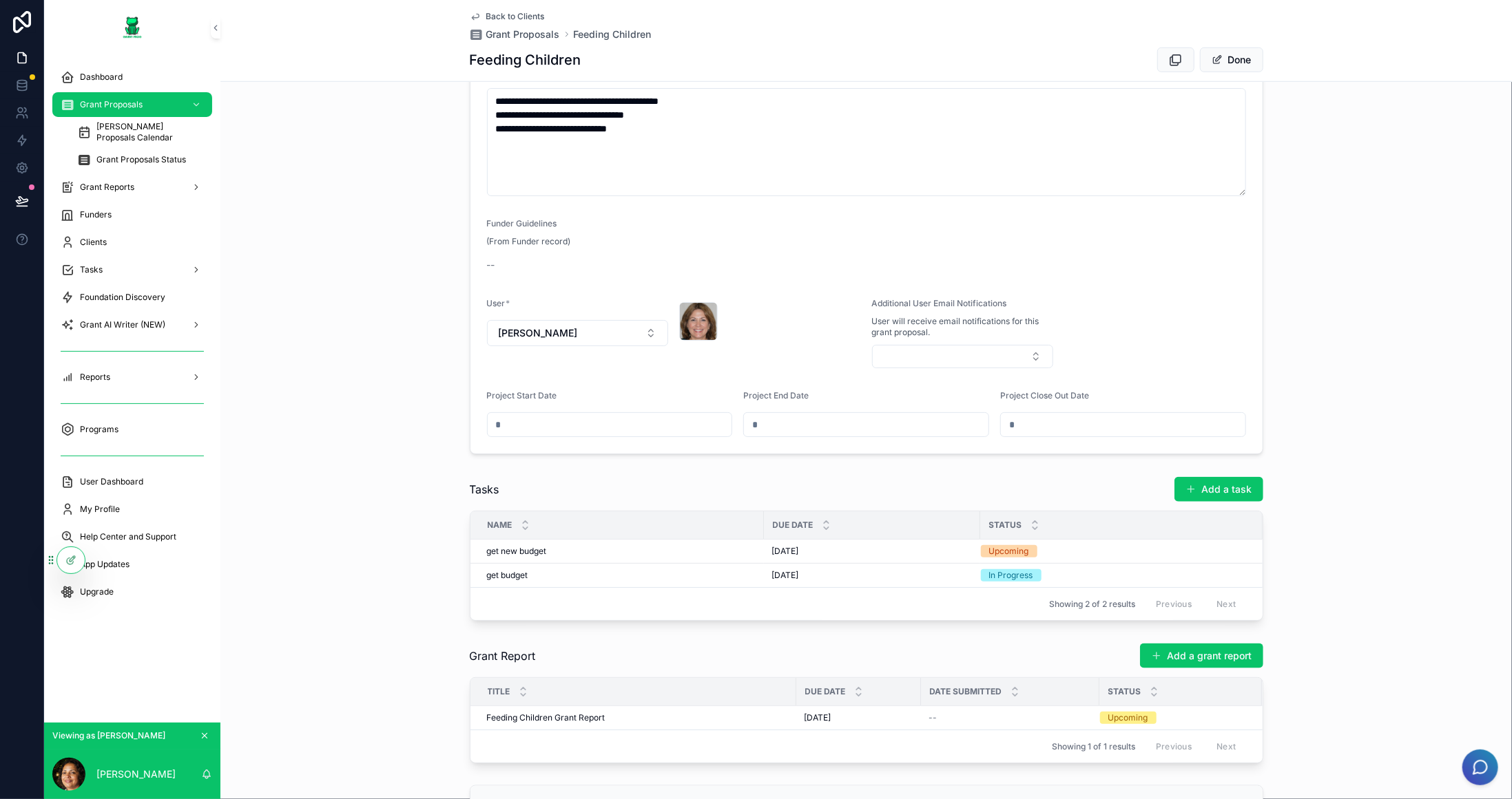
scroll to position [612, 0]
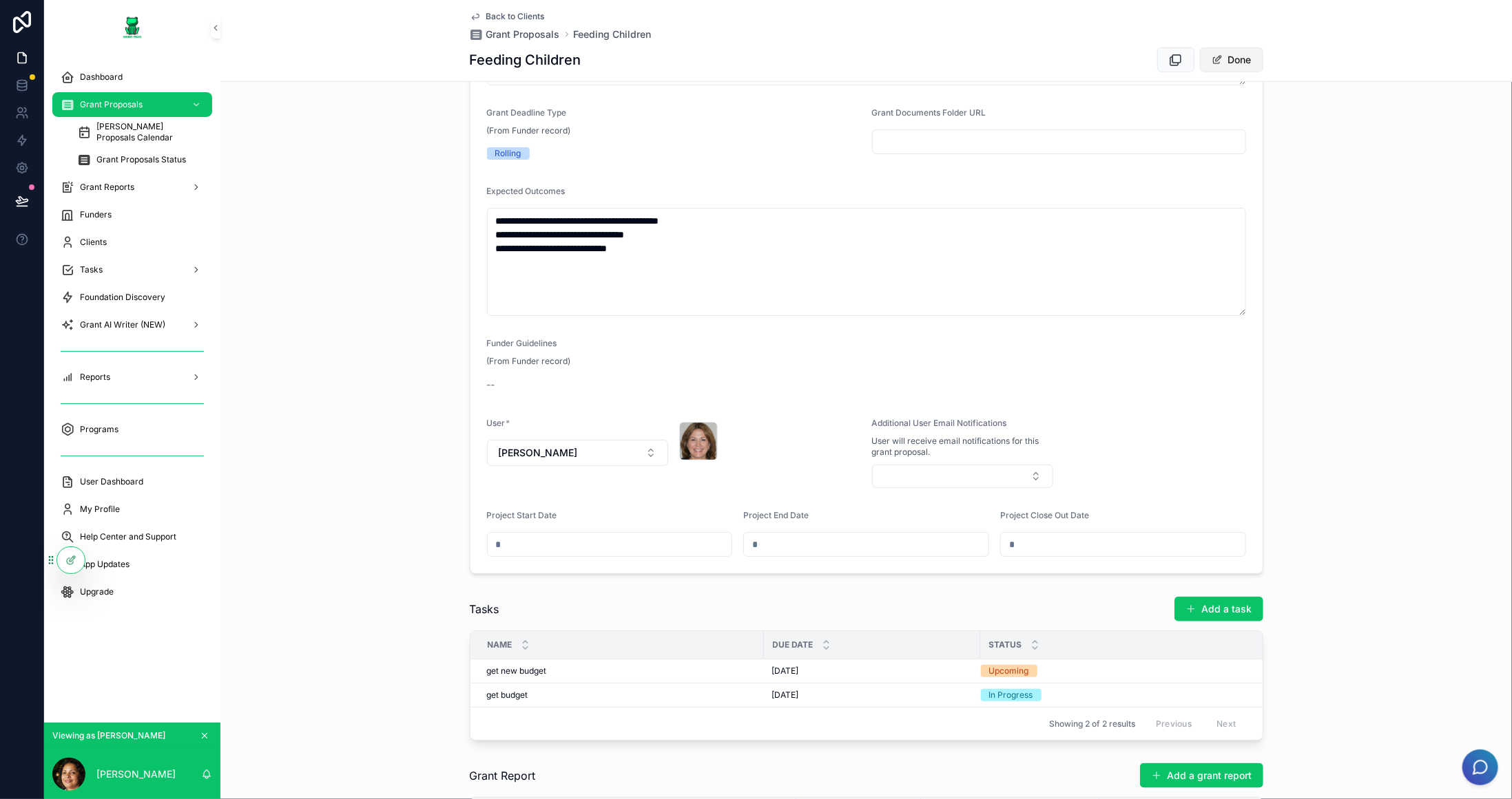
click at [1238, 58] on button "Done" at bounding box center [1231, 60] width 63 height 25
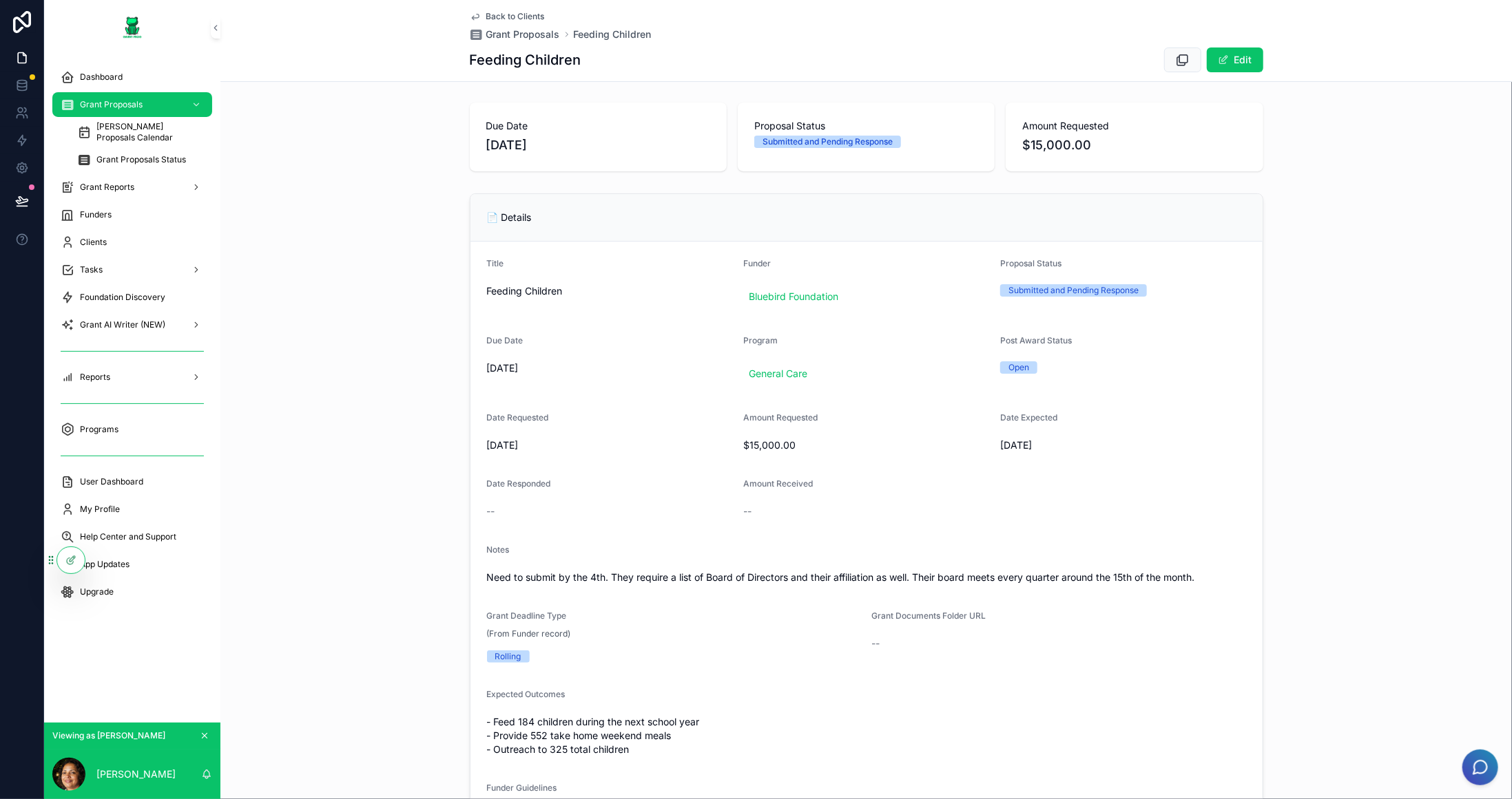
scroll to position [1, 0]
click at [113, 234] on div "Clients" at bounding box center [132, 242] width 143 height 22
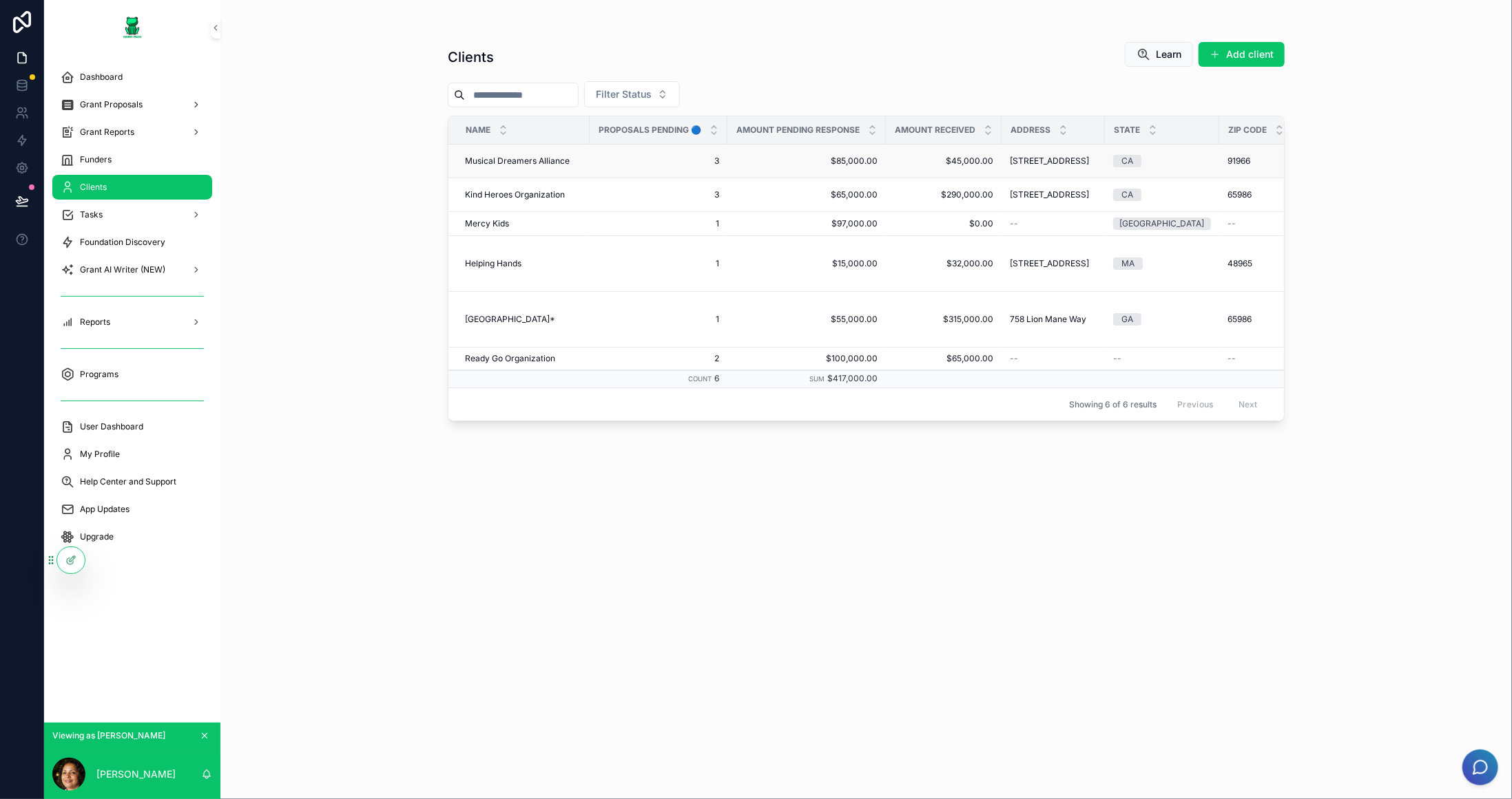
click at [539, 162] on span "Musical Dreamers Alliance" at bounding box center [517, 161] width 105 height 11
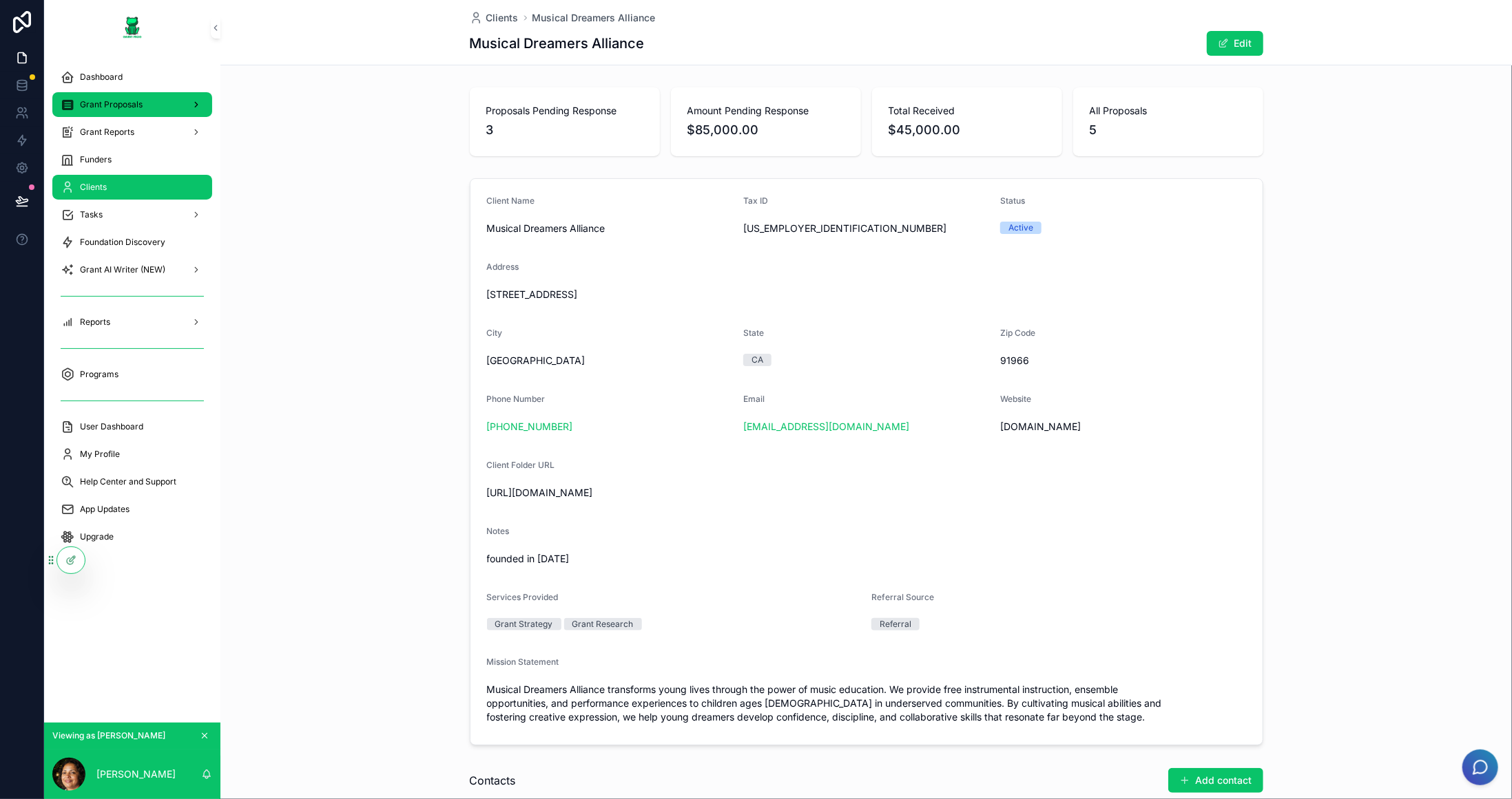
click at [158, 102] on div "Grant Proposals" at bounding box center [132, 105] width 143 height 22
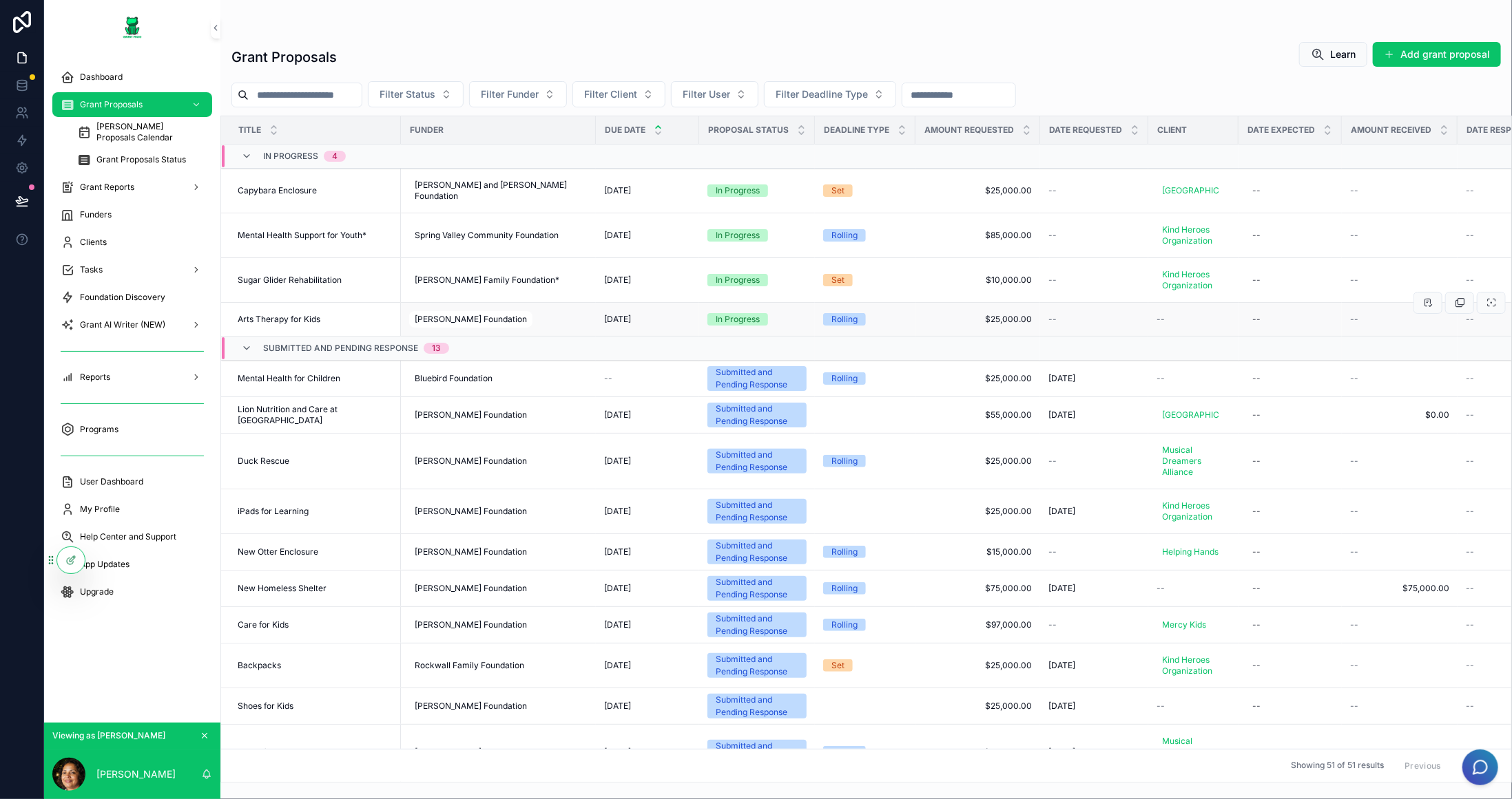
click at [343, 325] on div "Arts Therapy for Kids Arts Therapy for Kids" at bounding box center [314, 320] width 155 height 11
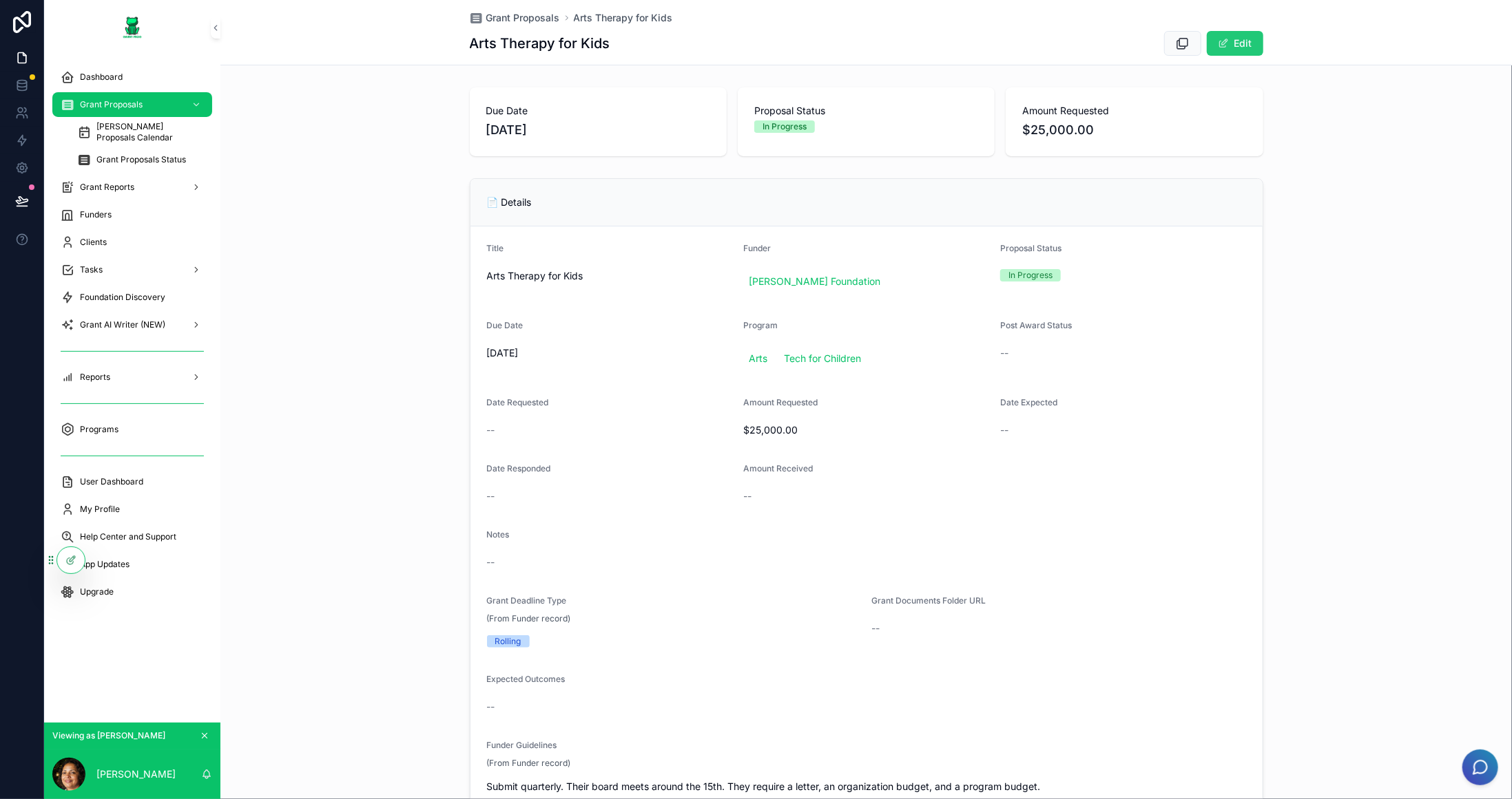
click at [1250, 50] on button "Edit" at bounding box center [1234, 44] width 56 height 25
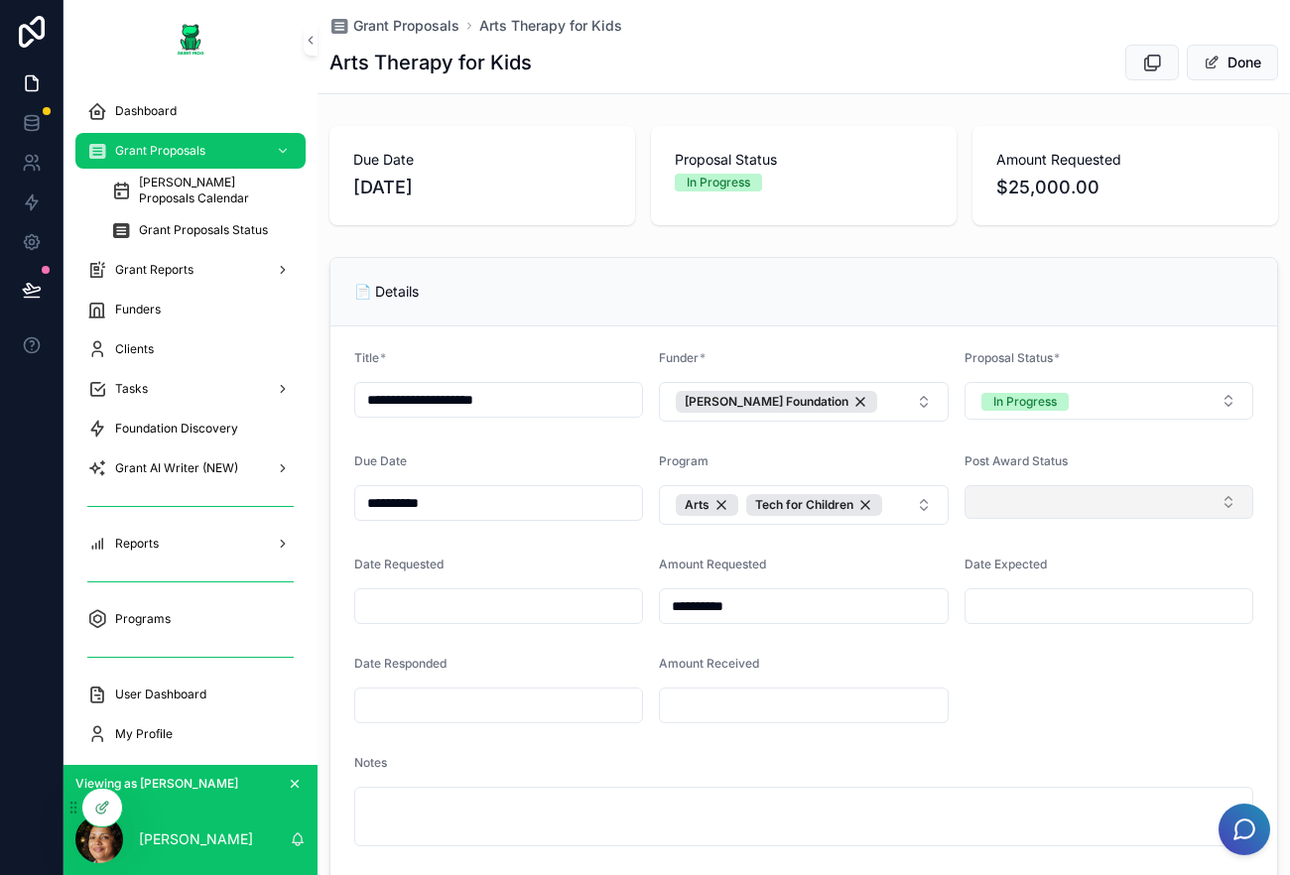
click at [1093, 493] on button "Select Button" at bounding box center [1109, 502] width 289 height 34
click at [1151, 393] on button "In Progress" at bounding box center [1109, 401] width 289 height 38
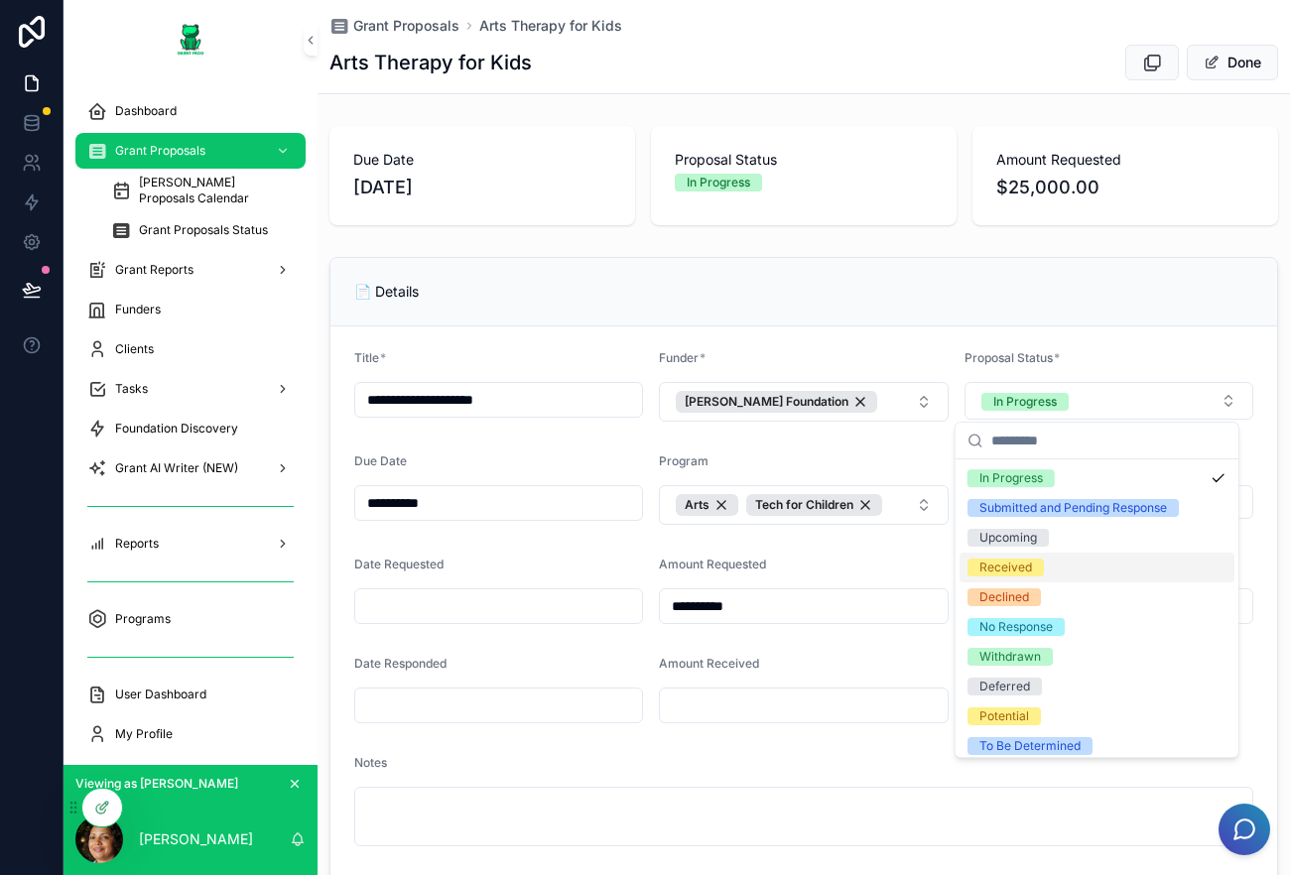
click at [1085, 570] on div "Received" at bounding box center [1097, 568] width 275 height 30
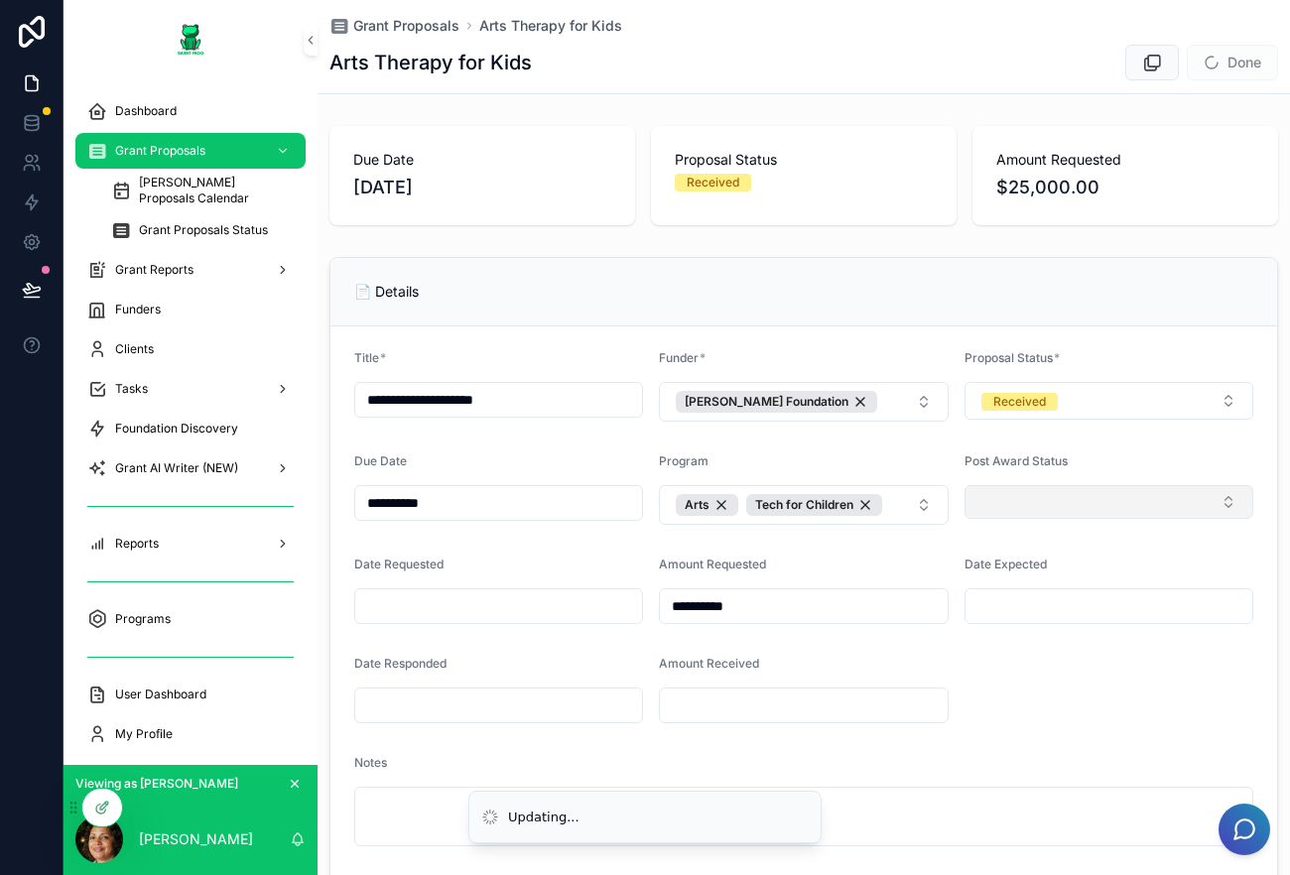
click at [1090, 496] on button "Select Button" at bounding box center [1109, 502] width 289 height 34
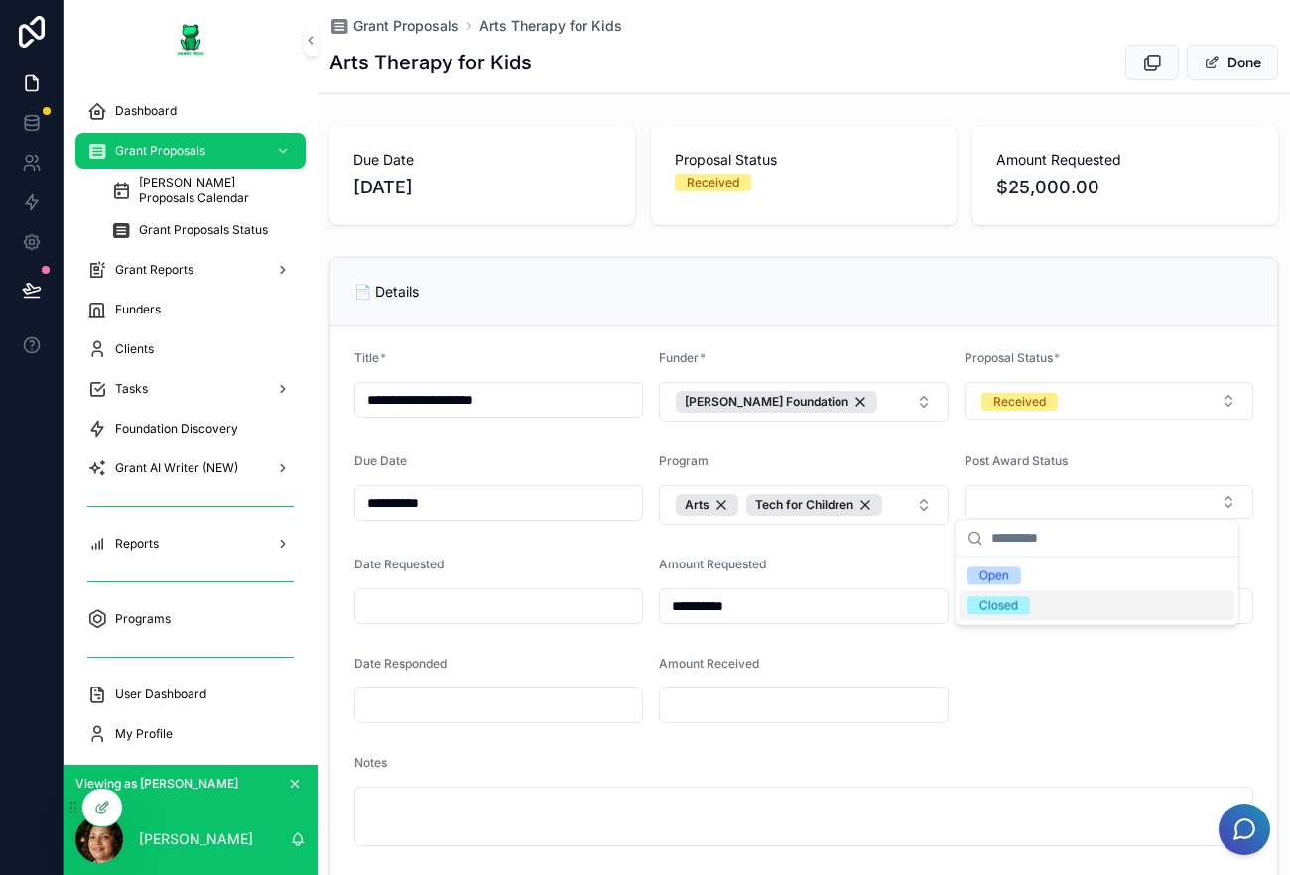
click at [1069, 607] on div "Closed" at bounding box center [1097, 606] width 275 height 30
click at [993, 455] on span "Post Award Status" at bounding box center [1016, 461] width 103 height 15
click at [1021, 455] on span "Post Award Status" at bounding box center [1016, 461] width 103 height 15
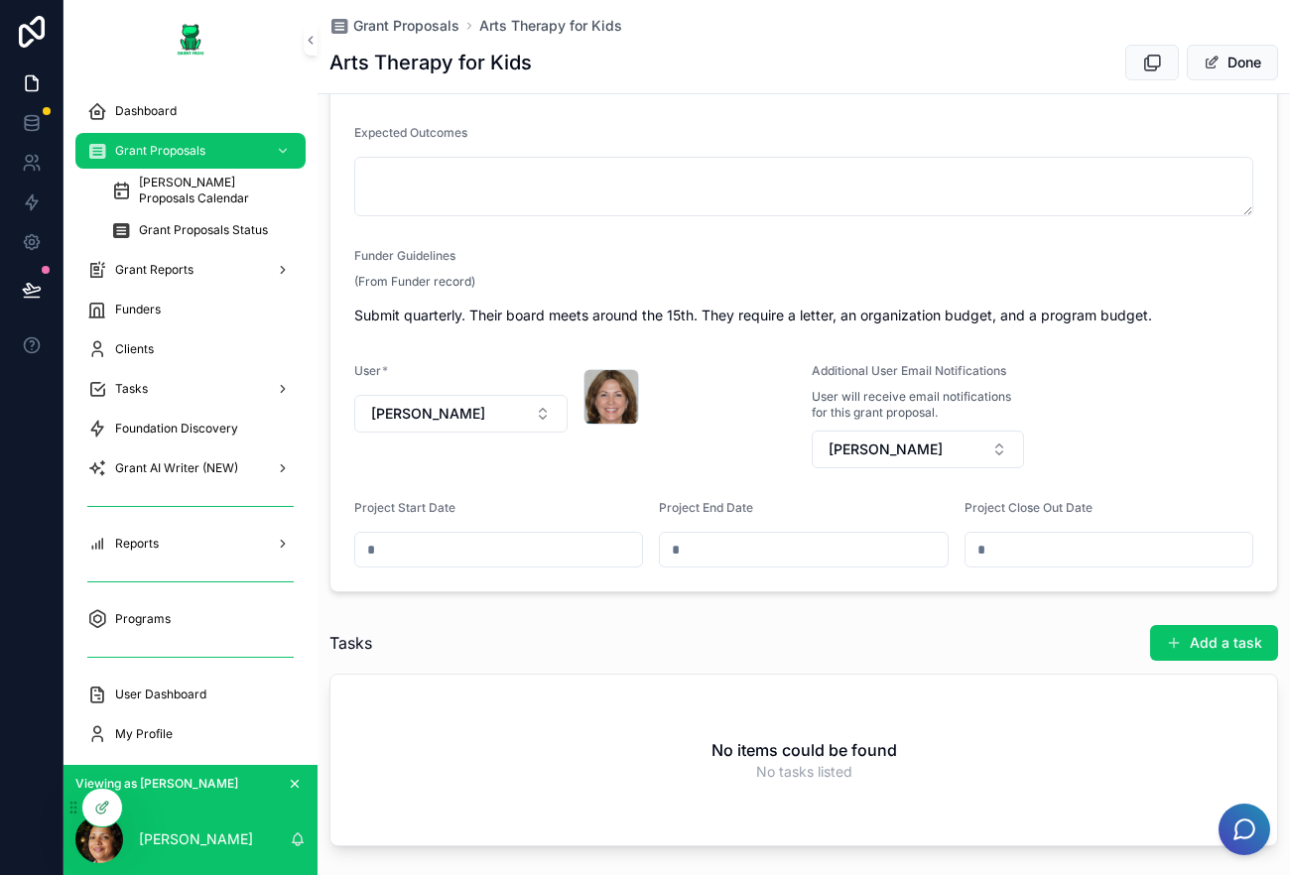
scroll to position [893, 0]
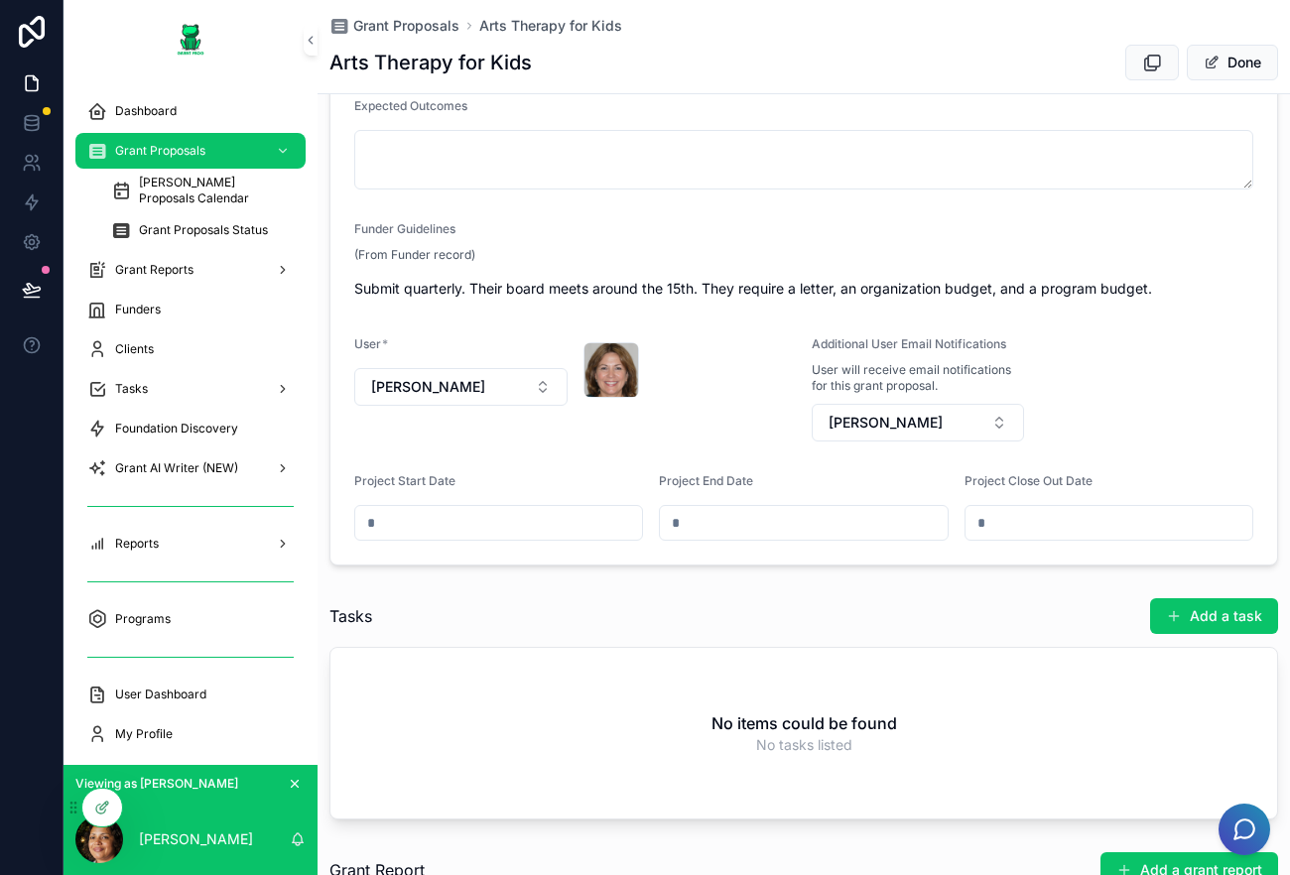
click at [457, 528] on input "scrollable content" at bounding box center [498, 523] width 287 height 28
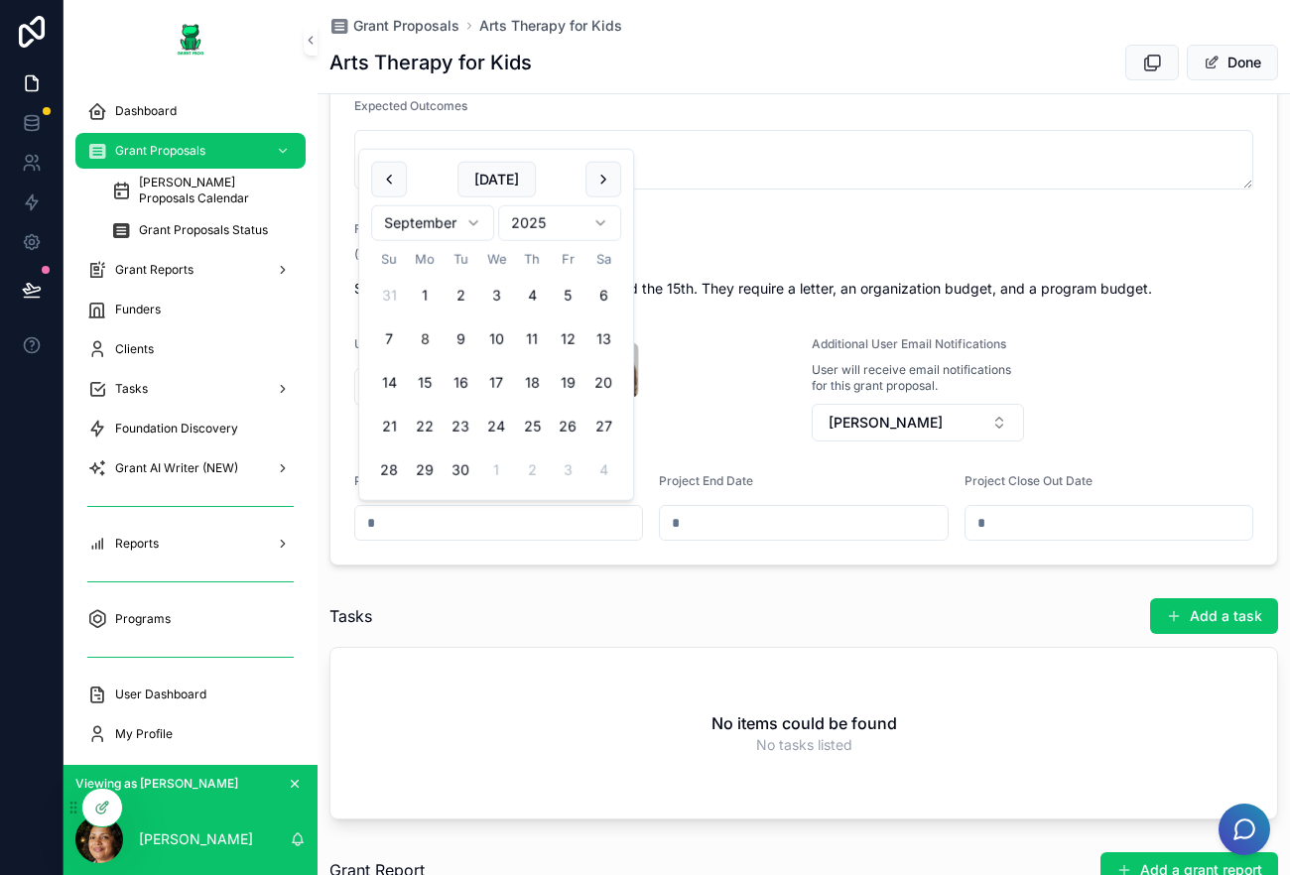
click at [784, 522] on input "scrollable content" at bounding box center [803, 523] width 287 height 28
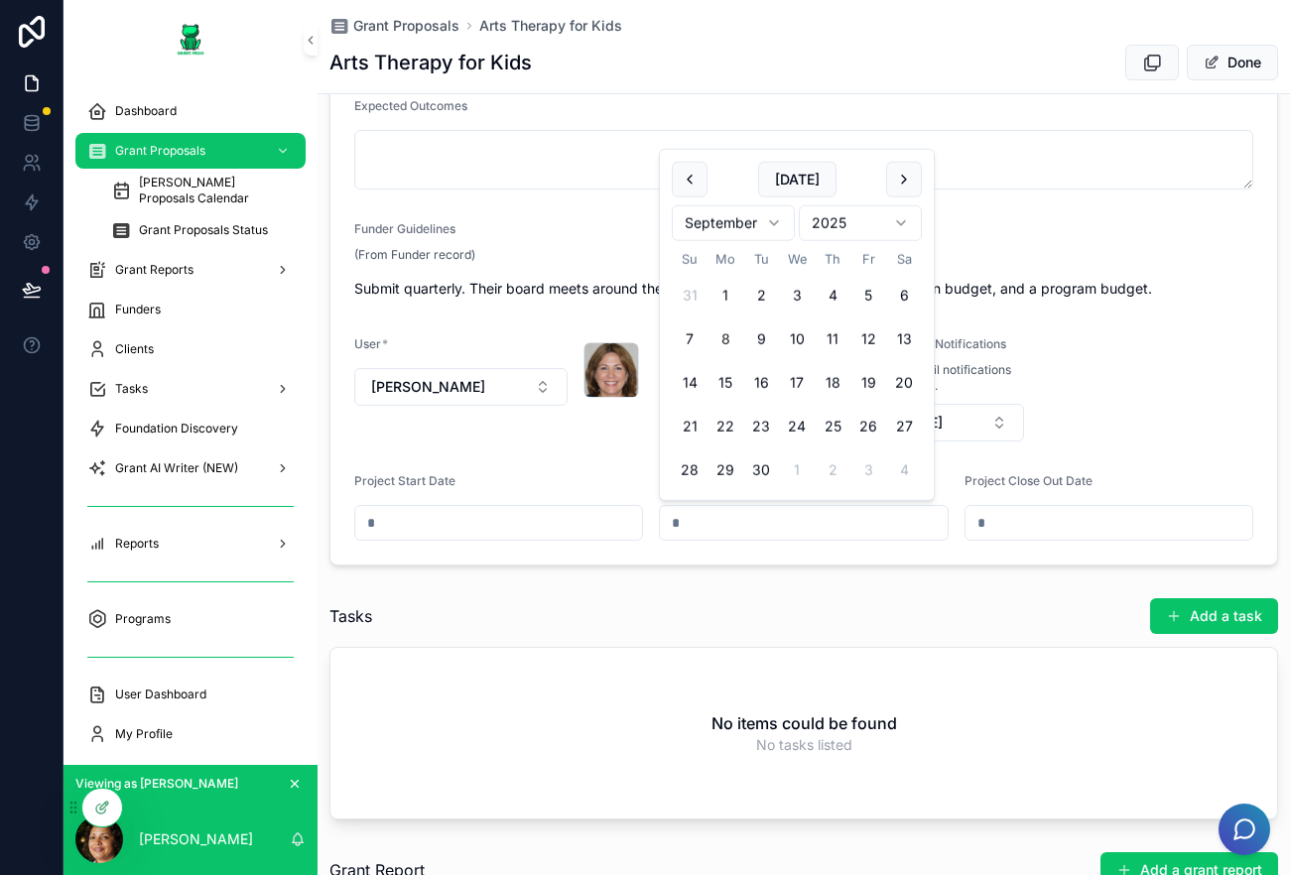
click at [1097, 513] on input "scrollable content" at bounding box center [1109, 523] width 287 height 28
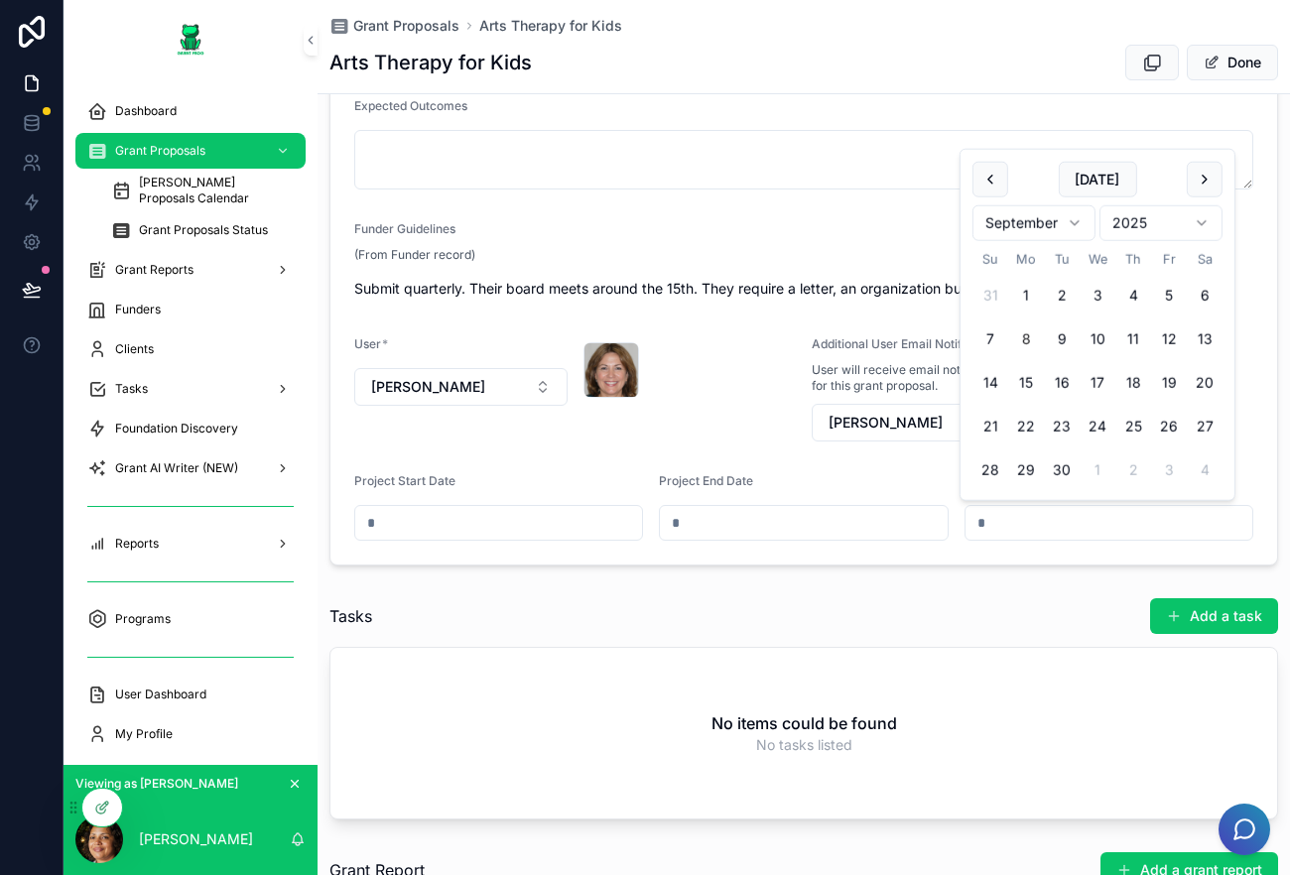
click at [917, 479] on div "Project End Date" at bounding box center [803, 485] width 289 height 24
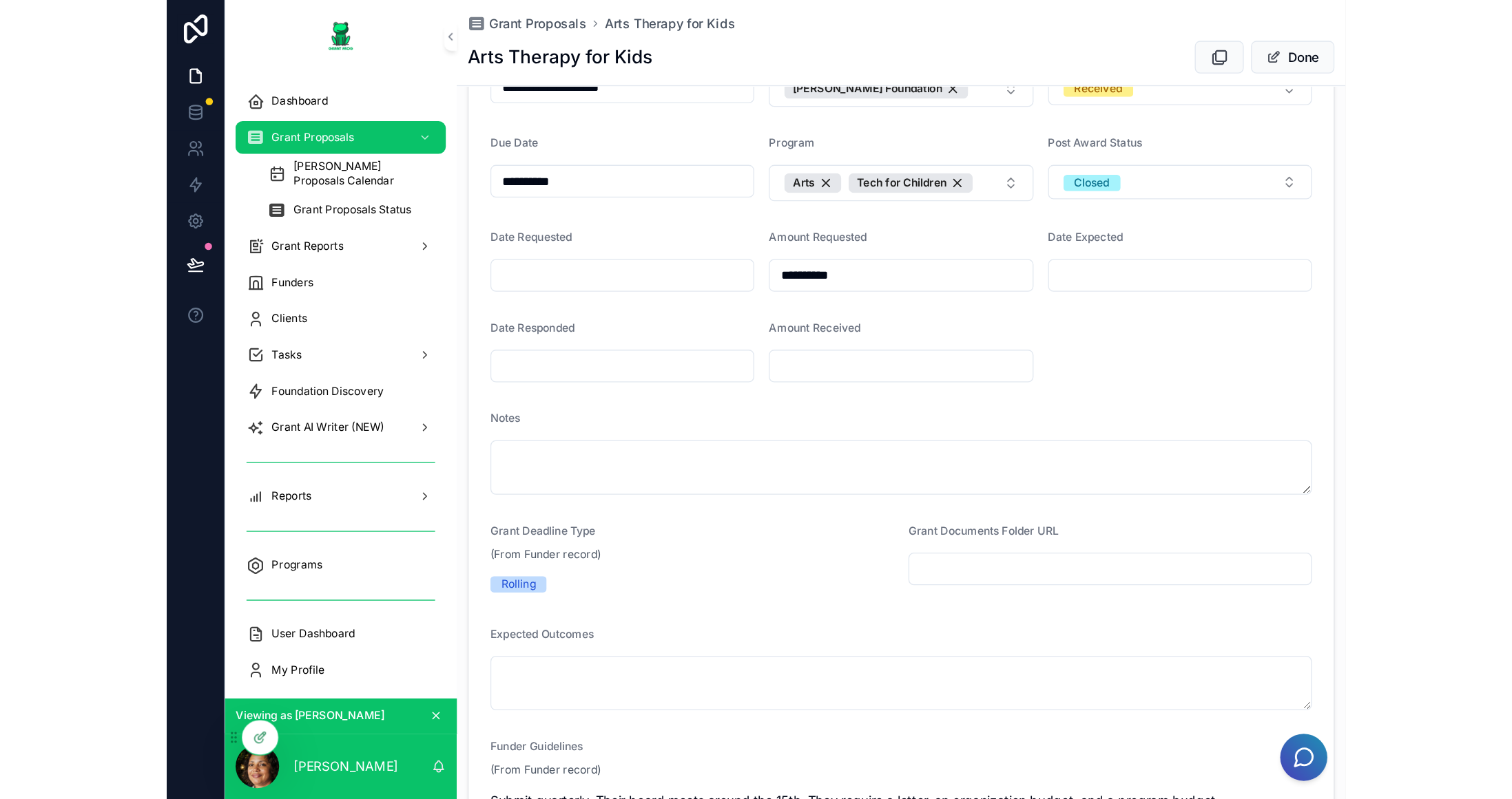
scroll to position [69, 0]
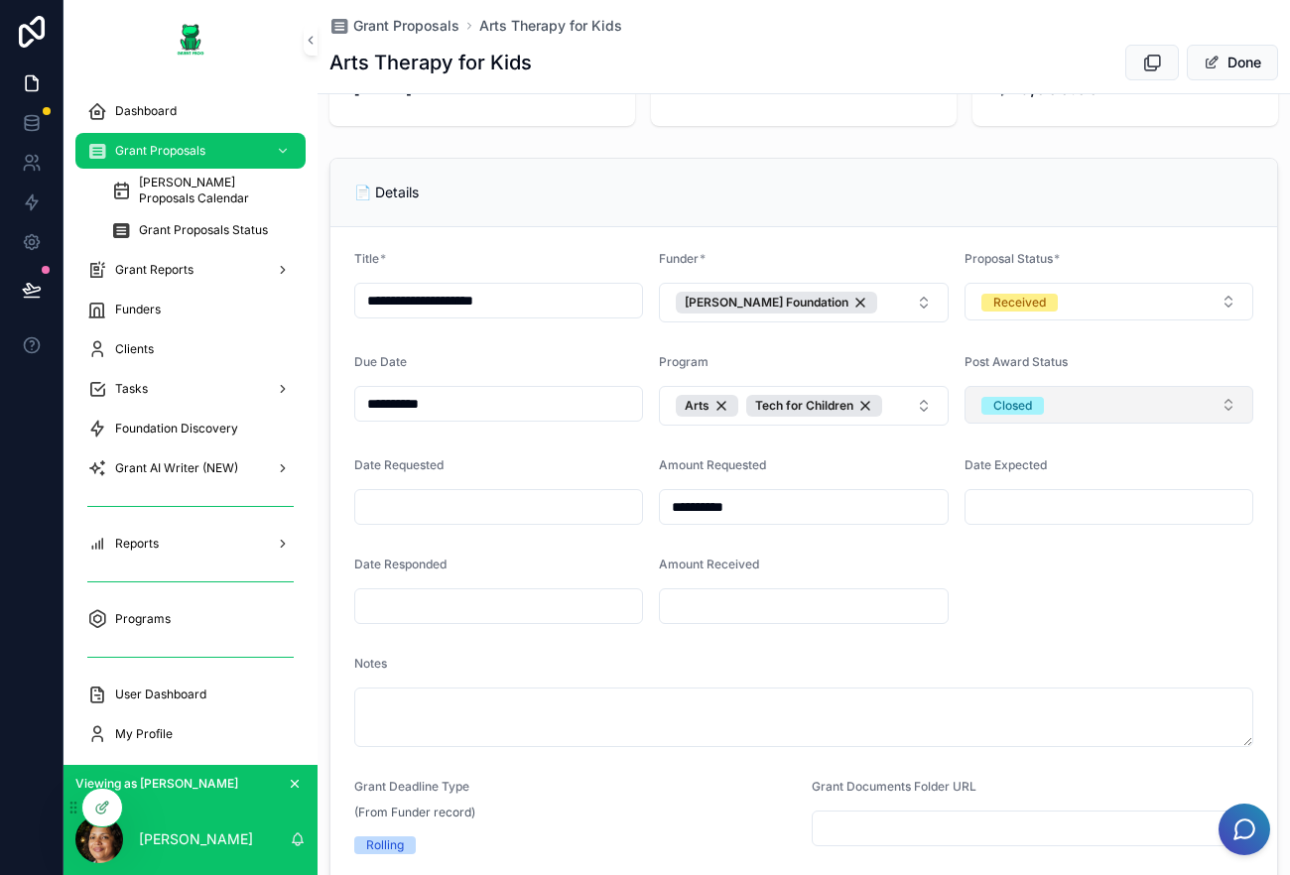
click at [1132, 404] on button "Closed" at bounding box center [1109, 405] width 289 height 38
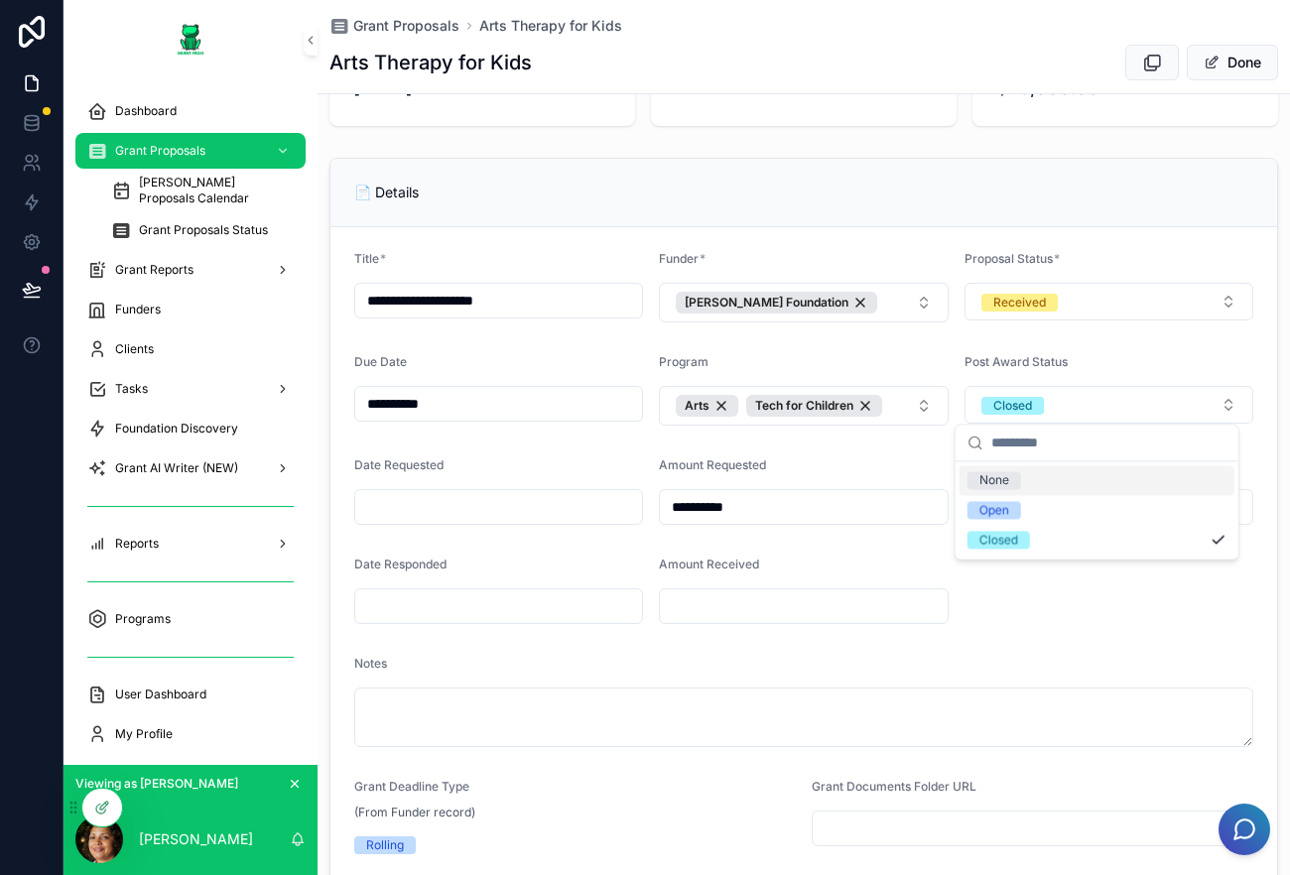
click at [997, 354] on span "Post Award Status" at bounding box center [1016, 361] width 103 height 15
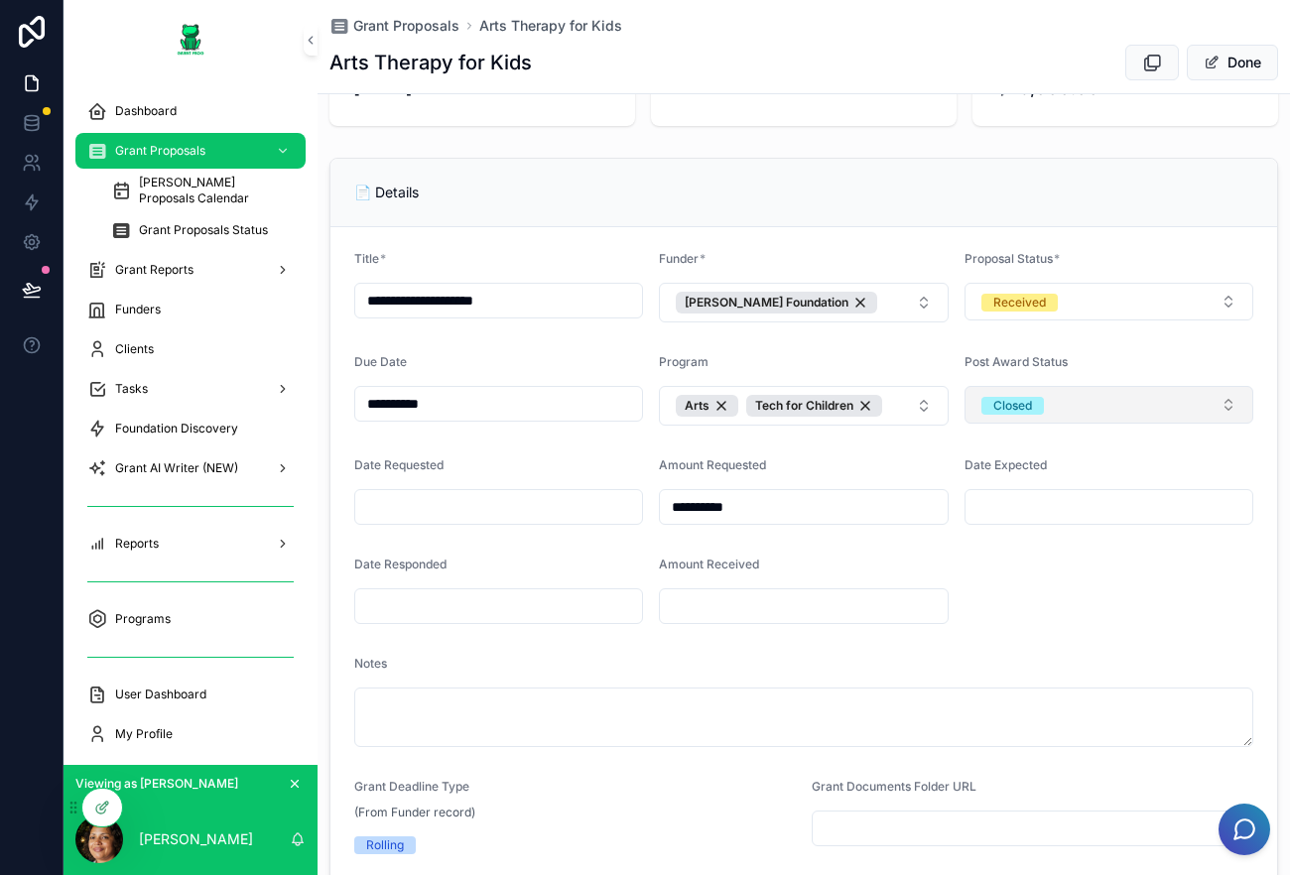
click at [1148, 407] on button "Closed" at bounding box center [1109, 405] width 289 height 38
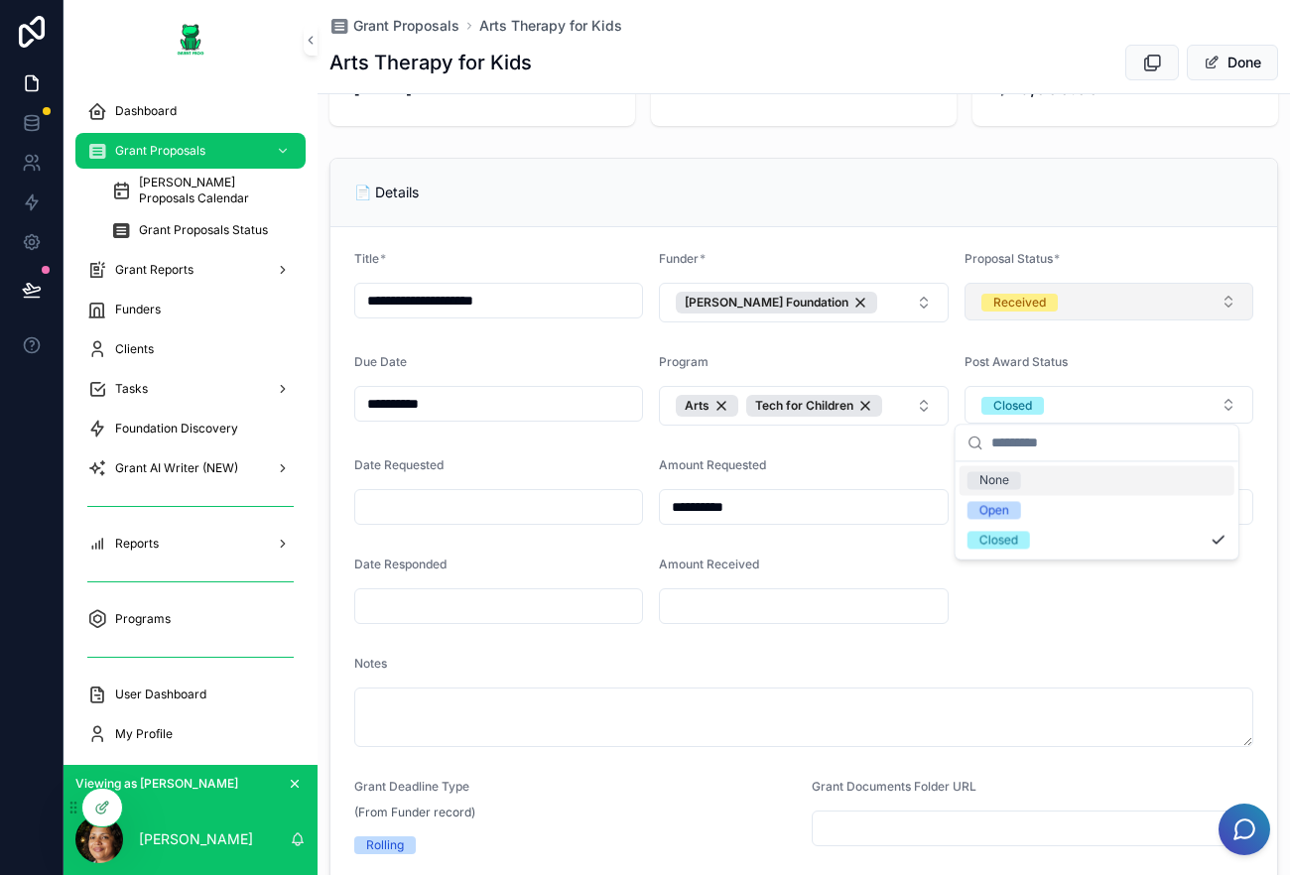
click at [1171, 303] on button "Received" at bounding box center [1109, 302] width 289 height 38
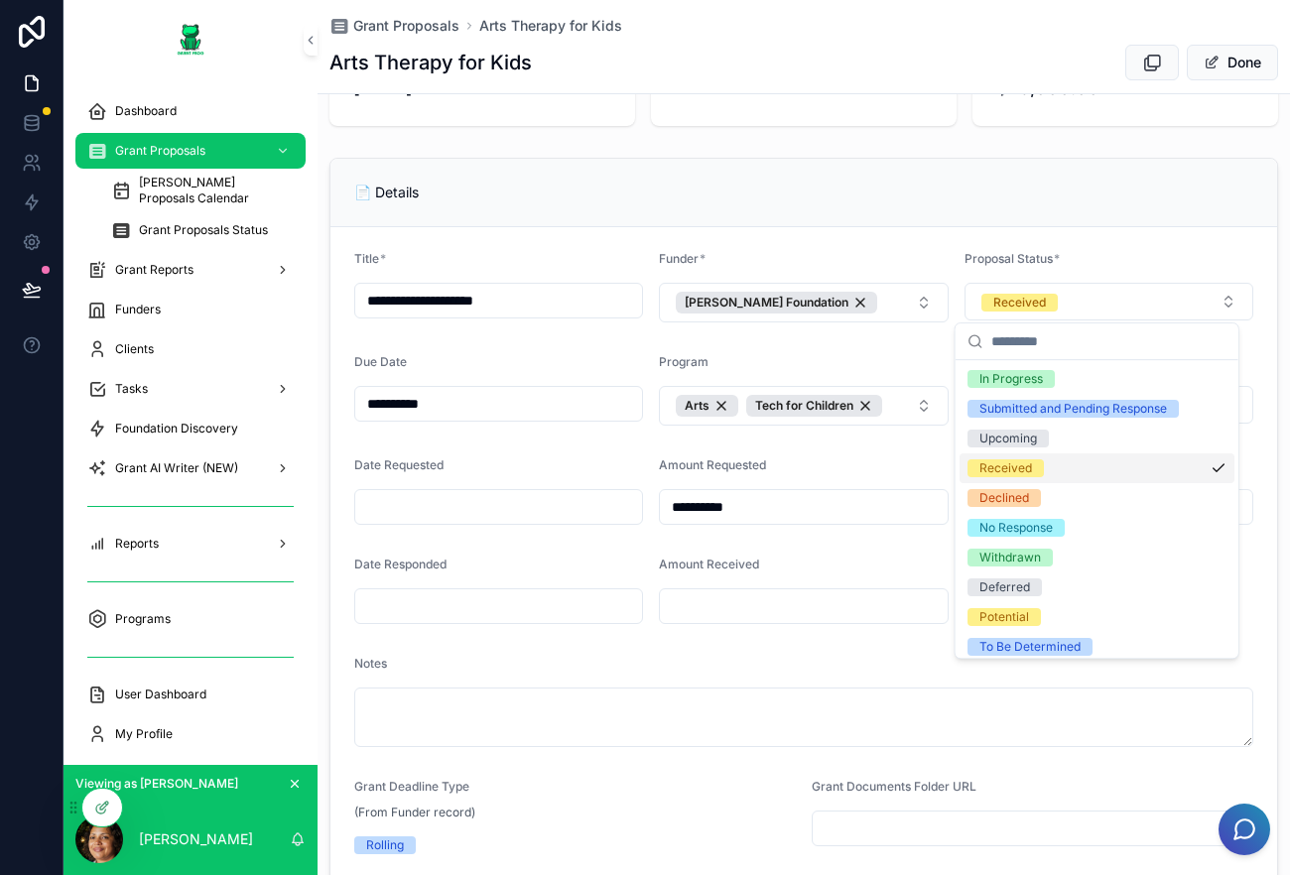
click at [1248, 317] on form "**********" at bounding box center [804, 792] width 947 height 1131
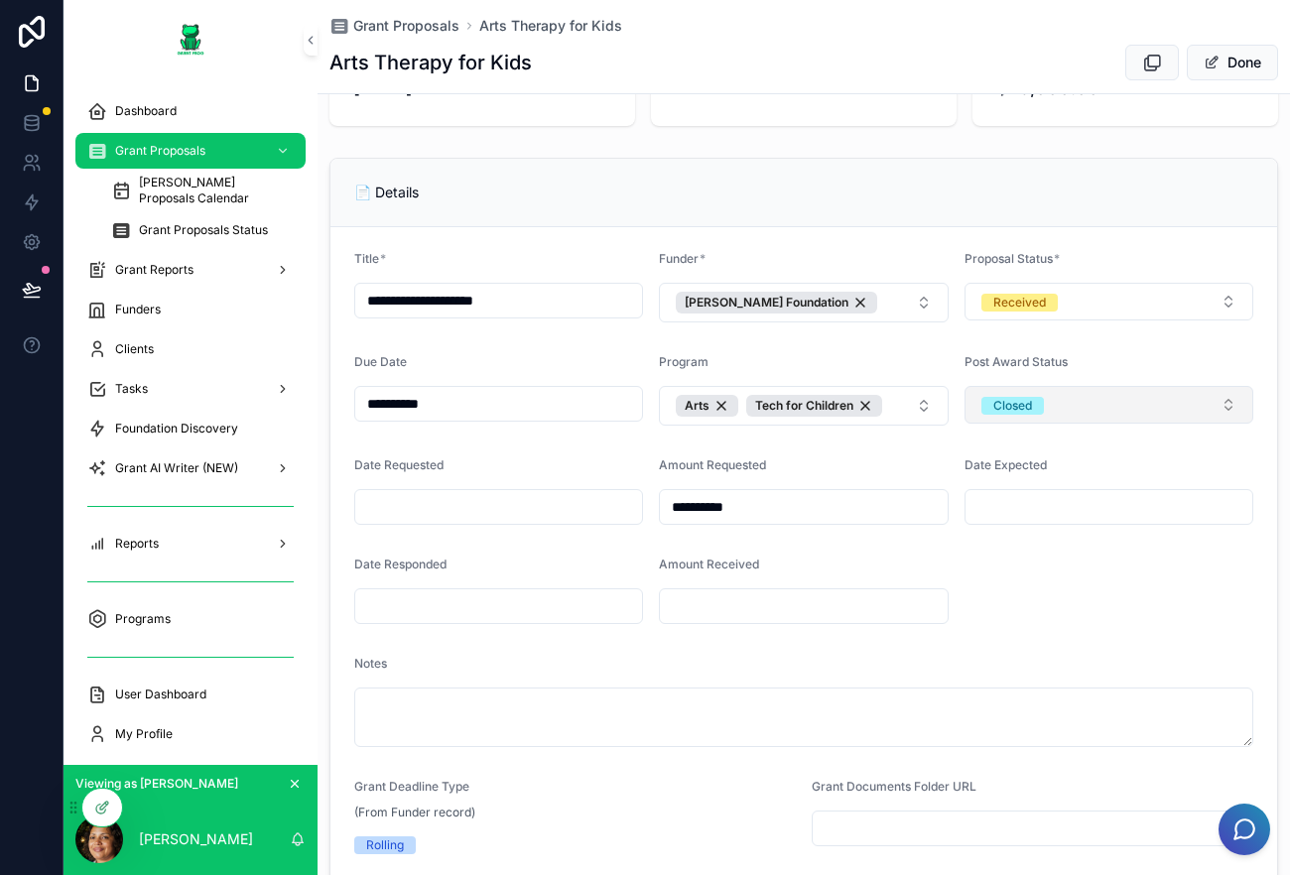
click at [1075, 391] on button "Closed" at bounding box center [1109, 405] width 289 height 38
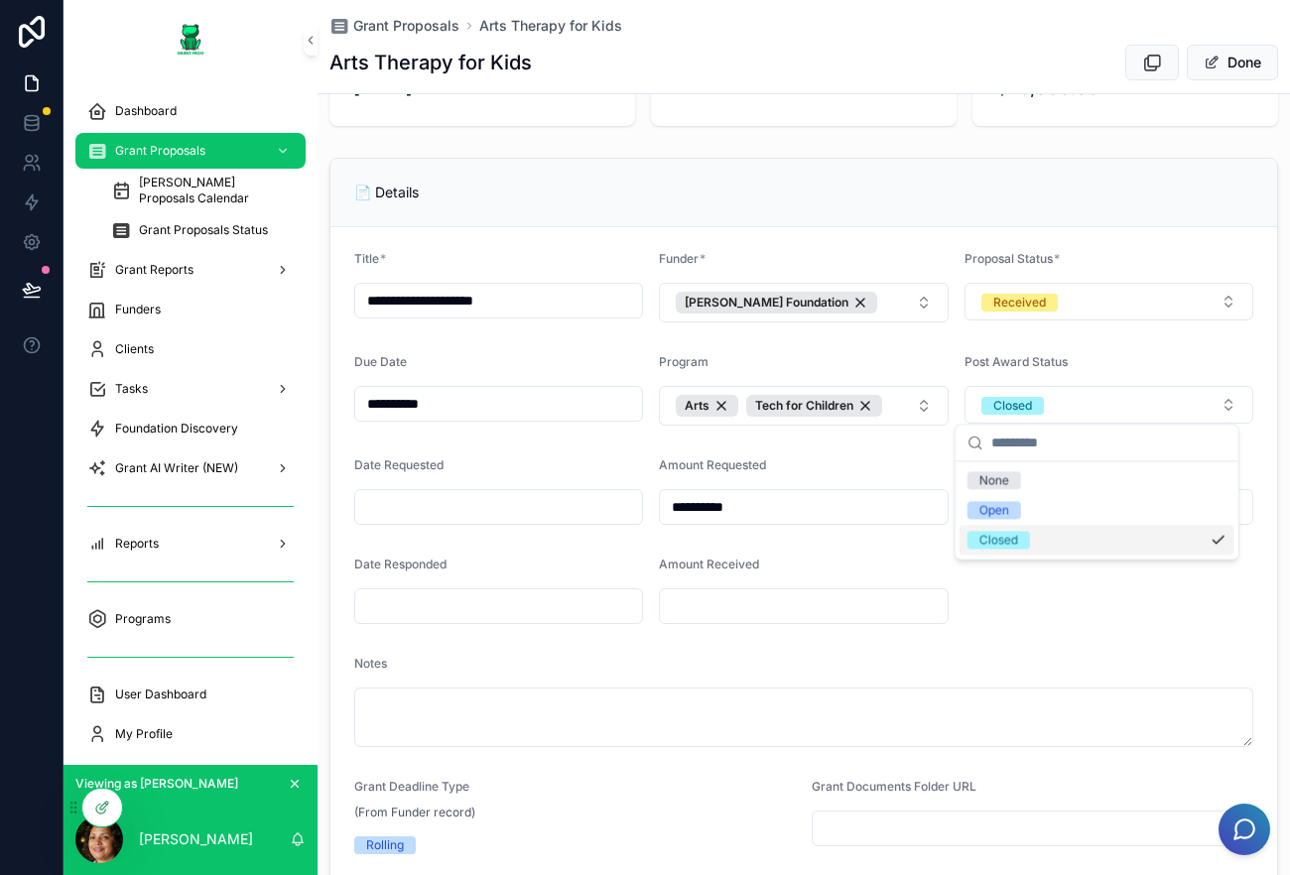
click at [1050, 634] on form "**********" at bounding box center [804, 792] width 947 height 1131
click at [1168, 656] on div "Notes" at bounding box center [803, 668] width 899 height 24
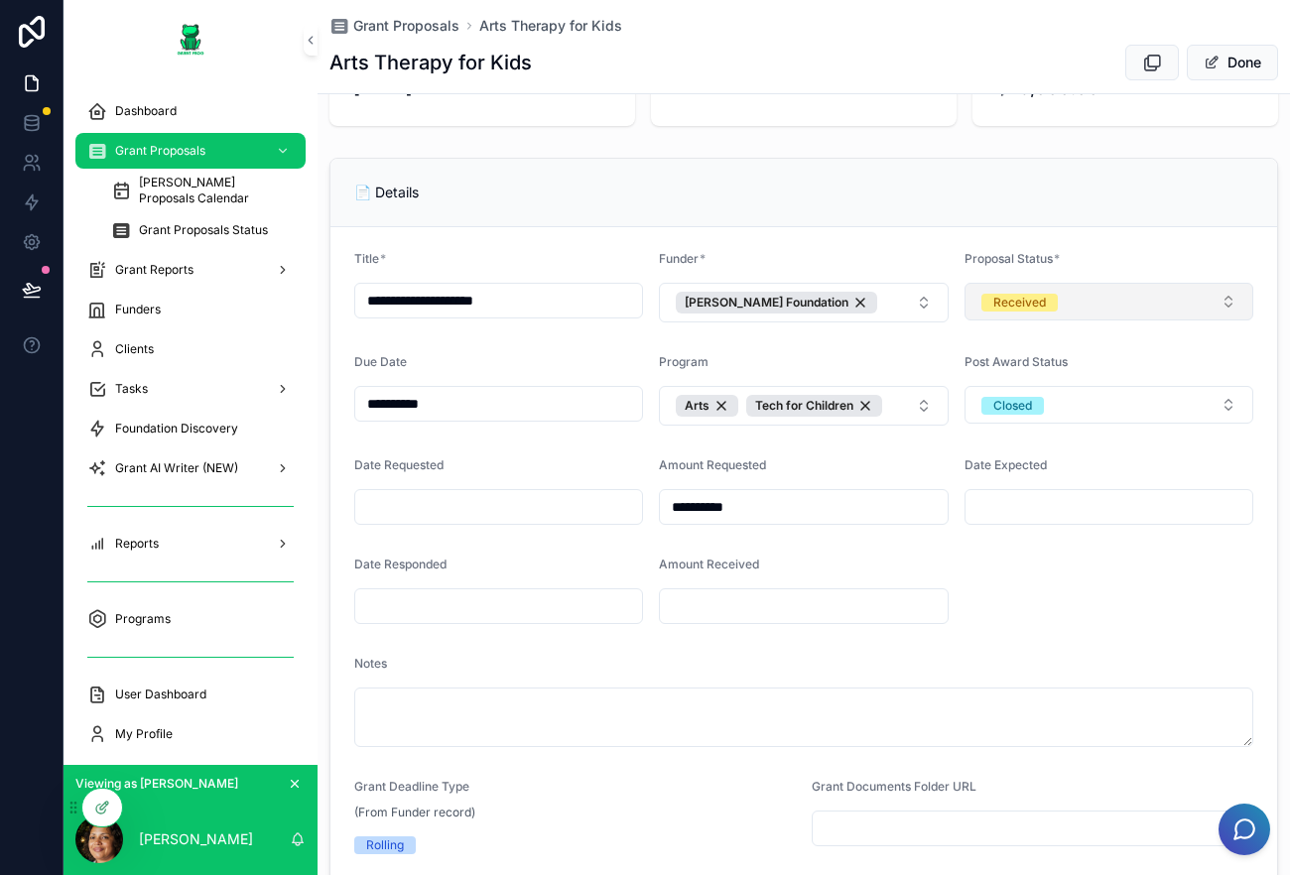
click at [1101, 314] on button "Received" at bounding box center [1109, 302] width 289 height 38
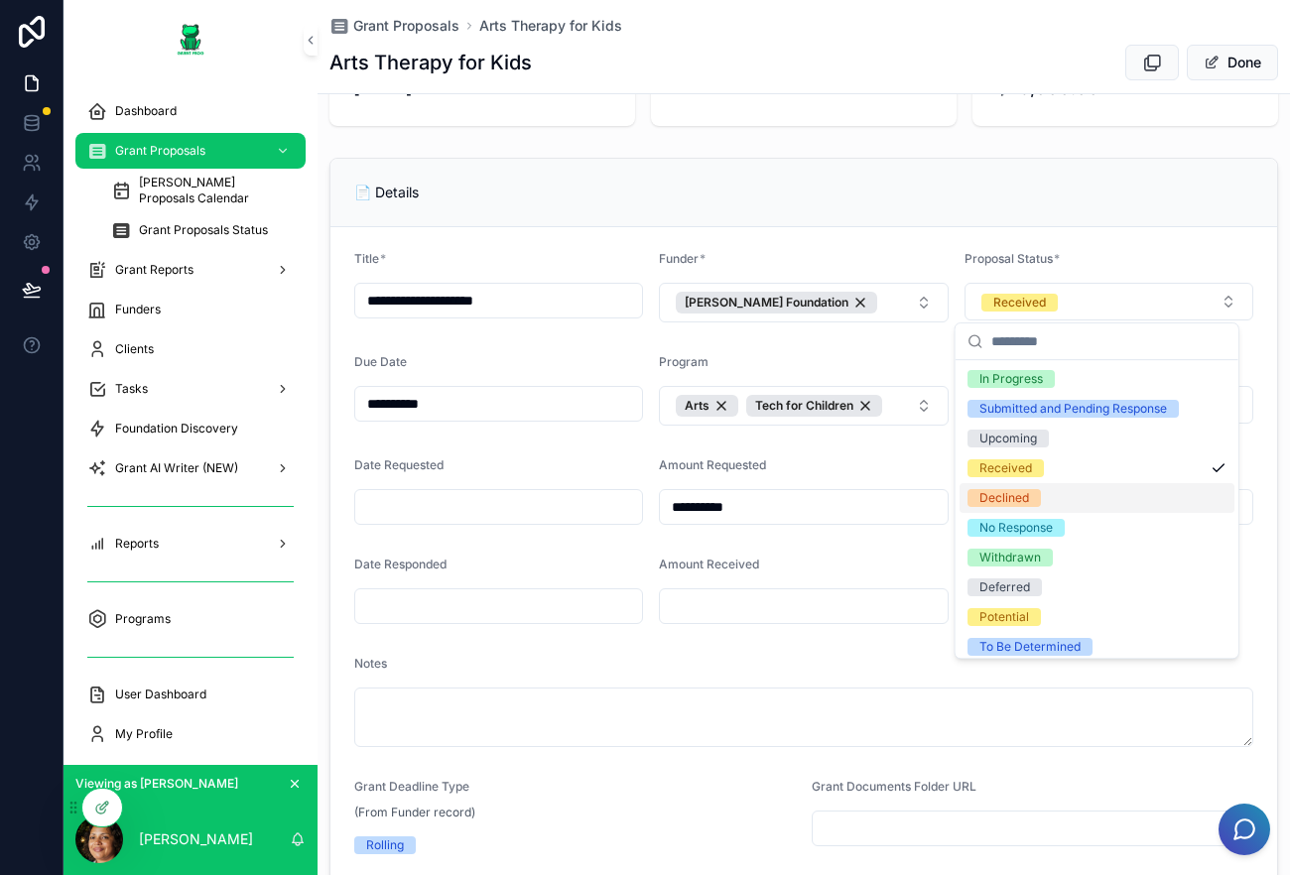
click at [911, 547] on form "**********" at bounding box center [804, 792] width 947 height 1131
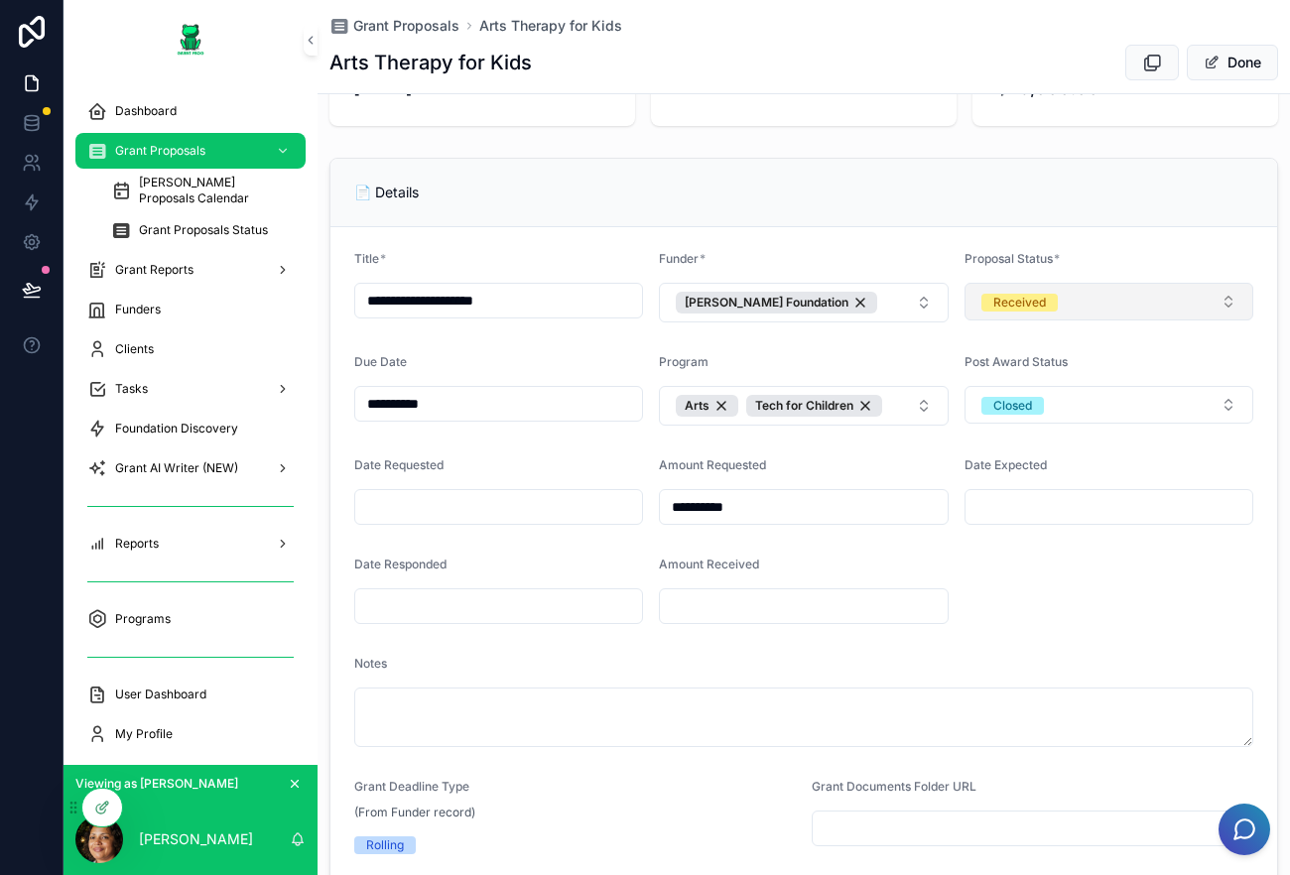
click at [1203, 300] on button "Received" at bounding box center [1109, 302] width 289 height 38
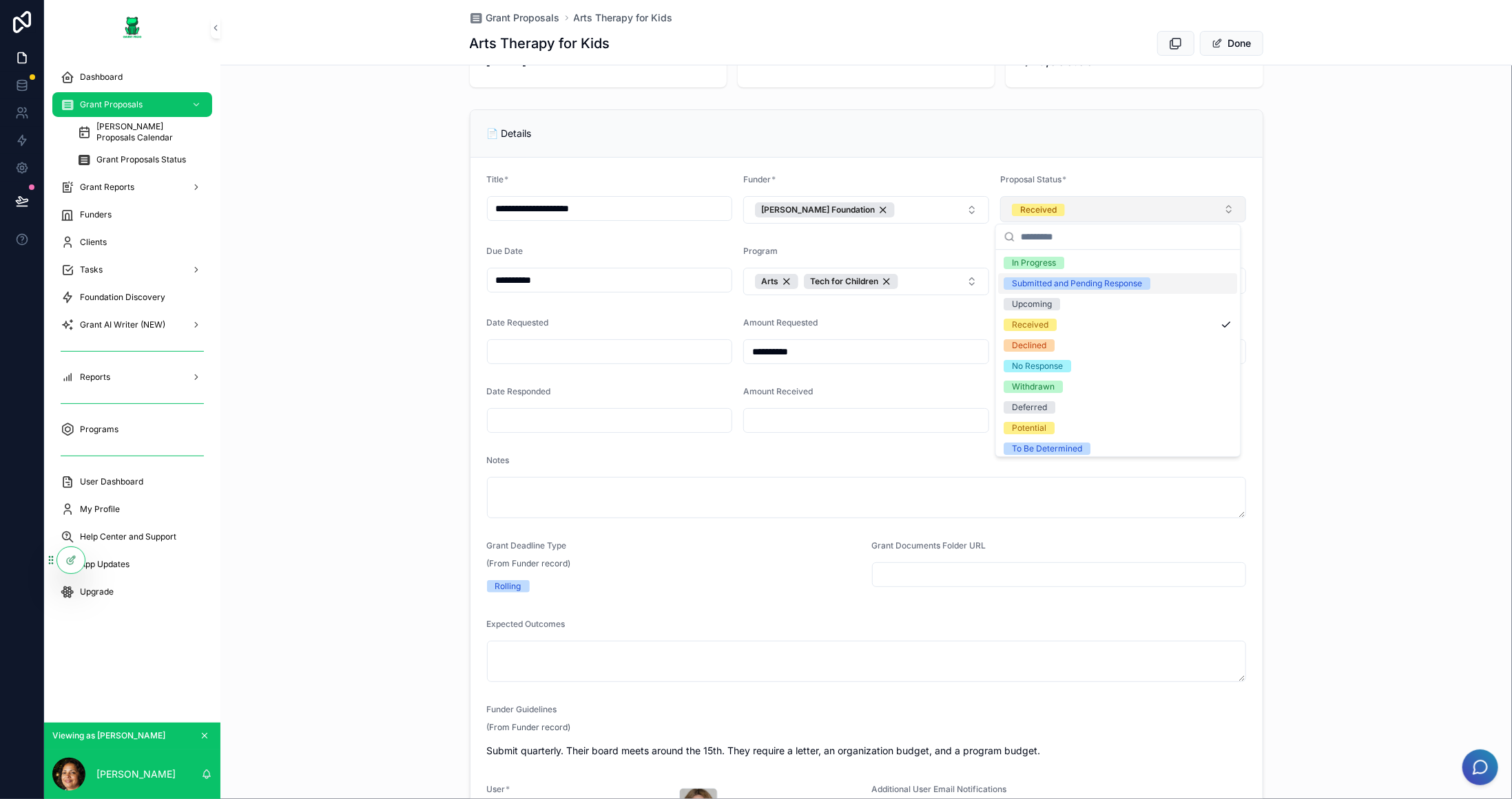
click at [1228, 203] on button "Received" at bounding box center [1123, 209] width 246 height 26
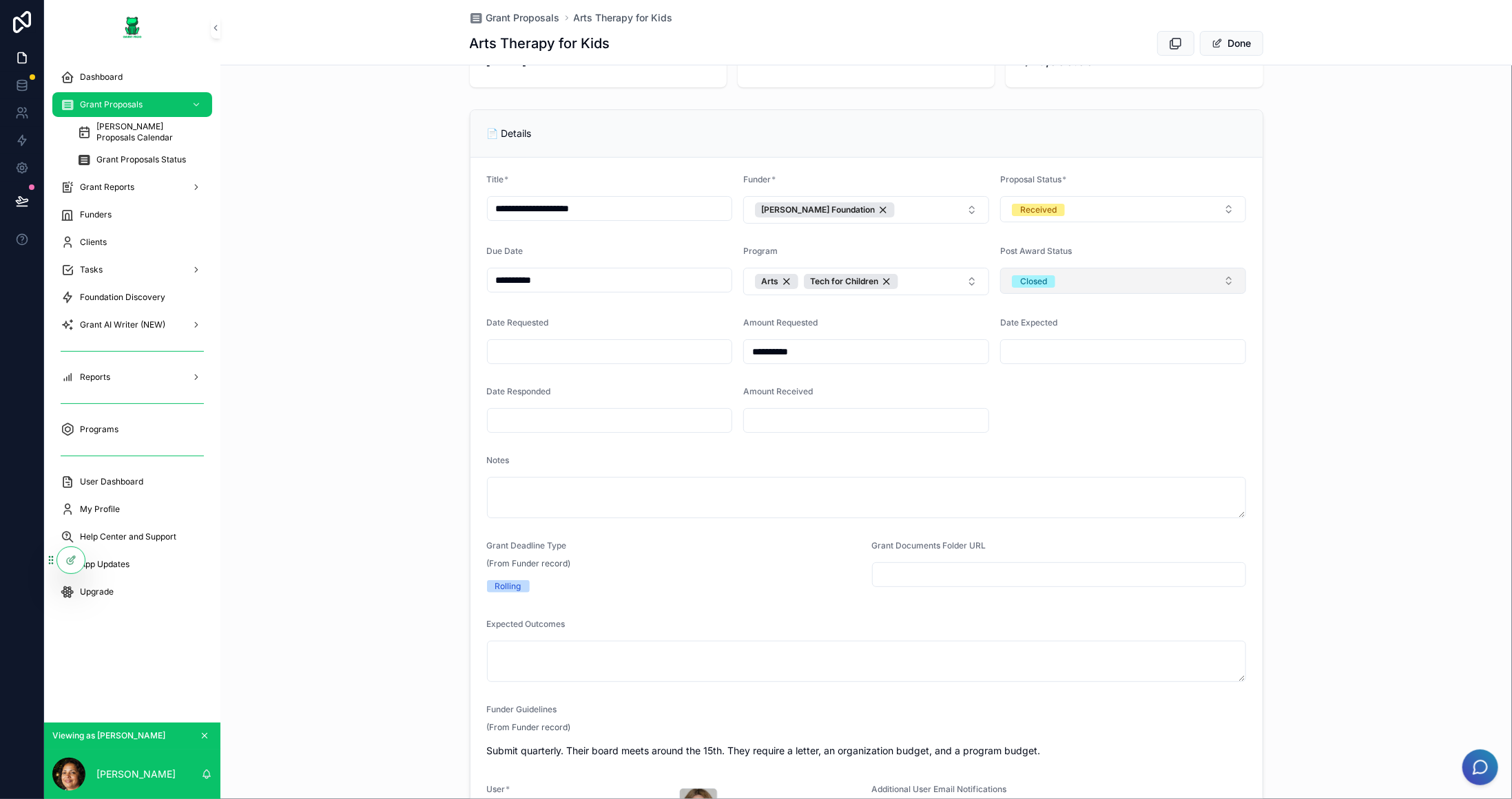
click at [1065, 270] on button "Closed" at bounding box center [1123, 281] width 246 height 26
click at [1075, 352] on div "Open" at bounding box center [1118, 354] width 239 height 21
click at [1099, 279] on button "Open" at bounding box center [1123, 281] width 246 height 26
click at [1206, 246] on div "Post Award Status" at bounding box center [1123, 254] width 246 height 17
click at [1202, 402] on form "**********" at bounding box center [866, 549] width 792 height 784
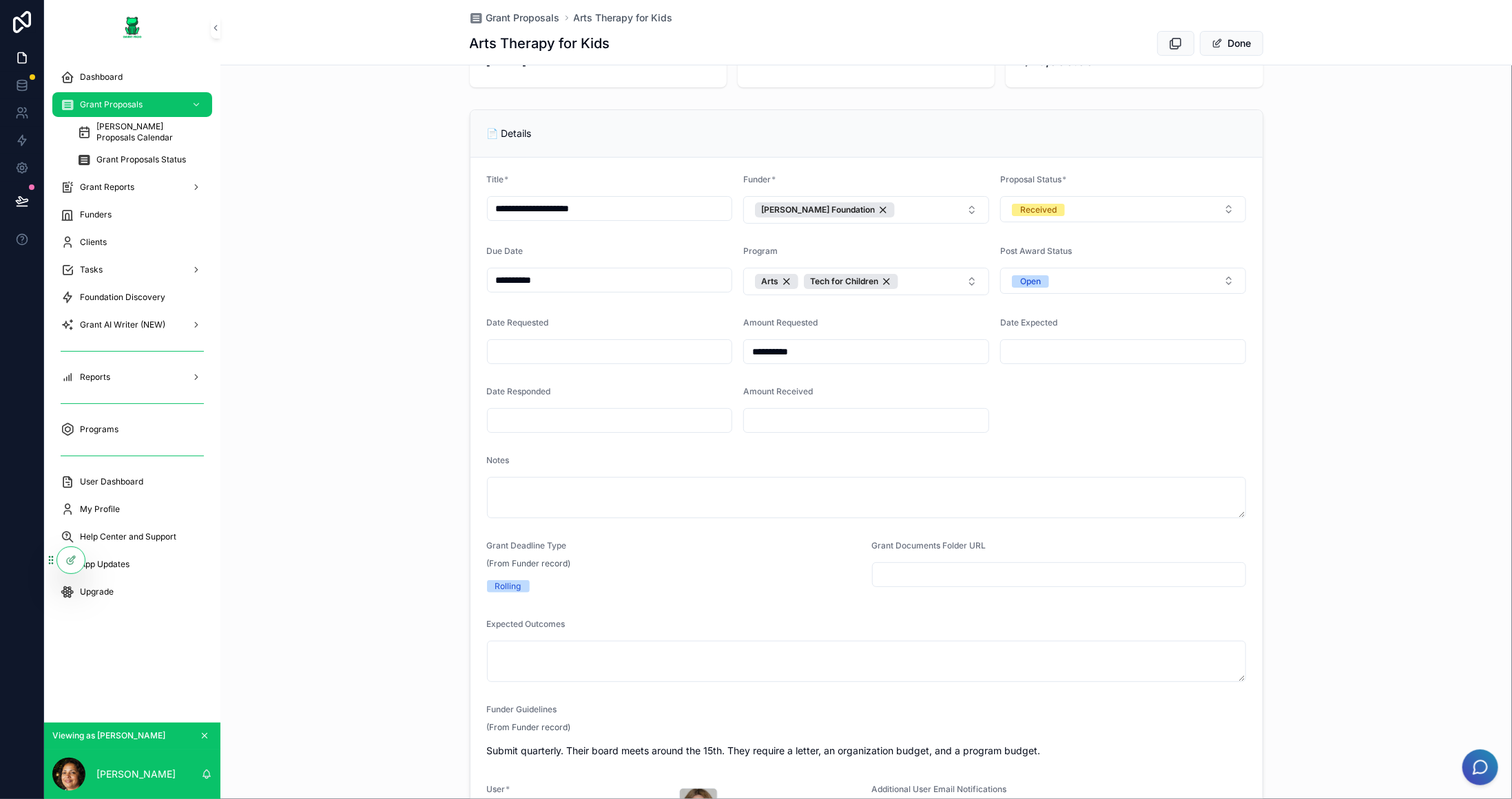
click at [1154, 401] on form "**********" at bounding box center [866, 549] width 792 height 784
click at [1273, 209] on div "**********" at bounding box center [866, 526] width 1291 height 845
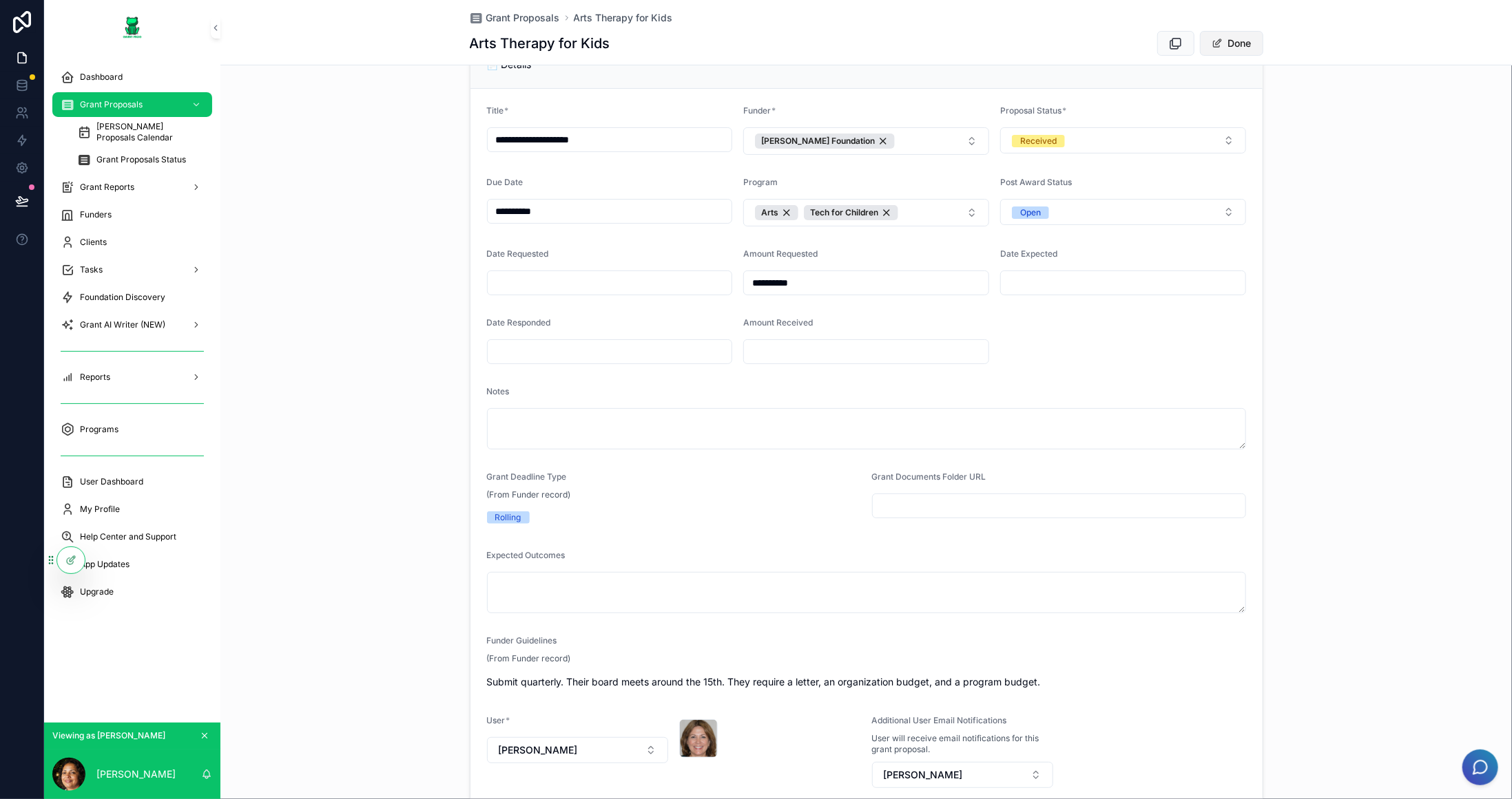
click at [1234, 44] on button "Done" at bounding box center [1231, 44] width 63 height 25
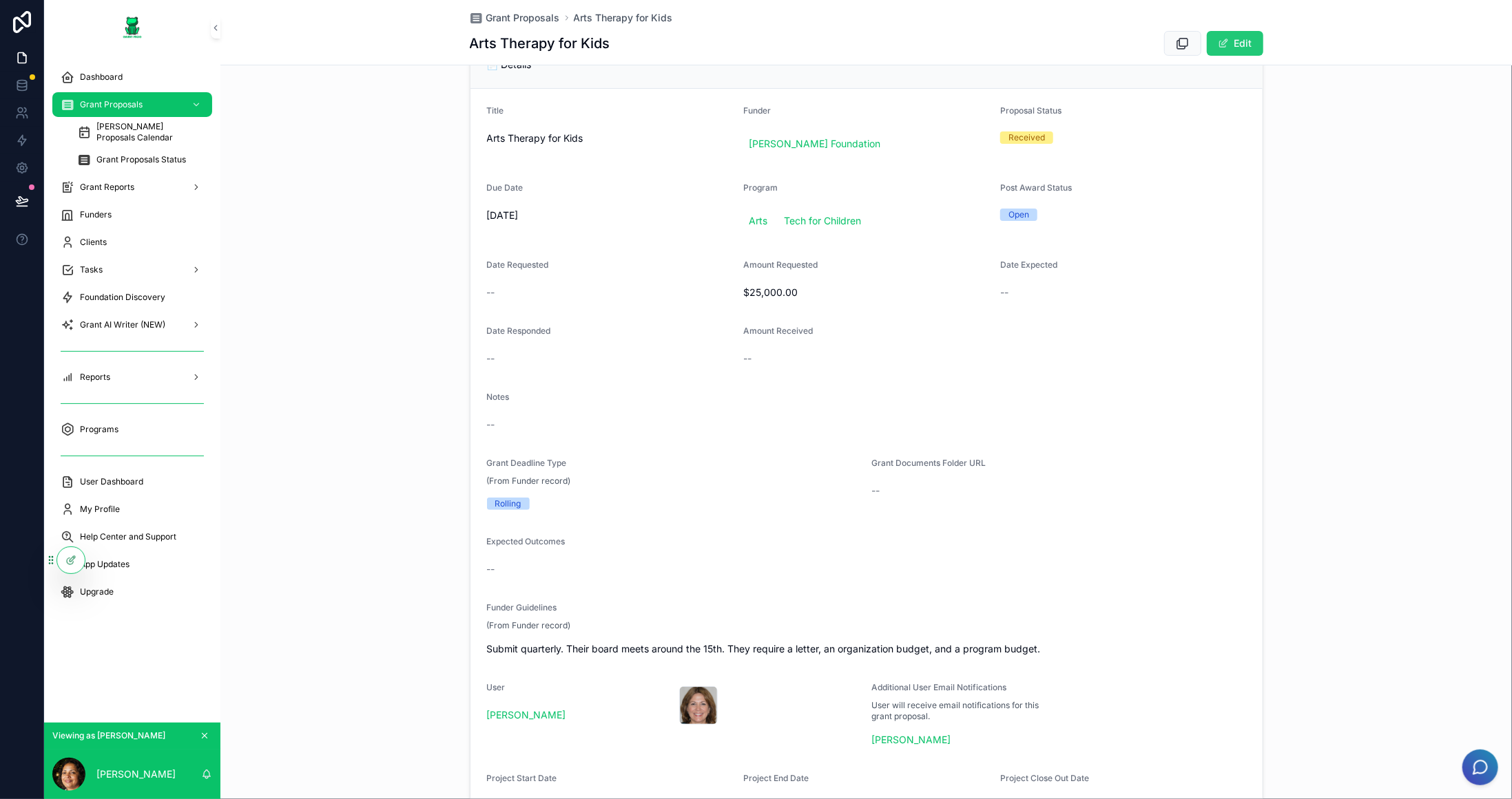
click at [1236, 39] on button "Edit" at bounding box center [1234, 44] width 56 height 25
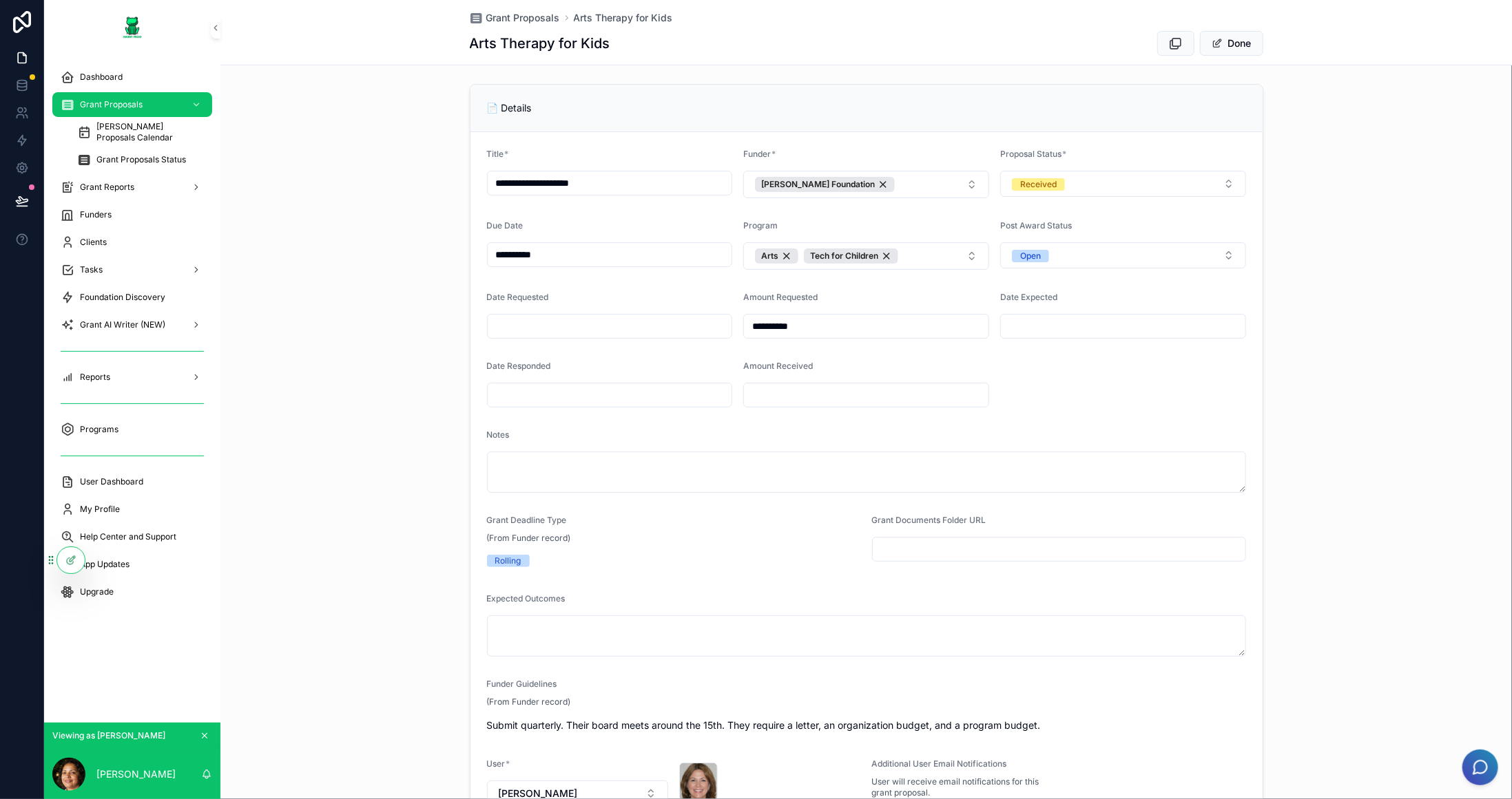
scroll to position [0, 0]
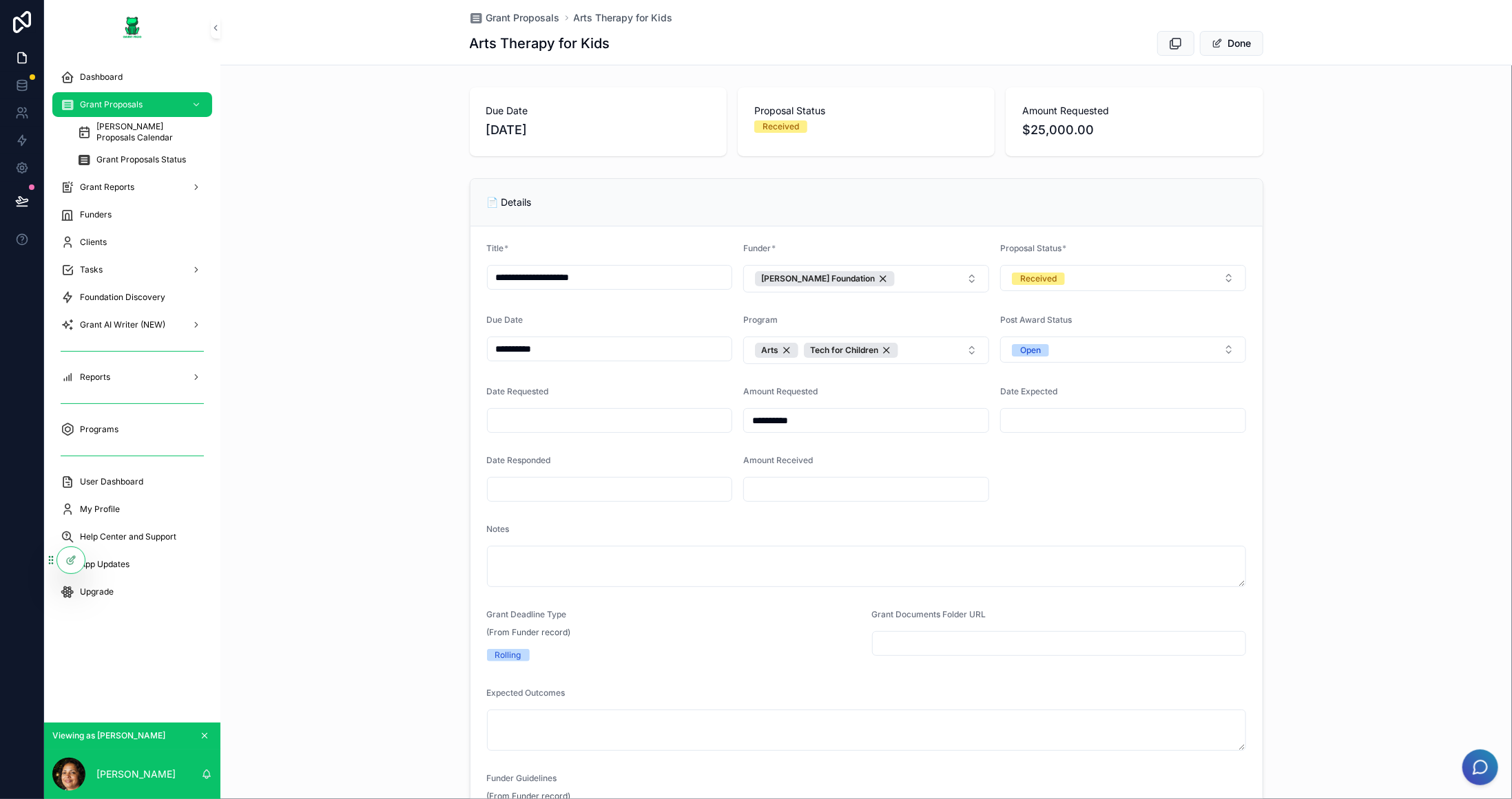
click at [1163, 481] on form "**********" at bounding box center [866, 619] width 792 height 784
click at [1249, 41] on button "Done" at bounding box center [1231, 44] width 63 height 25
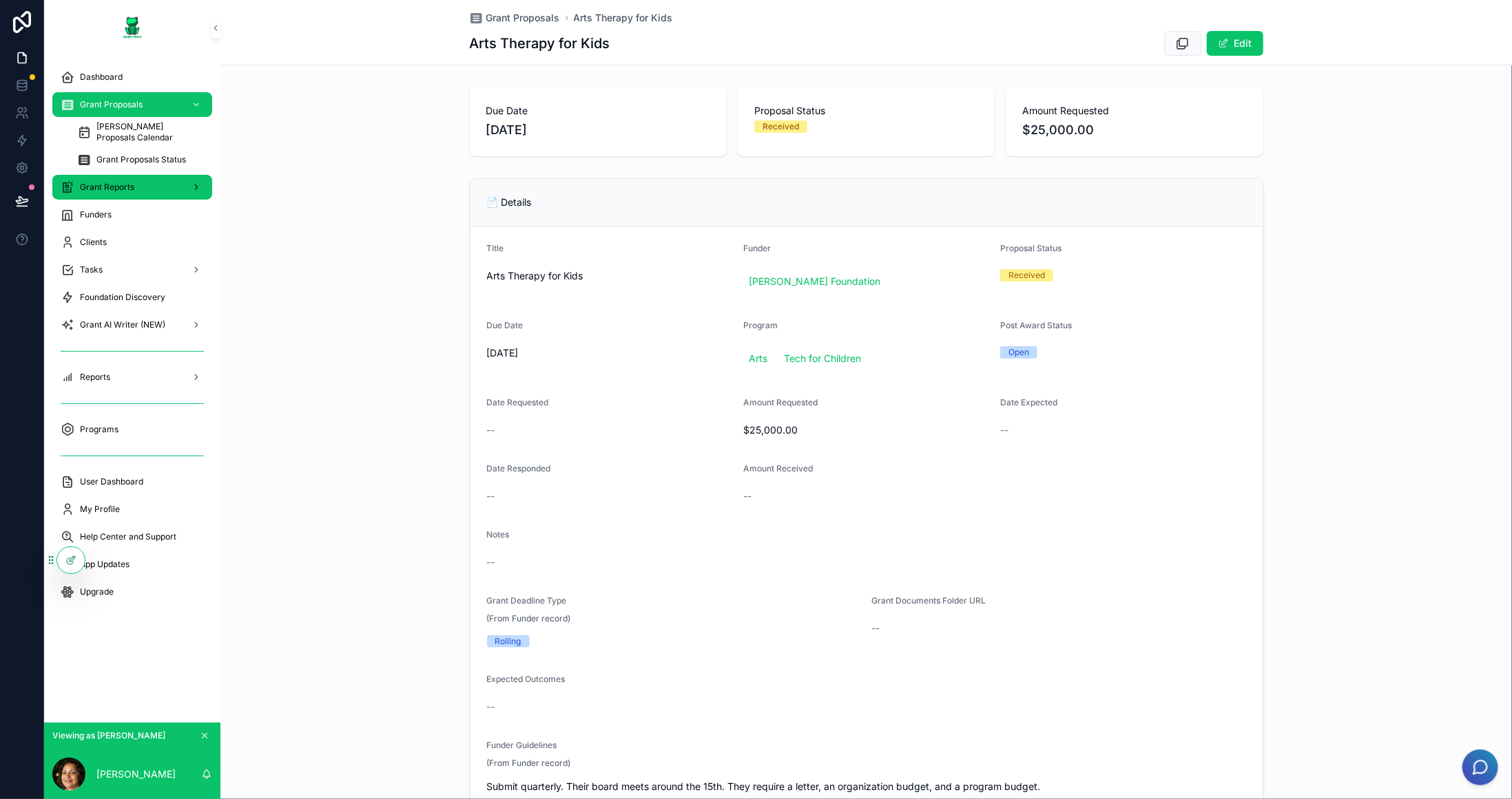
click at [122, 182] on span "Grant Reports" at bounding box center [107, 187] width 54 height 11
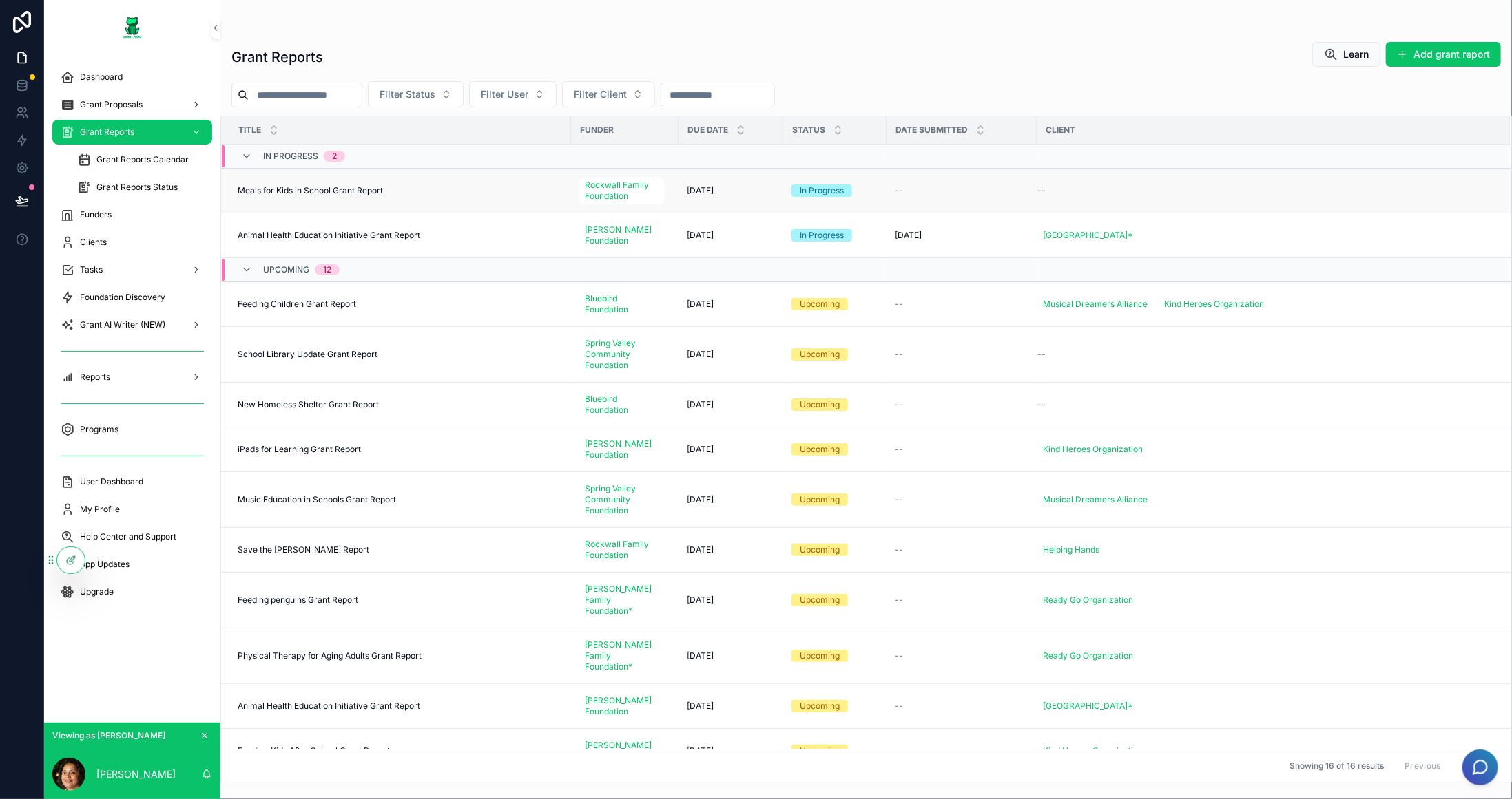
click at [345, 198] on td "Meals for Kids in School Grant Report Meals for Kids in School Grant Report" at bounding box center [396, 191] width 350 height 45
click at [359, 186] on span "Meals for Kids in School Grant Report" at bounding box center [309, 191] width 145 height 11
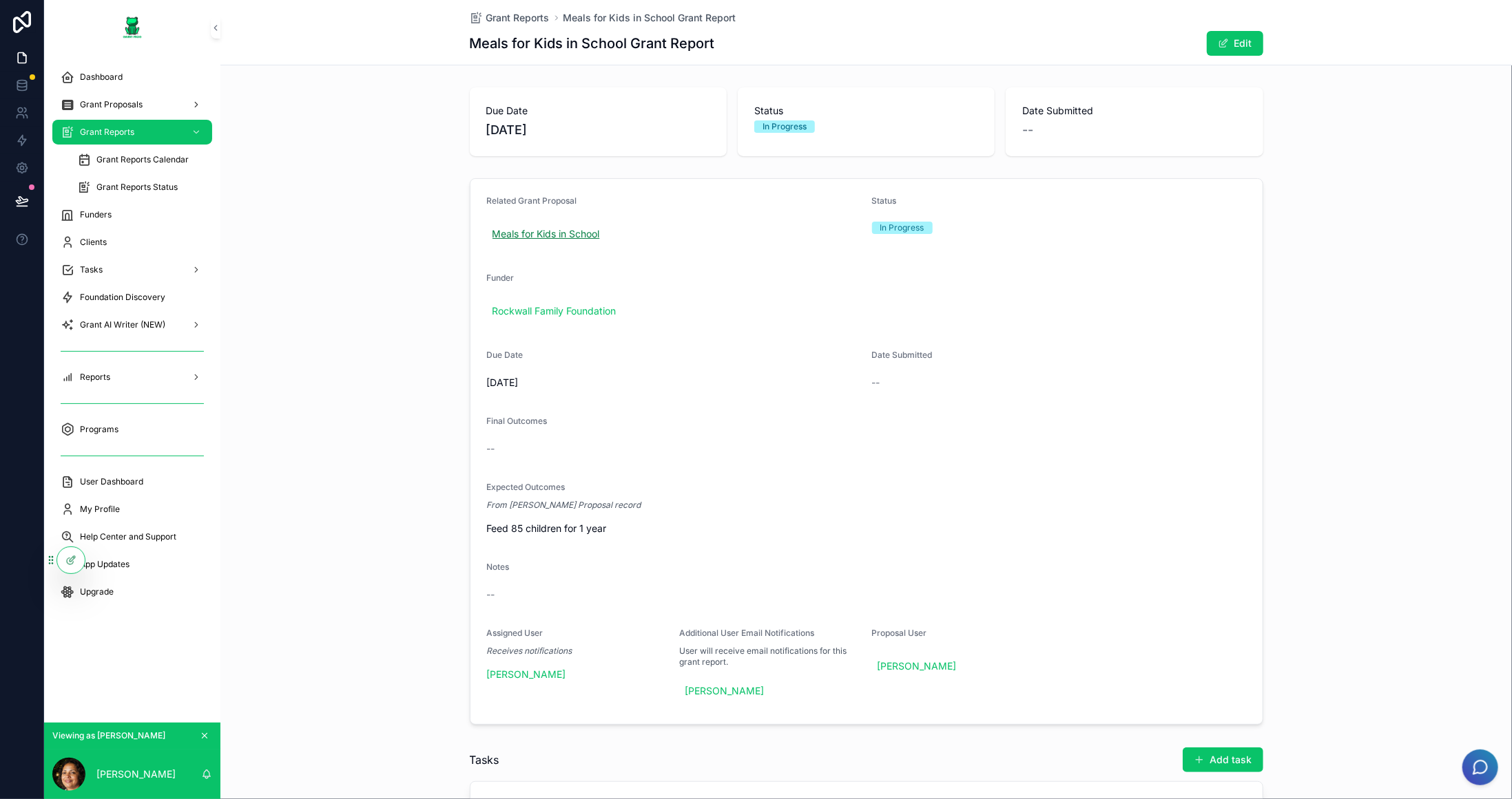
click at [565, 230] on span "Meals for Kids in School" at bounding box center [546, 234] width 108 height 14
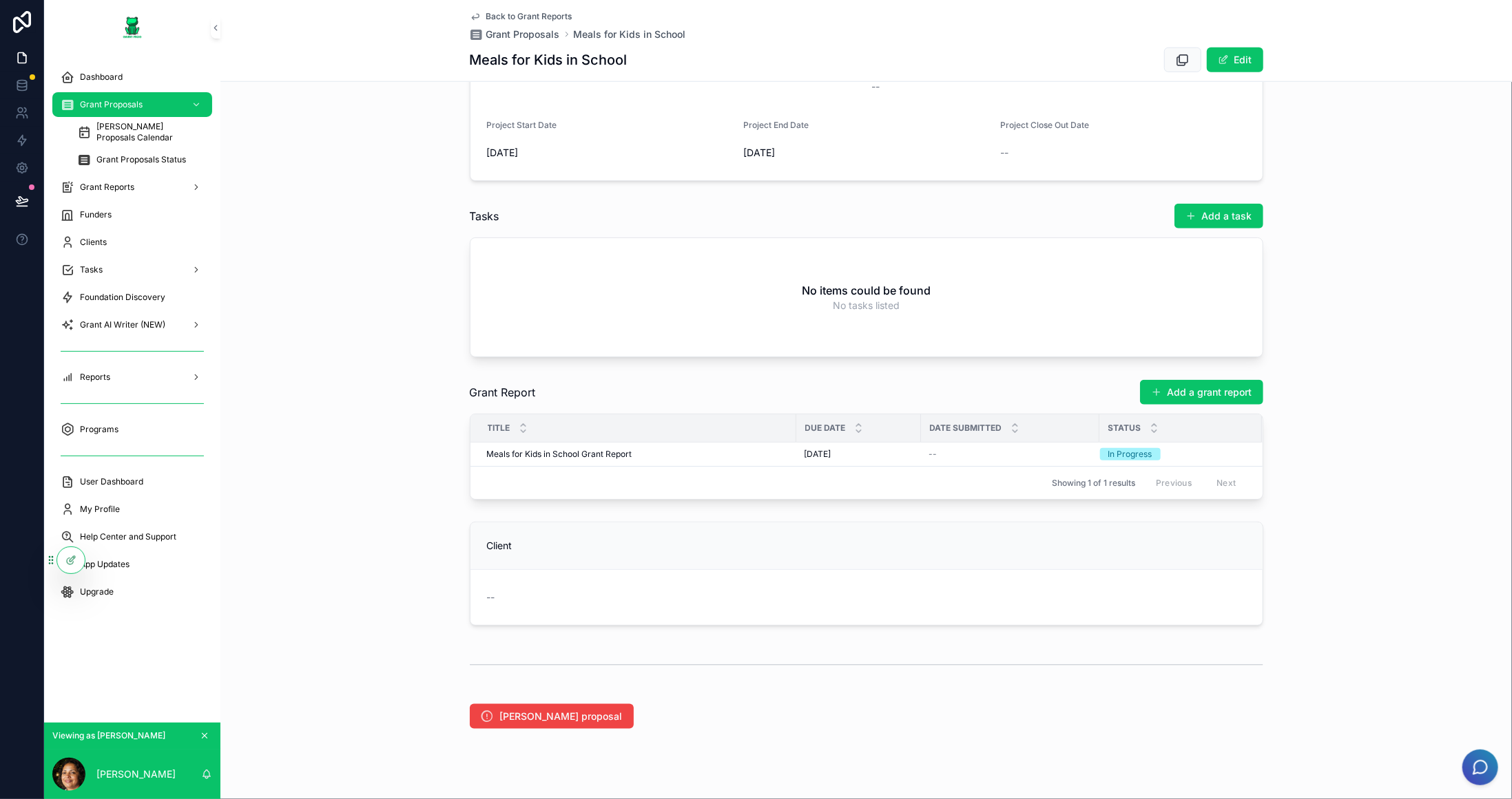
scroll to position [826, 0]
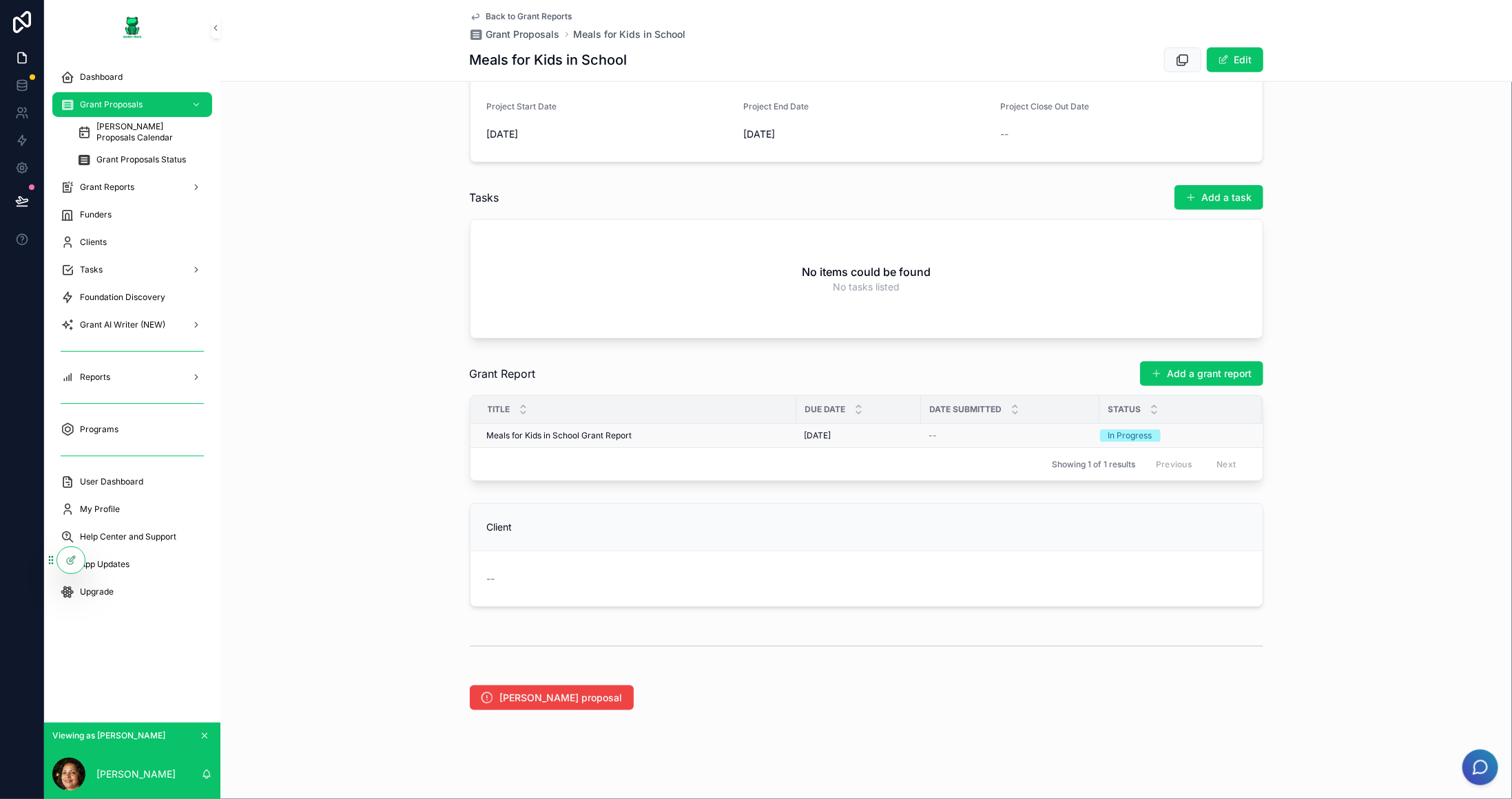
click at [512, 431] on span "Meals for Kids in School Grant Report" at bounding box center [559, 436] width 145 height 11
